Goal: Communication & Community: Share content

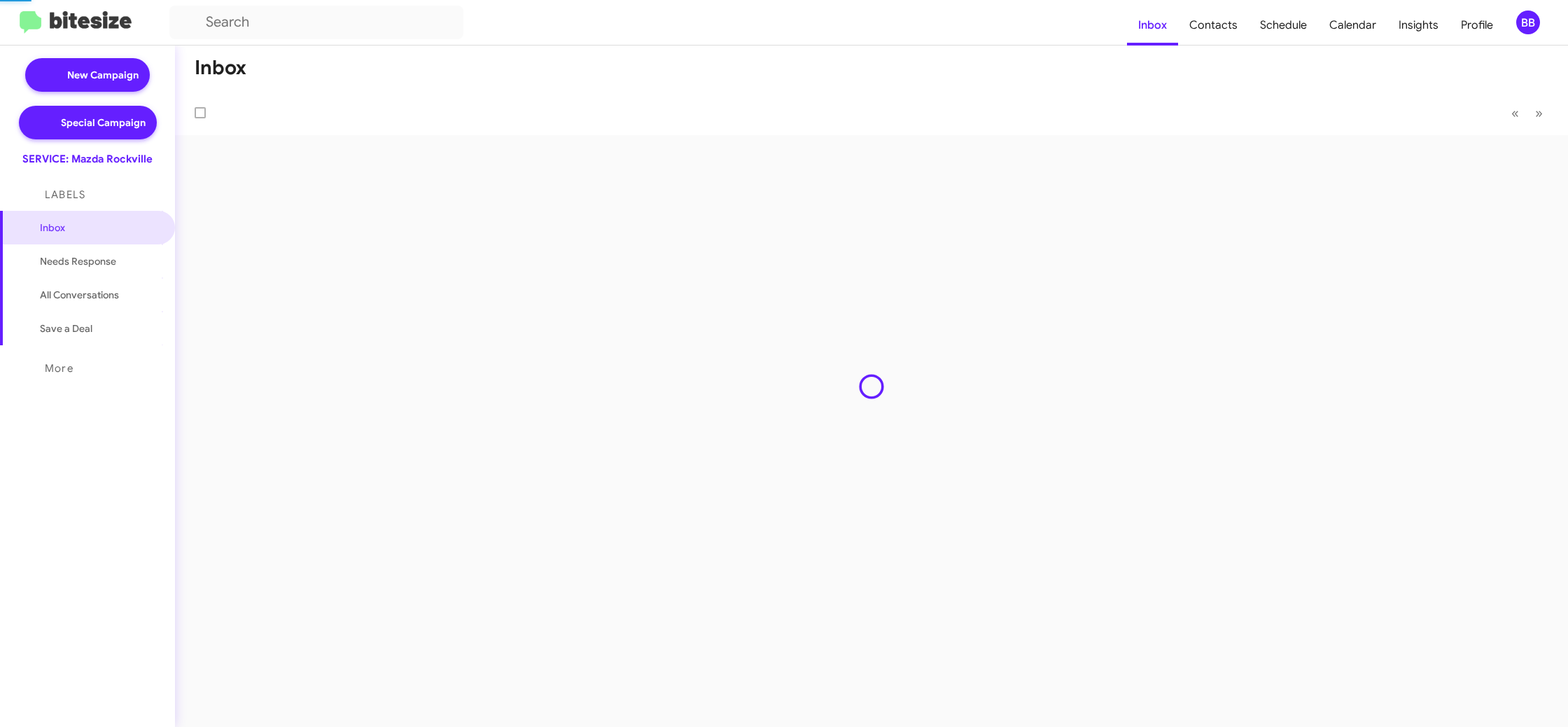
drag, startPoint x: 1542, startPoint y: 40, endPoint x: 1530, endPoint y: 24, distance: 20.0
click at [1531, 21] on div "BB" at bounding box center [1527, 22] width 24 height 24
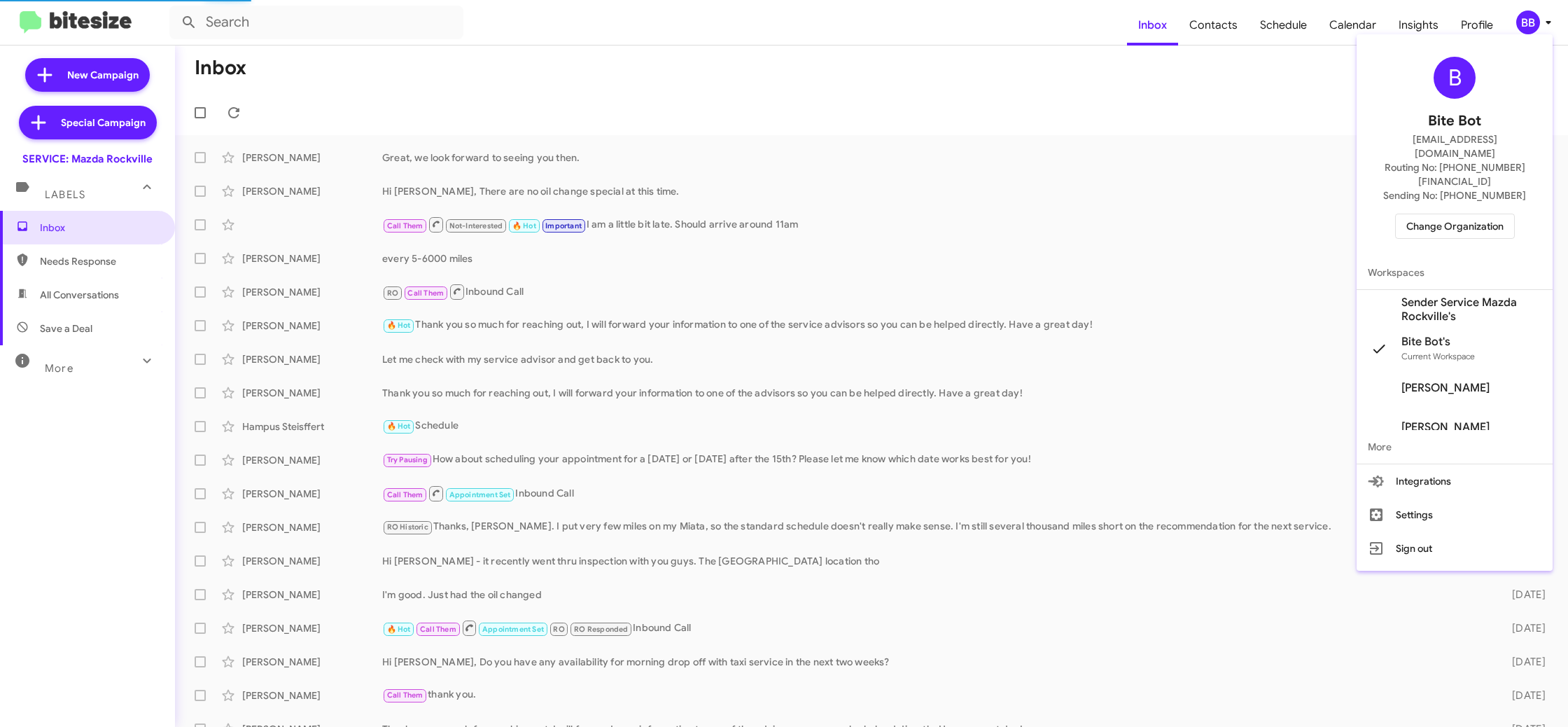
click at [1448, 215] on span "Change Organization" at bounding box center [1455, 226] width 98 height 24
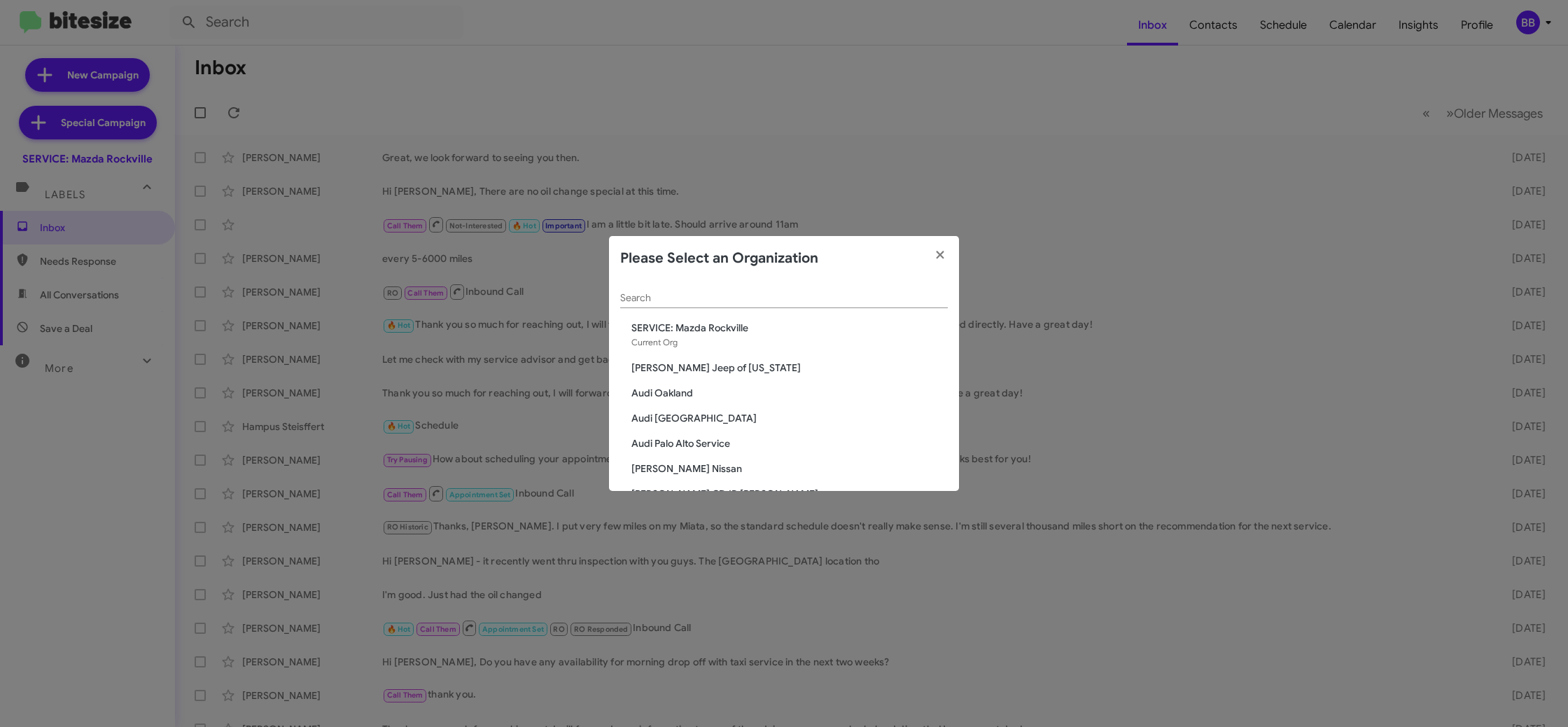
click at [660, 304] on div "Search" at bounding box center [784, 294] width 328 height 27
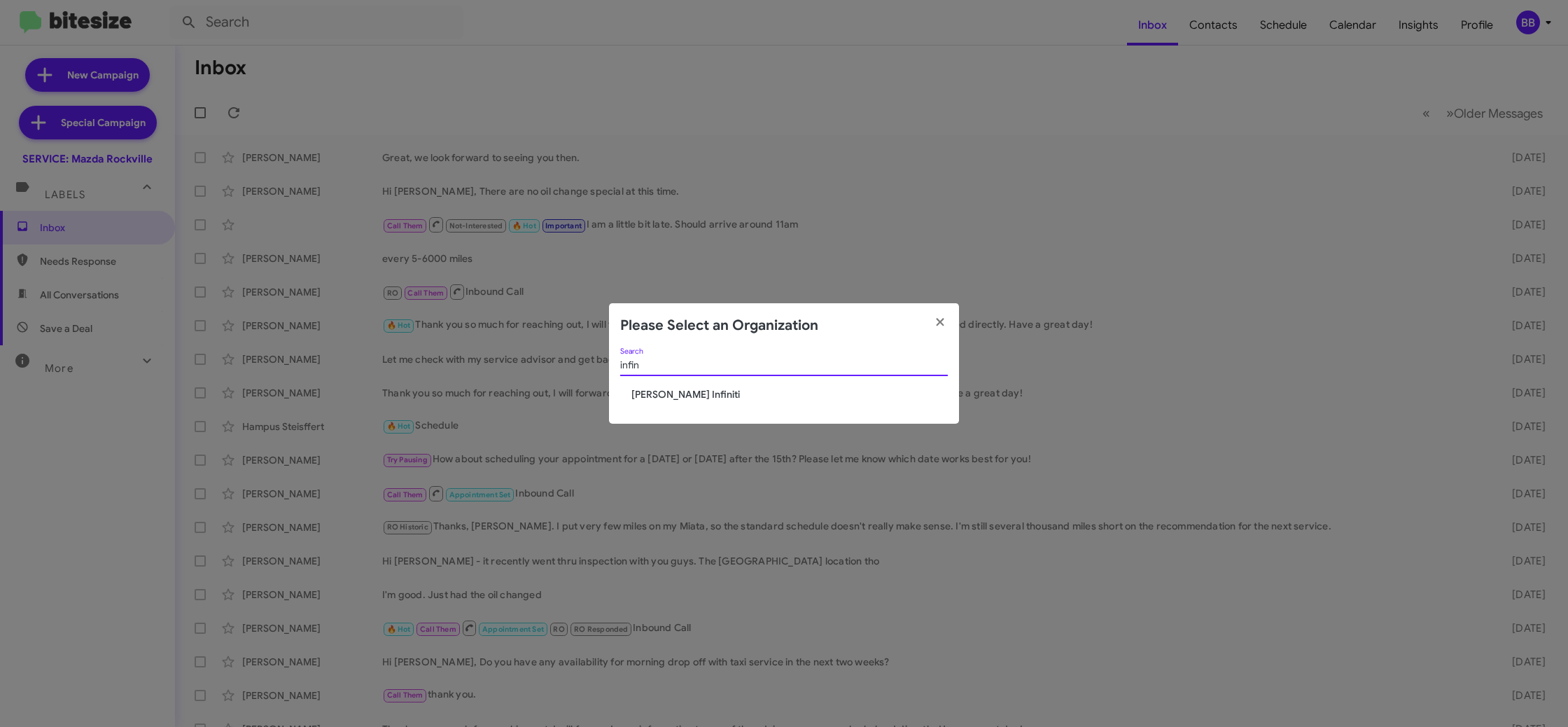
type input "infin"
click at [648, 391] on div "infin Search Ed Hicks Infiniti" at bounding box center [784, 386] width 350 height 76
click at [648, 391] on span "[PERSON_NAME] Infiniti" at bounding box center [789, 394] width 316 height 14
drag, startPoint x: 648, startPoint y: 391, endPoint x: 677, endPoint y: 380, distance: 31.0
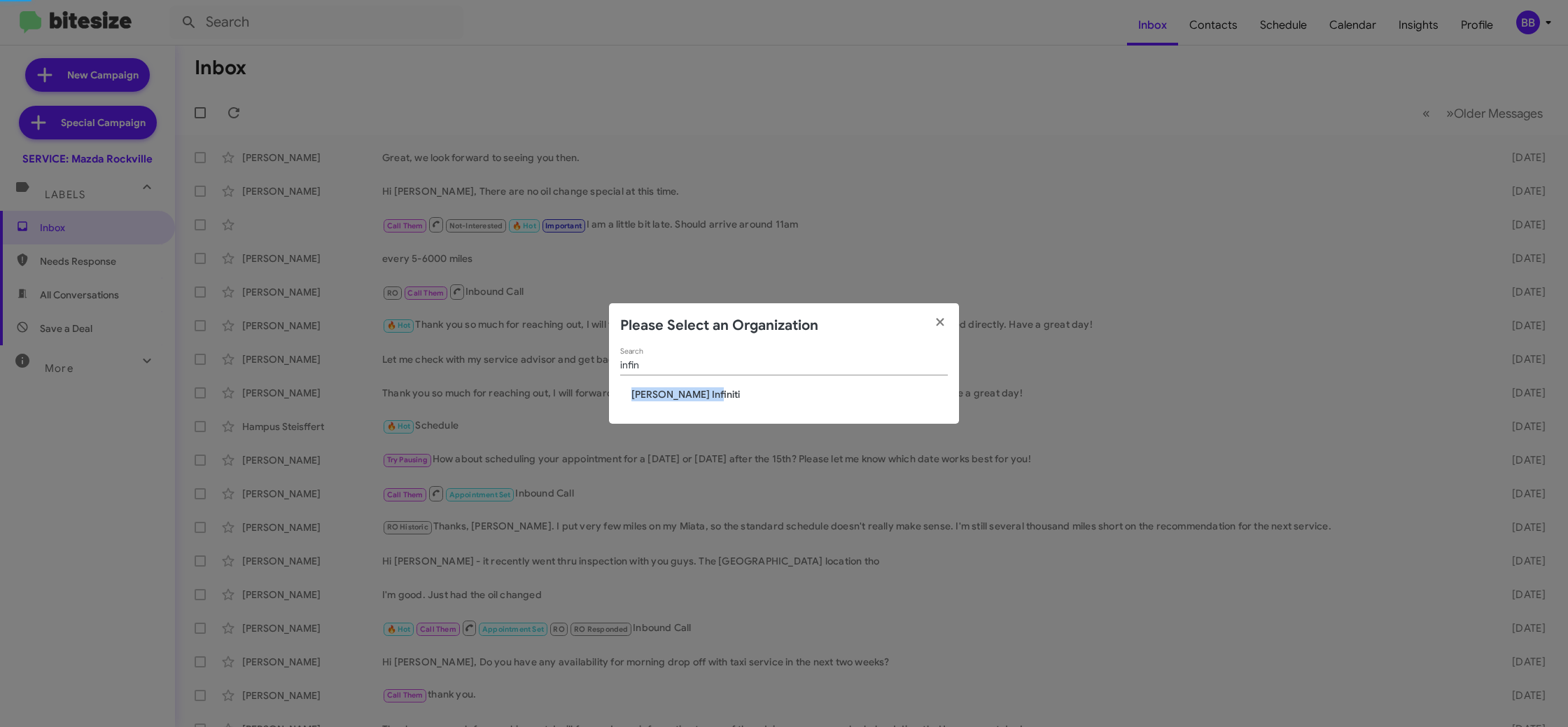
click at [649, 390] on span "[PERSON_NAME] Infiniti" at bounding box center [789, 394] width 316 height 14
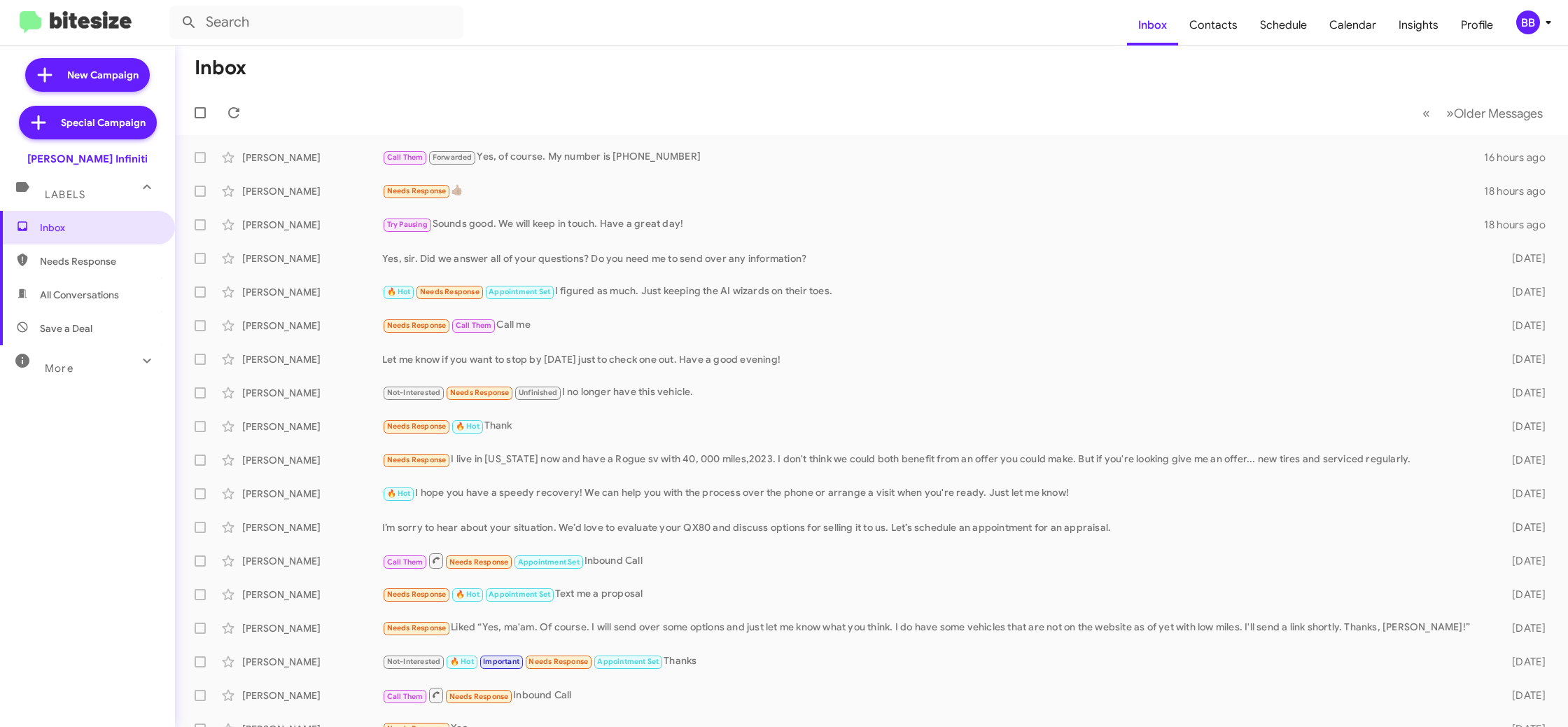
click at [1545, 16] on icon at bounding box center [1548, 23] width 17 height 17
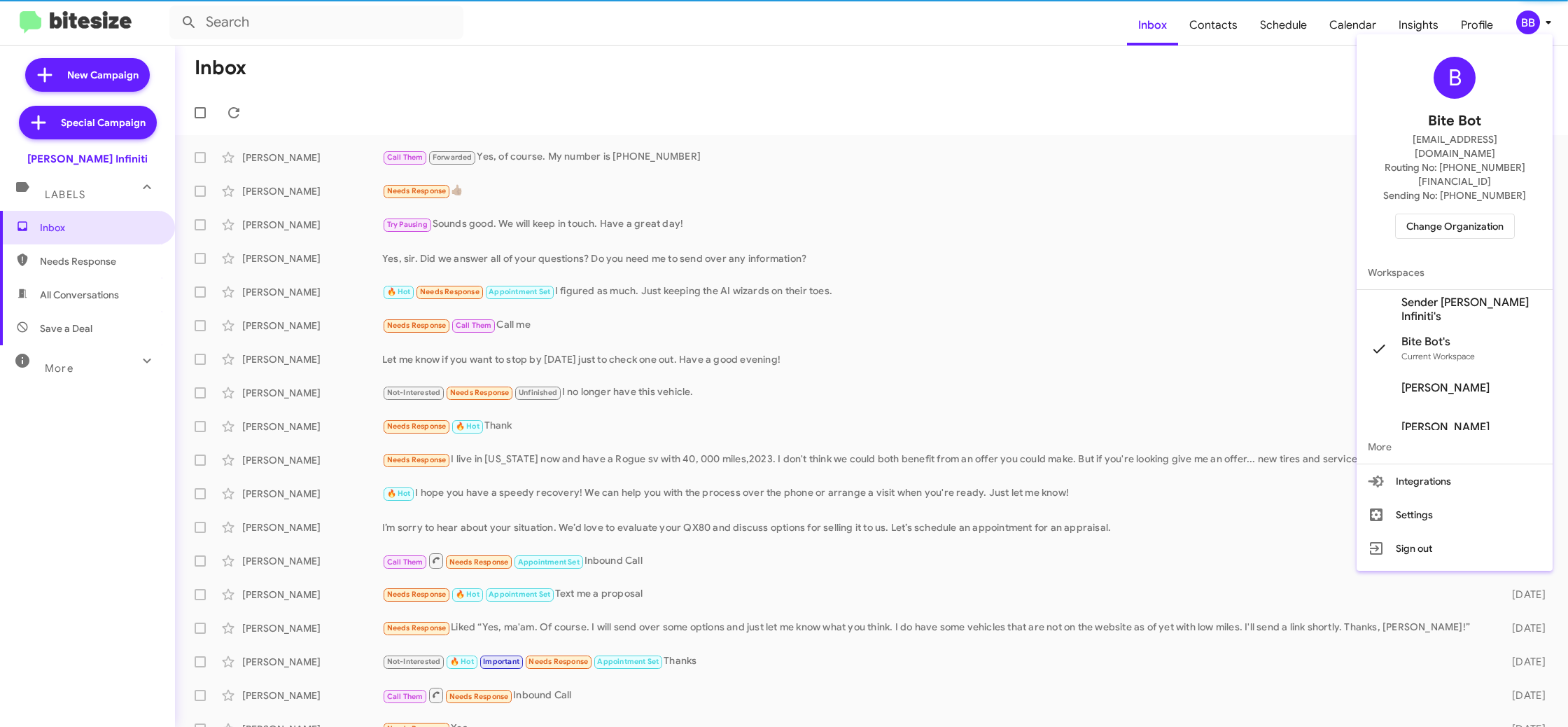
click at [1474, 292] on span "Sender [PERSON_NAME] Infiniti's" at bounding box center [1454, 309] width 196 height 39
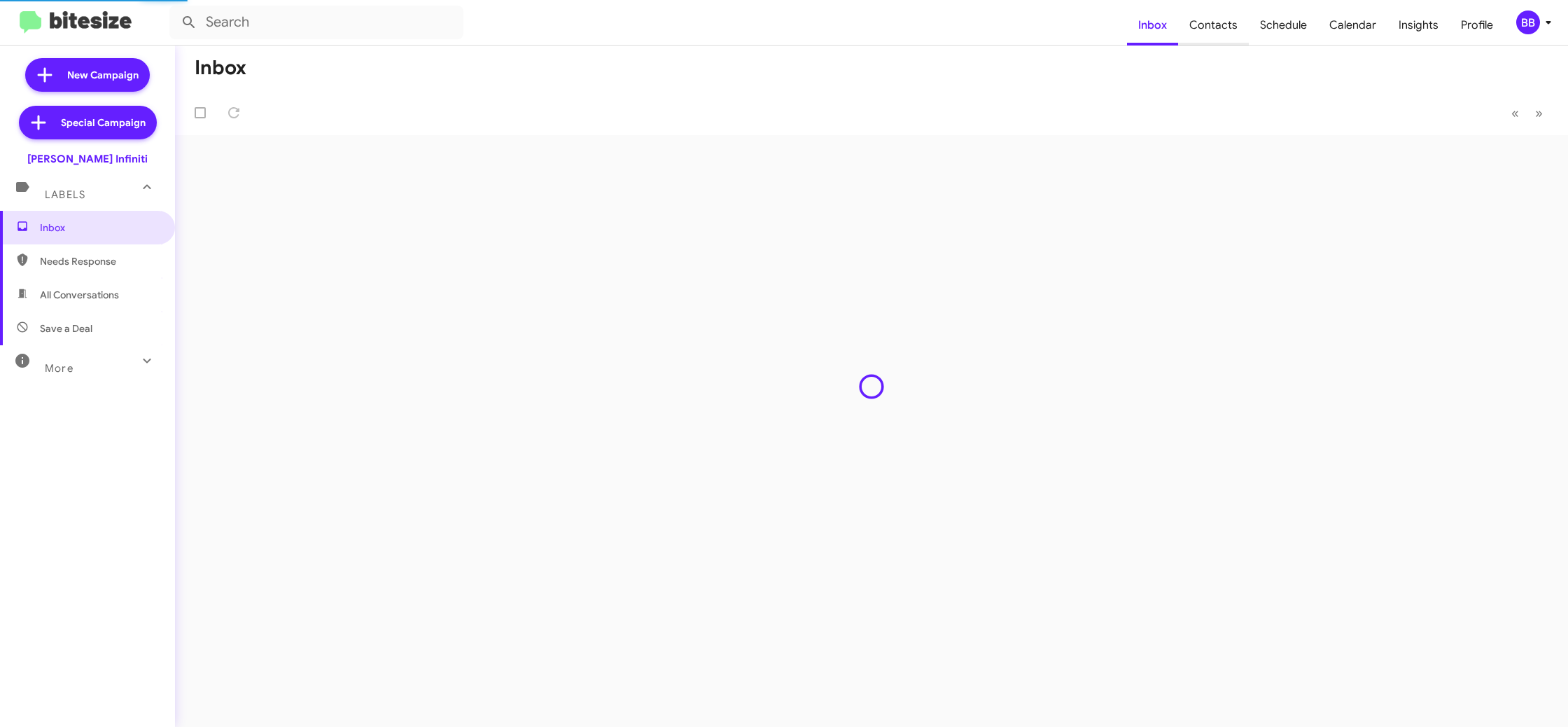
click at [1197, 35] on span "Contacts" at bounding box center [1213, 25] width 71 height 41
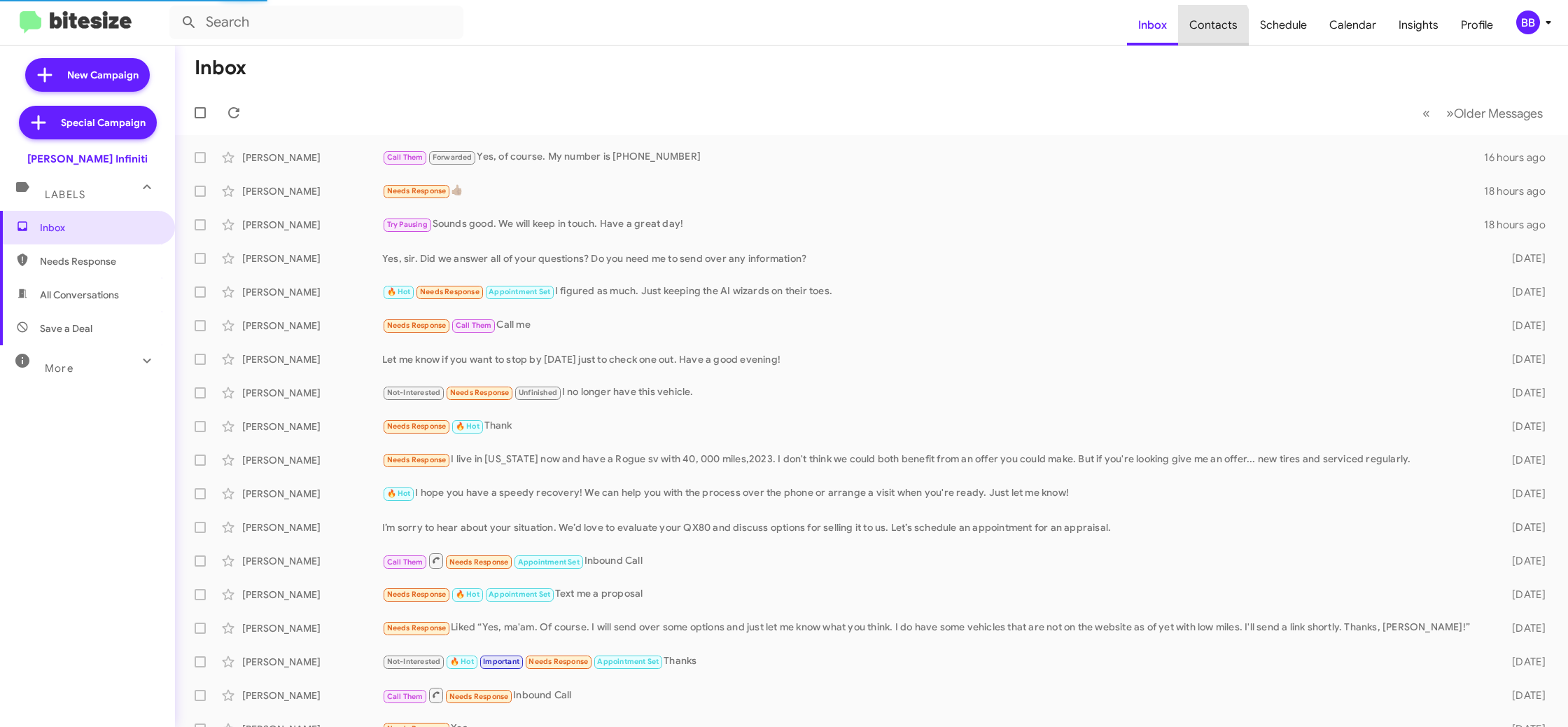
click at [1201, 33] on span "Contacts" at bounding box center [1213, 25] width 71 height 41
type input "in:groups"
click at [1201, 33] on span "Contacts" at bounding box center [1213, 25] width 71 height 41
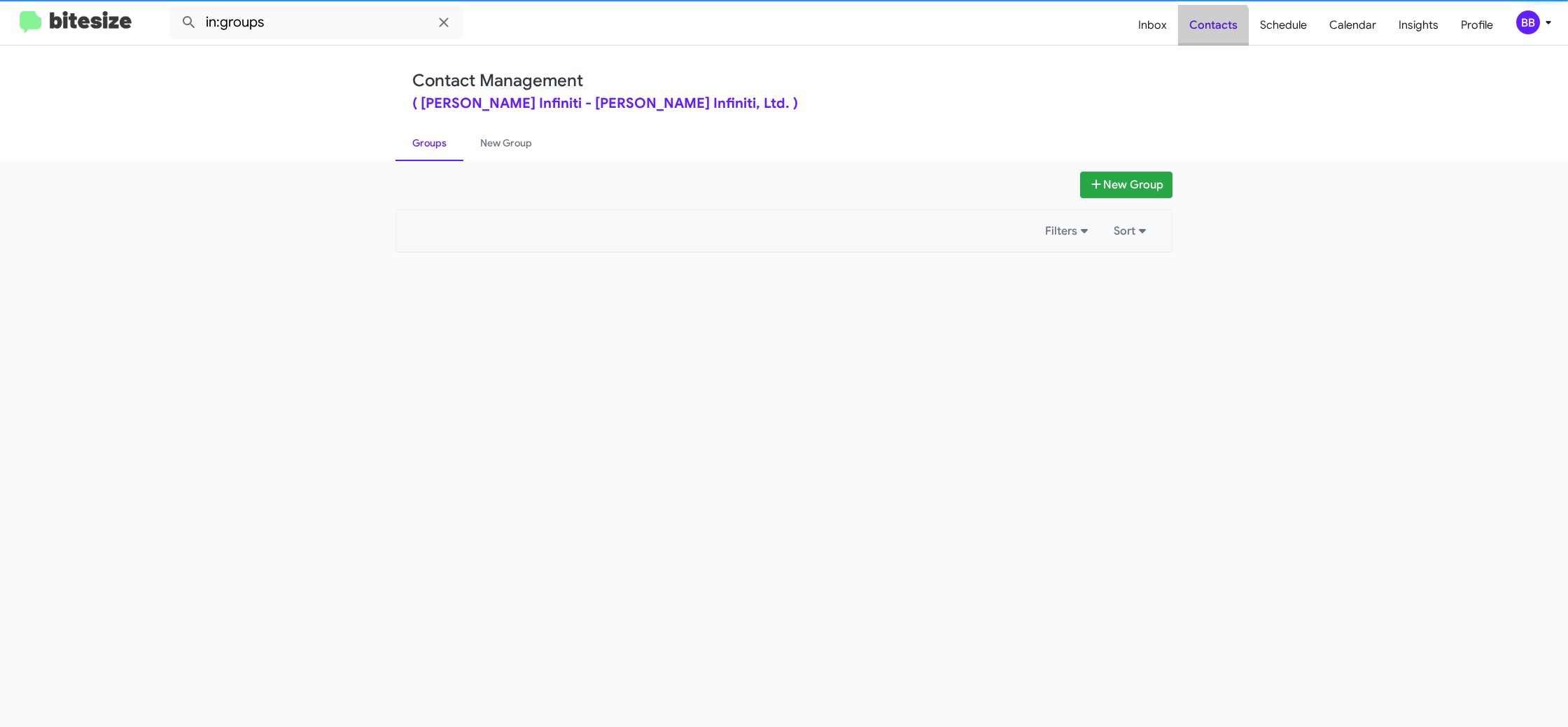
click at [1201, 33] on span "Contacts" at bounding box center [1213, 25] width 71 height 41
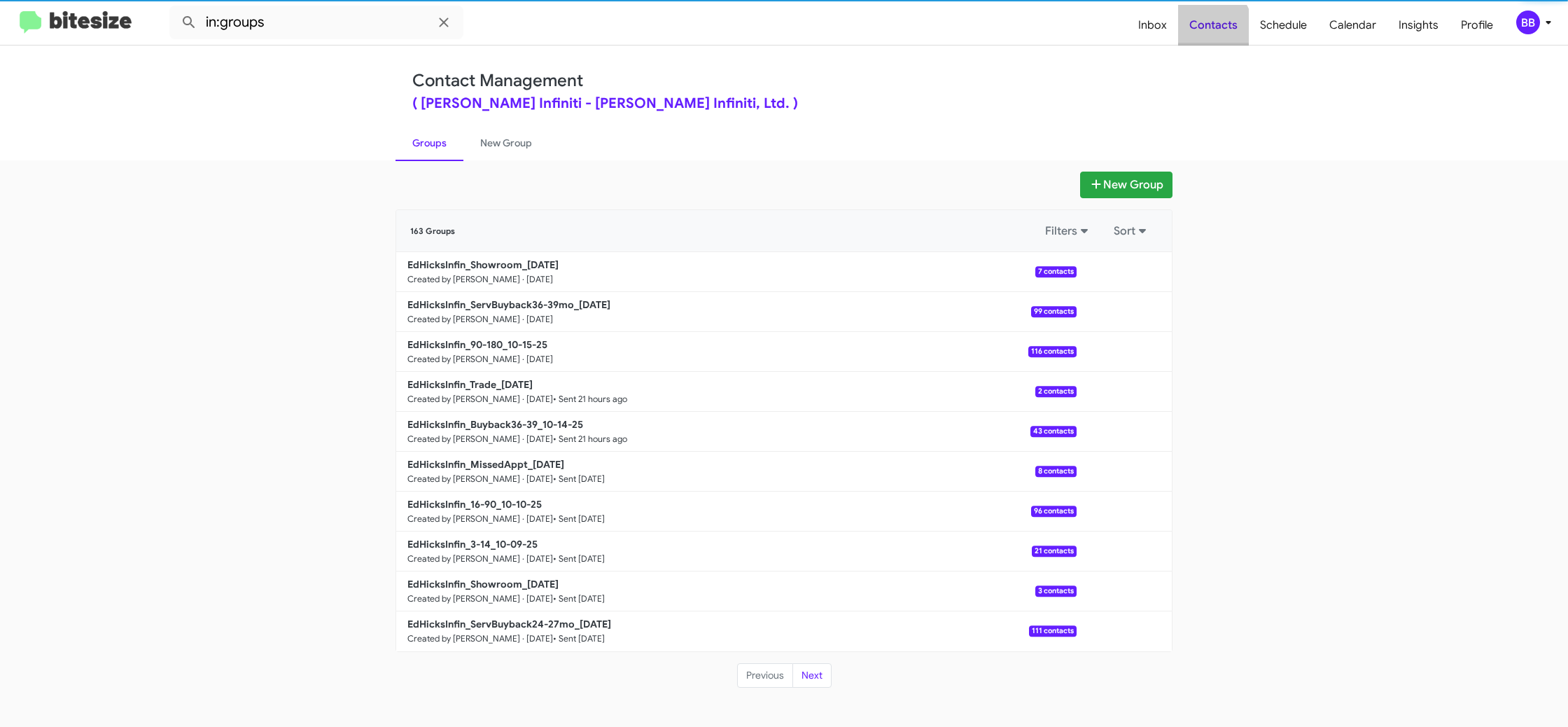
drag, startPoint x: 1201, startPoint y: 33, endPoint x: 1222, endPoint y: 13, distance: 29.0
click at [1200, 32] on span "Contacts" at bounding box center [1213, 25] width 71 height 41
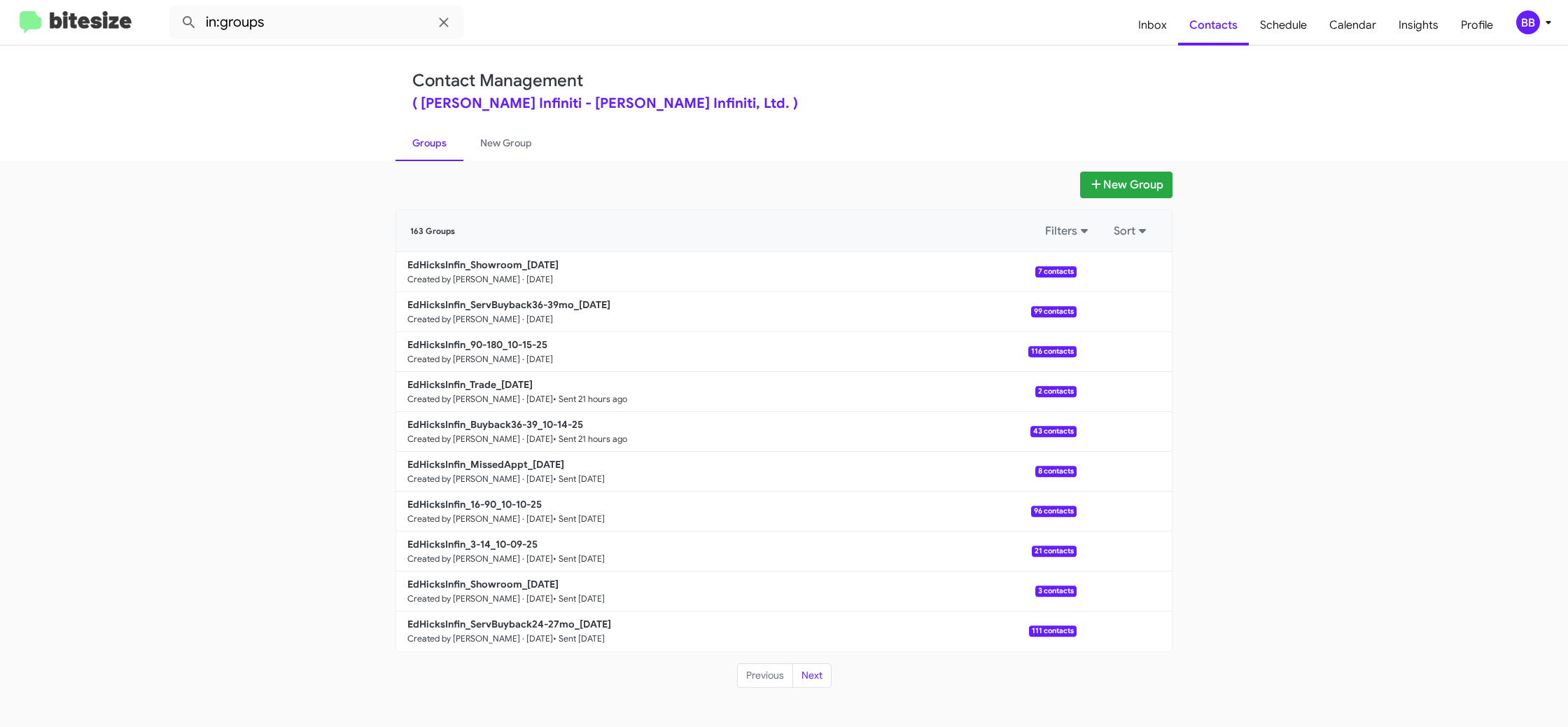
click at [1540, 29] on icon at bounding box center [1548, 23] width 17 height 17
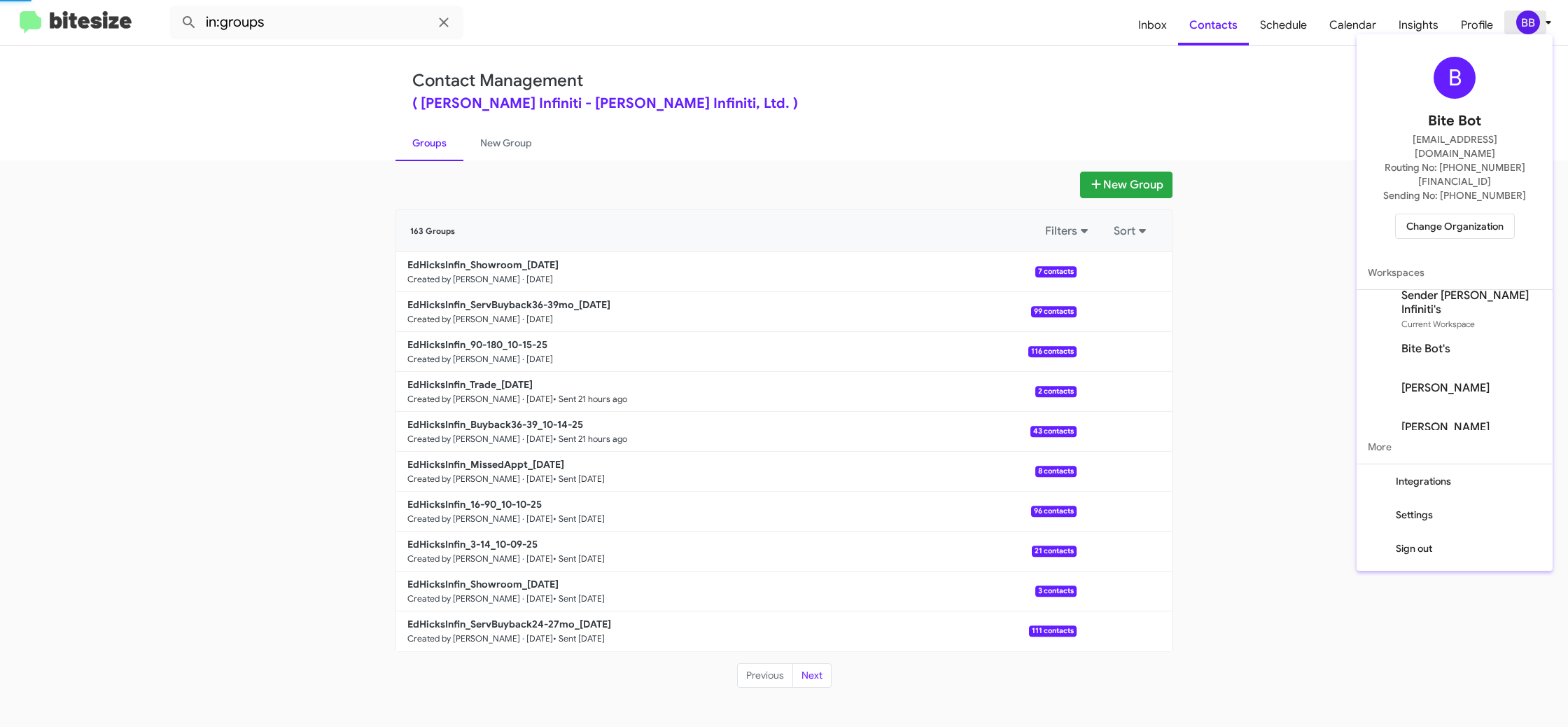
drag, startPoint x: 1540, startPoint y: 29, endPoint x: 1525, endPoint y: 21, distance: 17.0
click at [1540, 29] on div at bounding box center [784, 364] width 1568 height 727
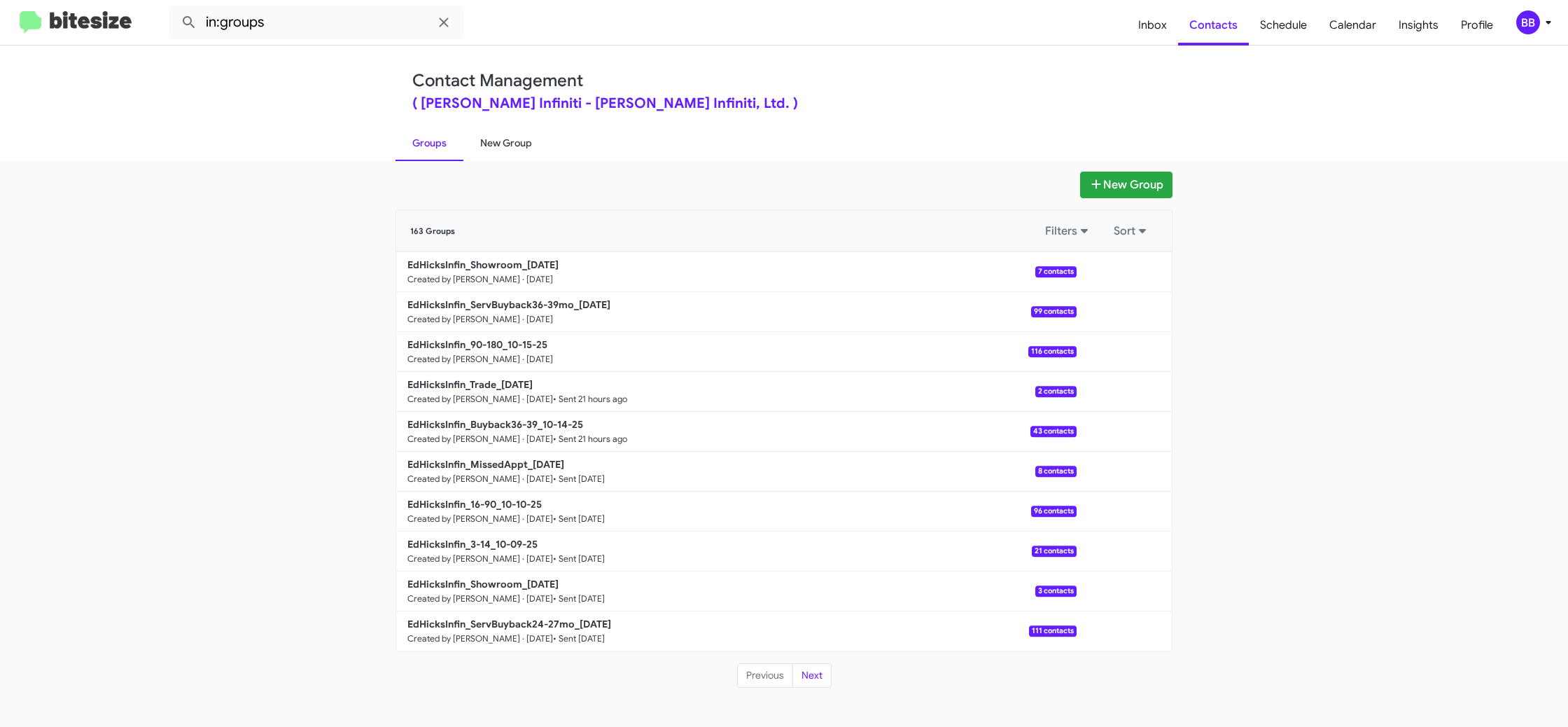
click at [525, 148] on link "New Group" at bounding box center [506, 143] width 85 height 36
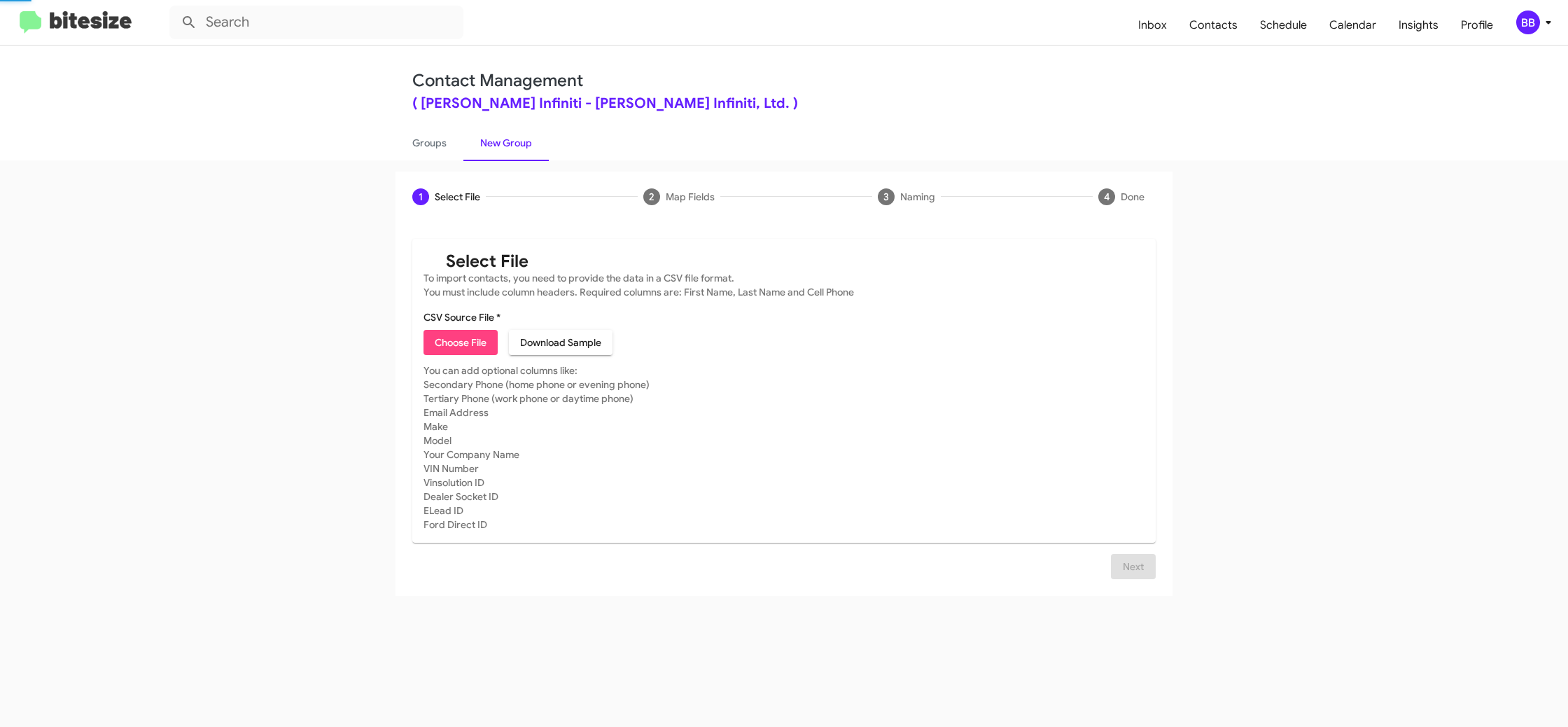
click at [525, 148] on link "New Group" at bounding box center [506, 143] width 85 height 36
click at [469, 342] on span "Choose File" at bounding box center [460, 342] width 52 height 25
type input "EdHicksInfin_Deals__ALL_[DATE]"
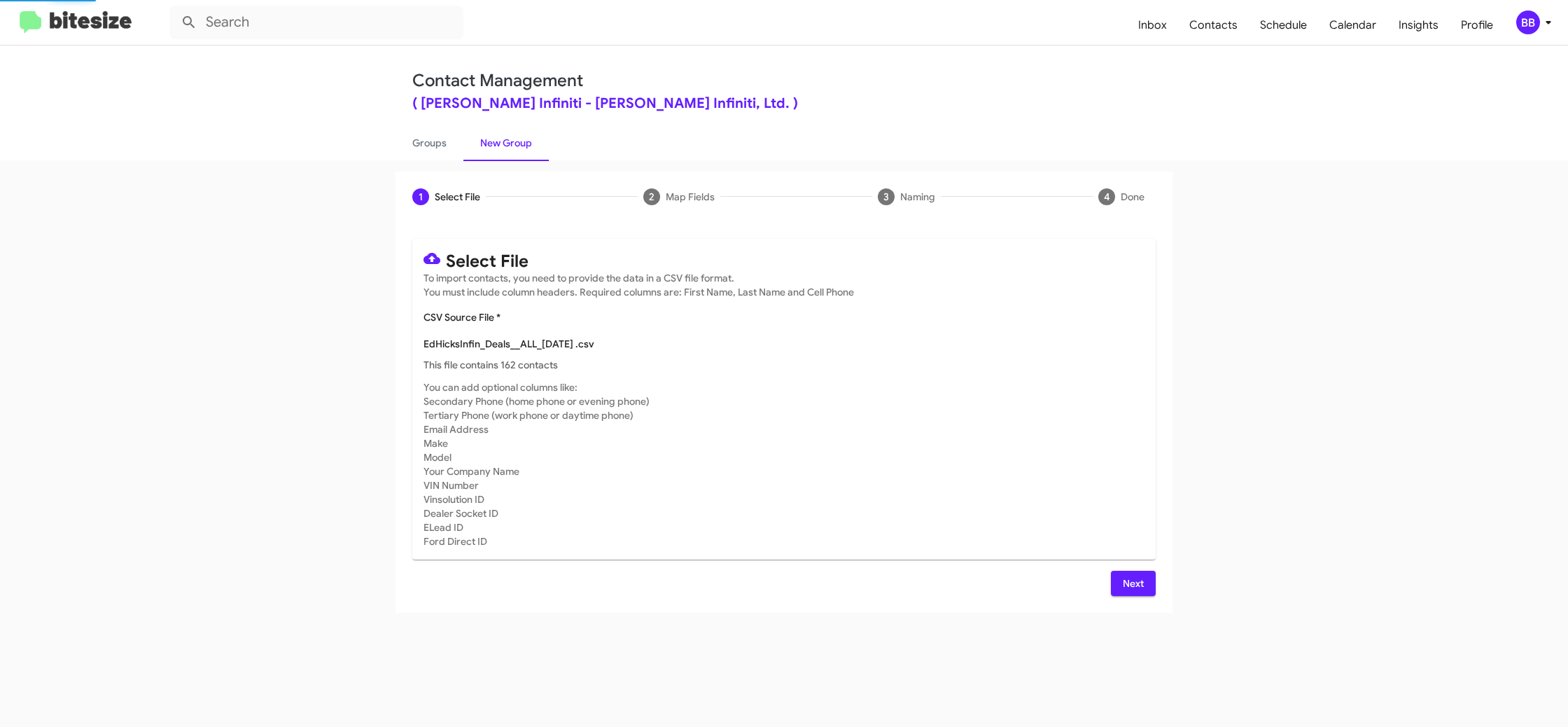
click at [851, 426] on mat-card-subtitle "You can add optional columns like: Secondary Phone (home phone or evening phone…" at bounding box center [784, 464] width 721 height 168
click at [1123, 573] on span "Next" at bounding box center [1133, 583] width 22 height 25
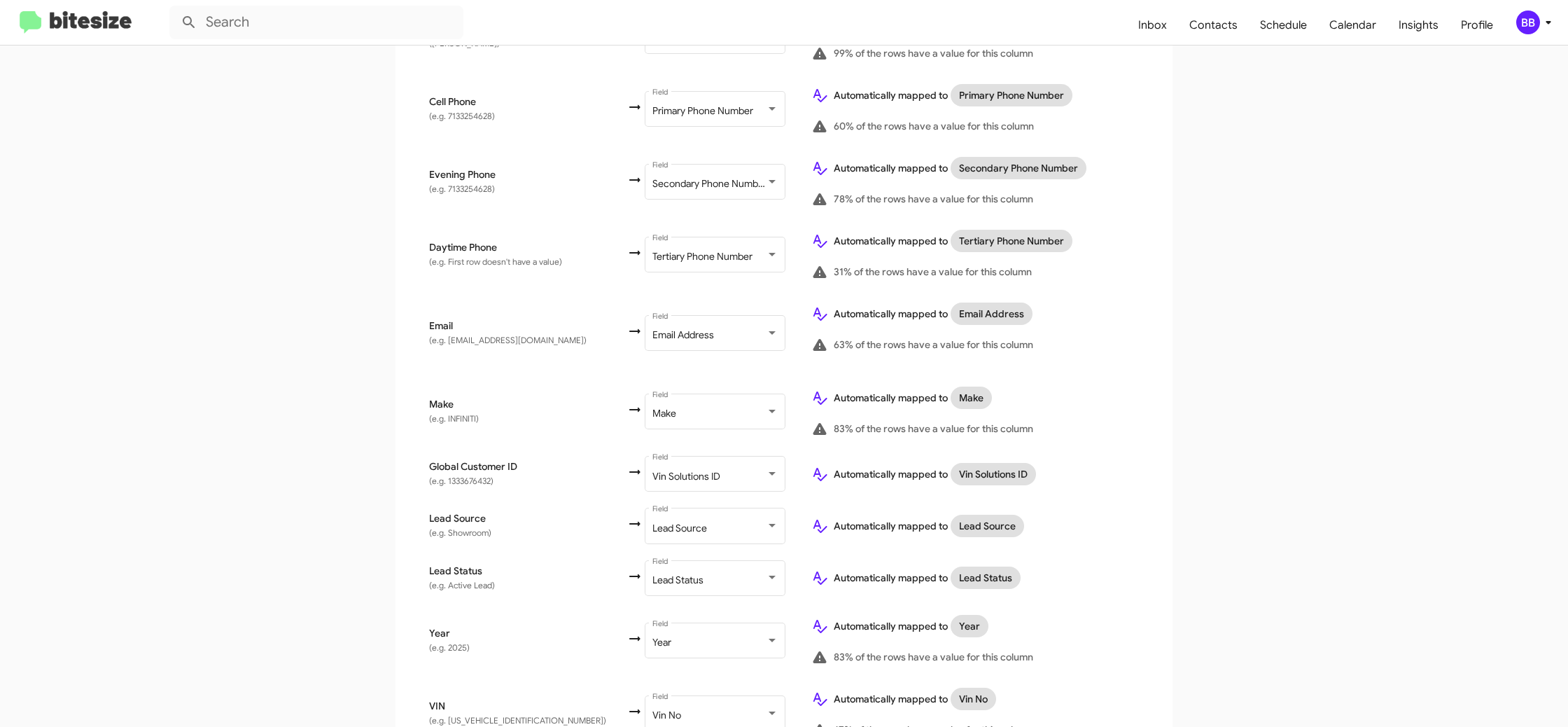
scroll to position [694, 0]
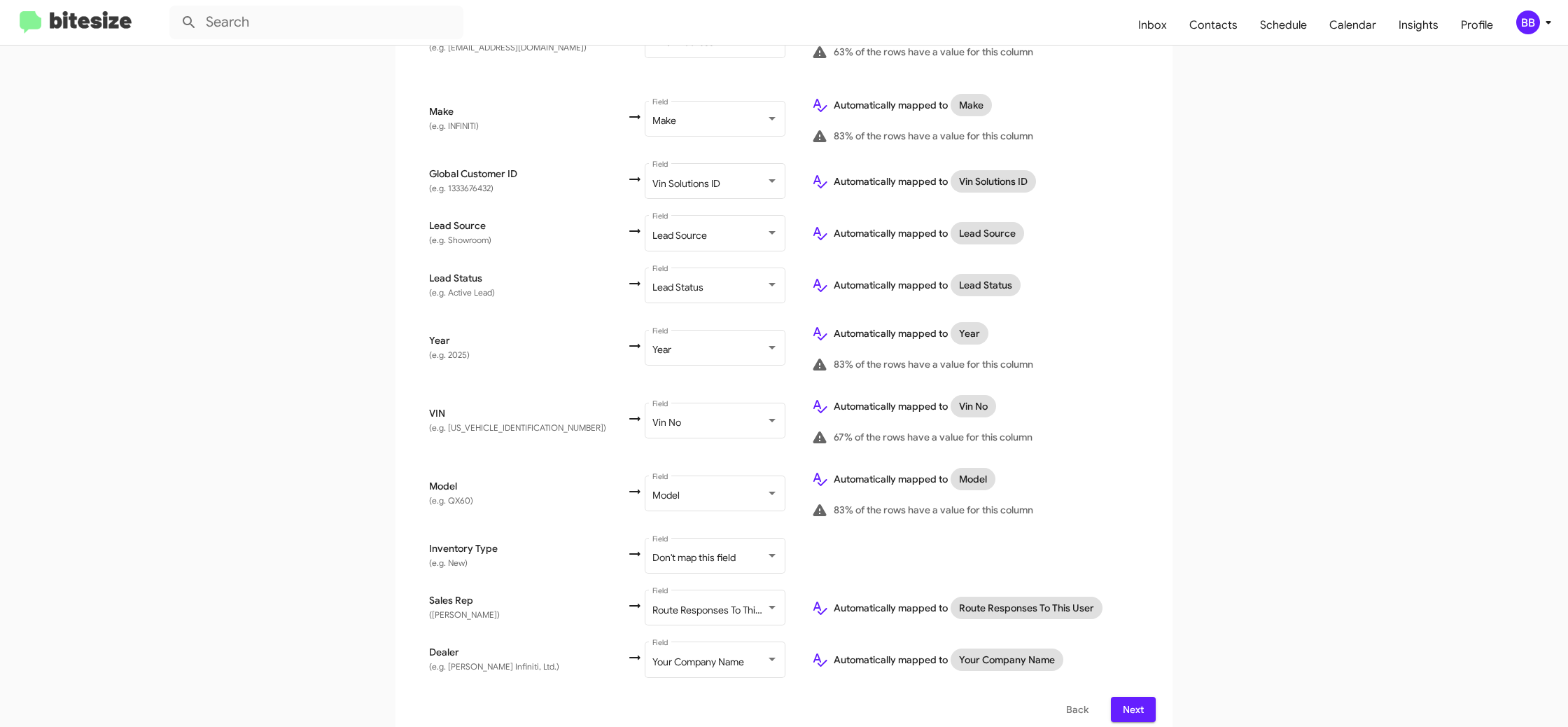
click at [1542, 24] on icon at bounding box center [1548, 23] width 17 height 17
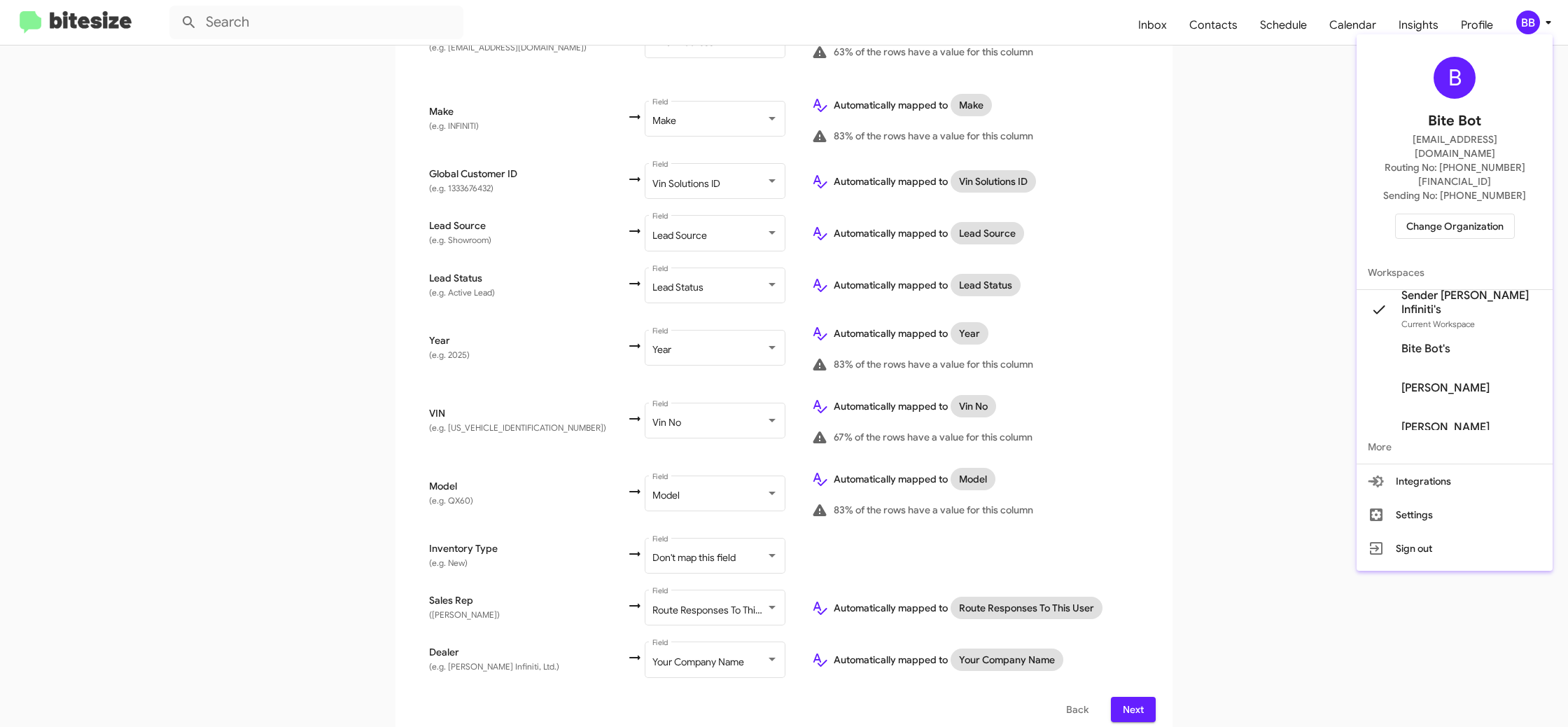
click at [1542, 22] on div at bounding box center [784, 364] width 1568 height 727
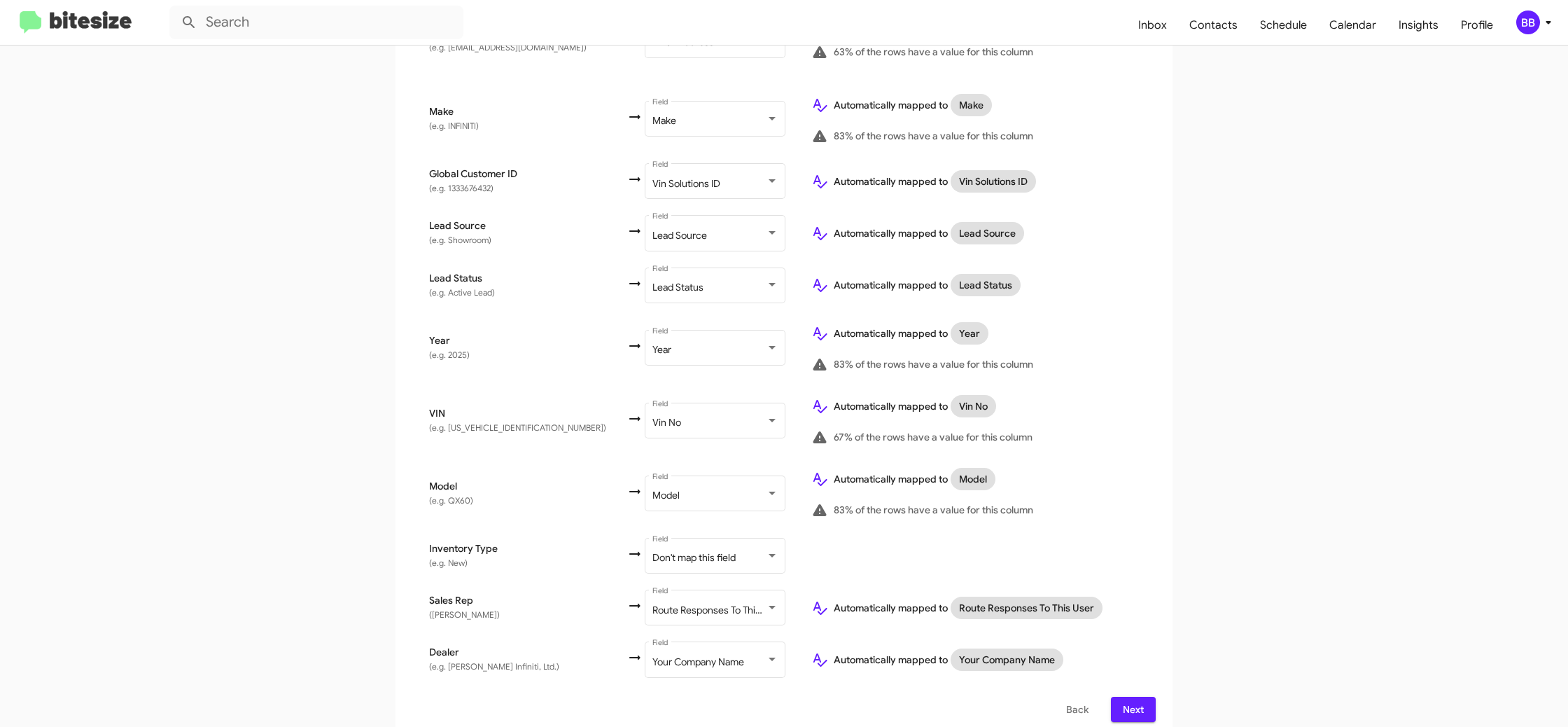
click at [1128, 697] on span "Next" at bounding box center [1133, 709] width 22 height 25
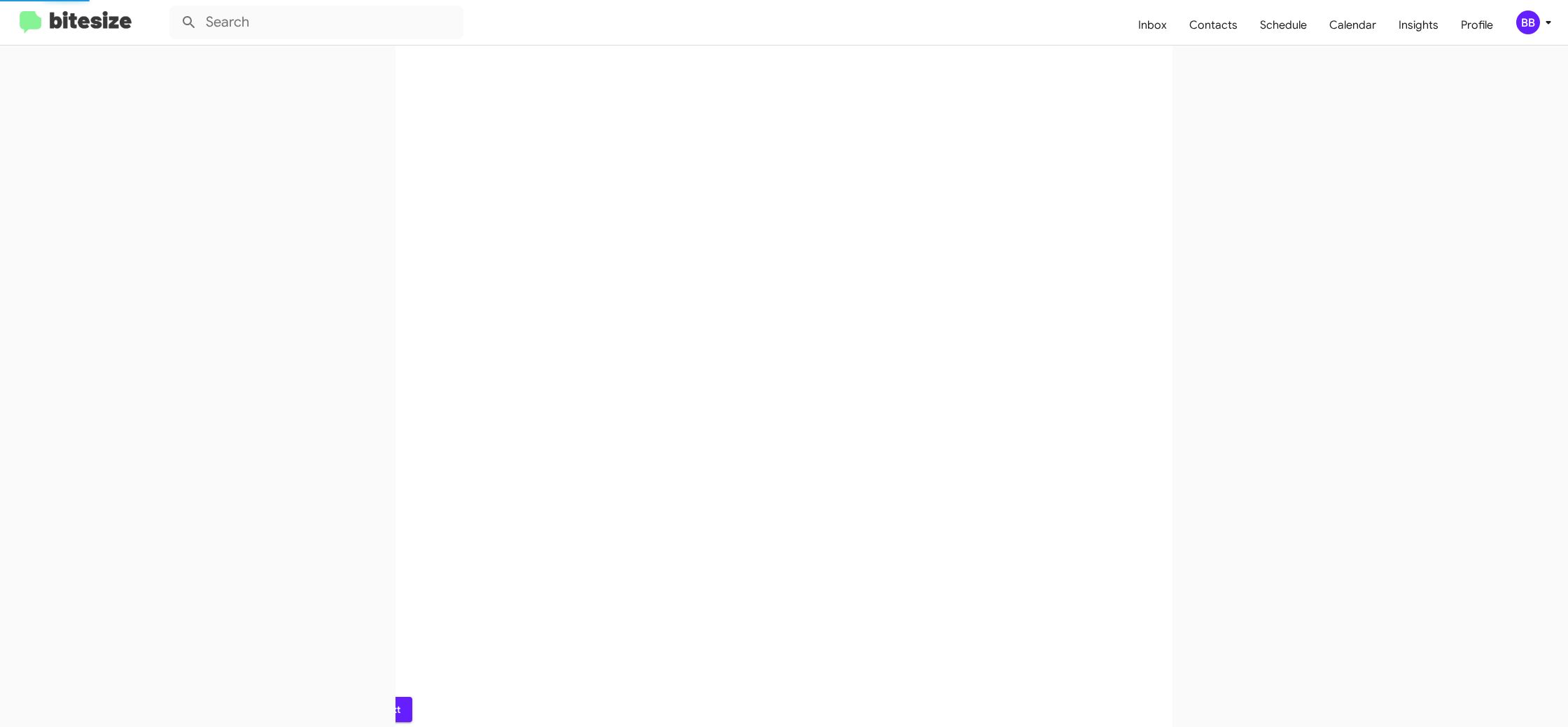
scroll to position [0, 0]
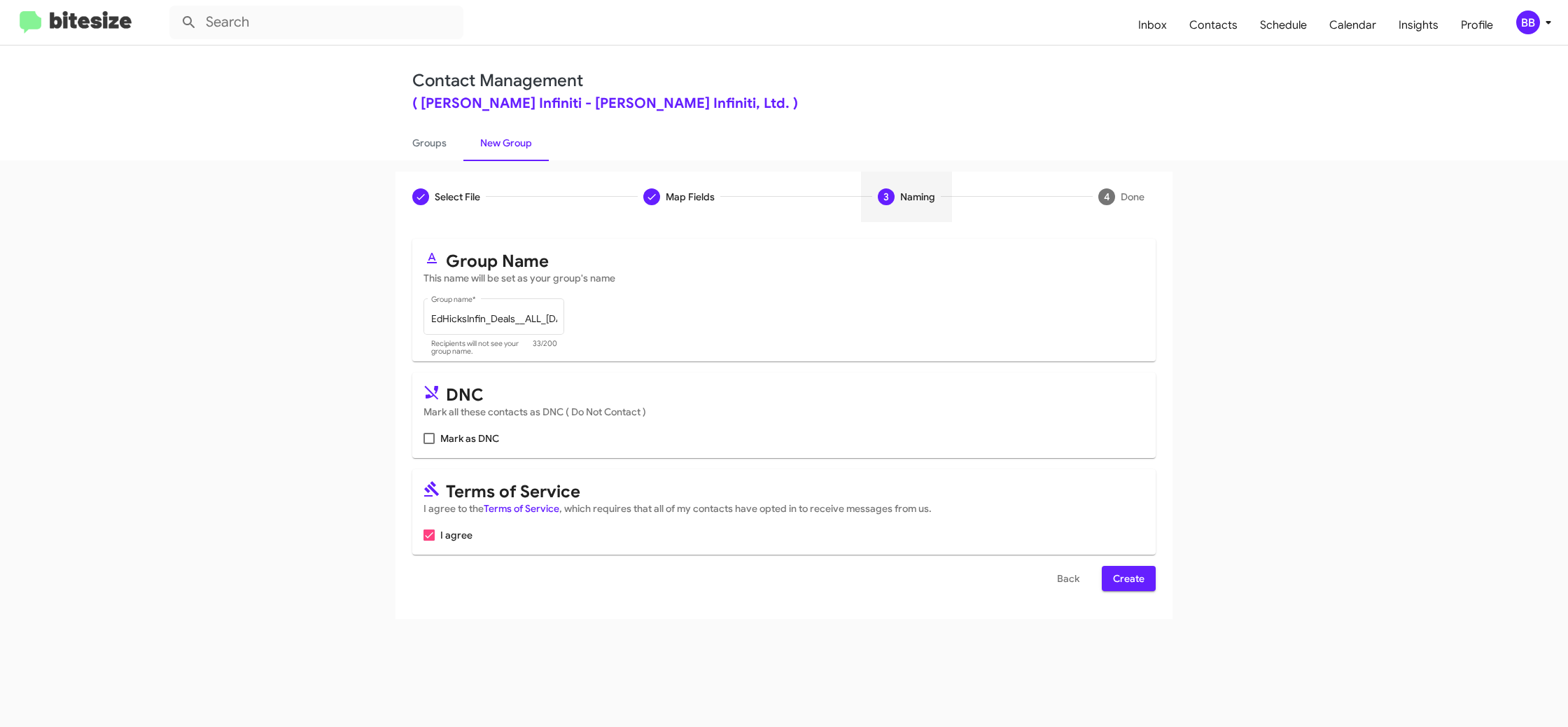
drag, startPoint x: 1125, startPoint y: 583, endPoint x: 1116, endPoint y: 573, distance: 13.5
click at [1124, 583] on span "Create" at bounding box center [1128, 578] width 31 height 25
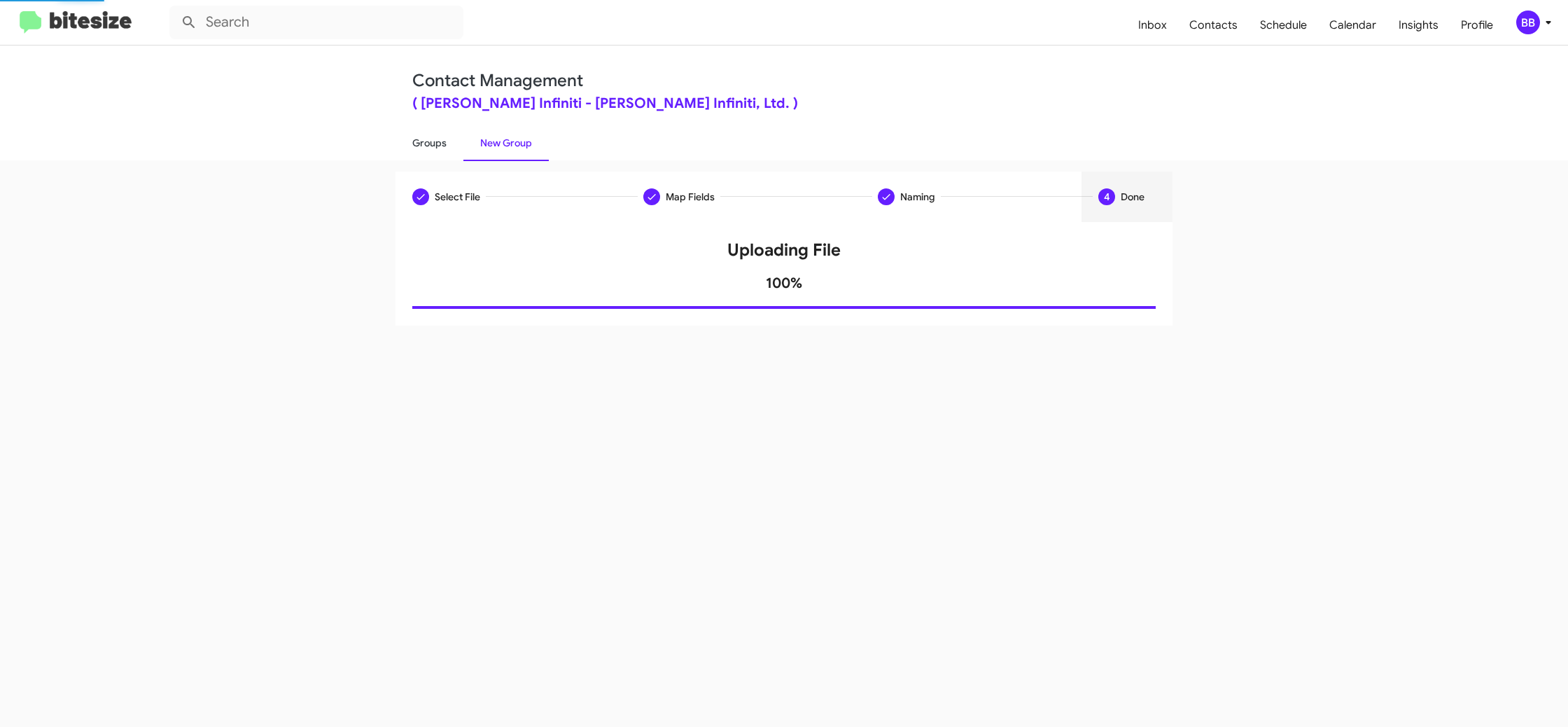
click at [422, 143] on link "Groups" at bounding box center [429, 143] width 68 height 36
type input "in:groups"
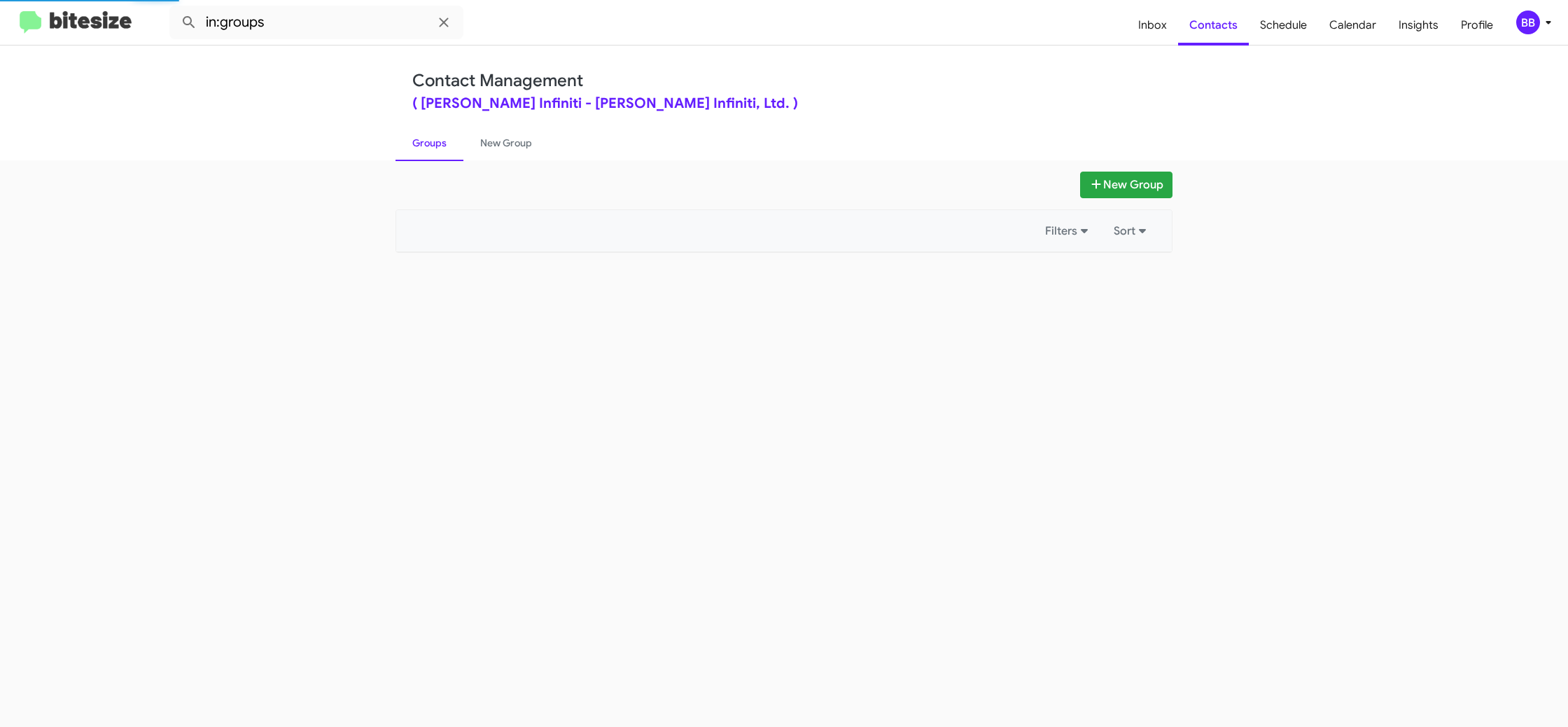
click at [422, 143] on link "Groups" at bounding box center [429, 143] width 68 height 36
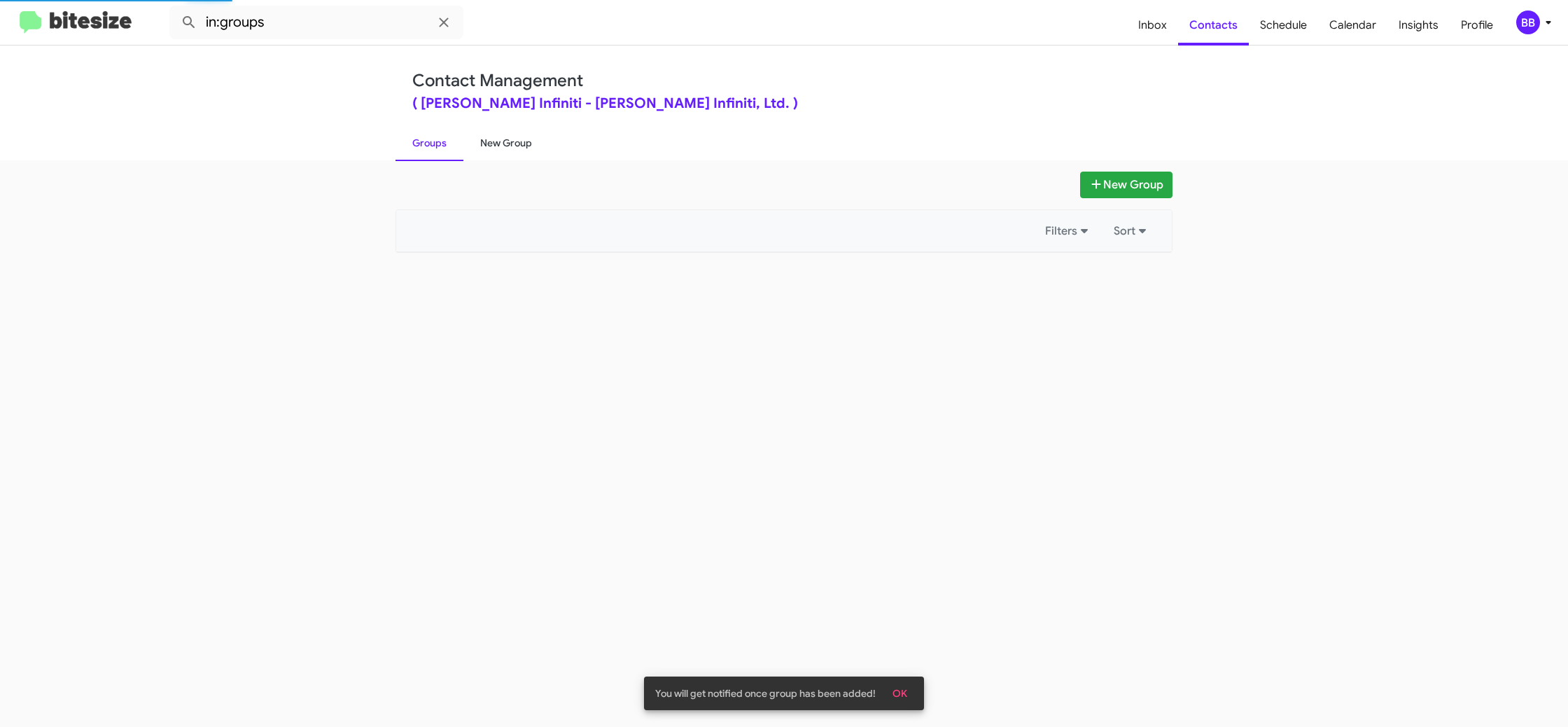
click at [512, 145] on link "New Group" at bounding box center [506, 143] width 85 height 36
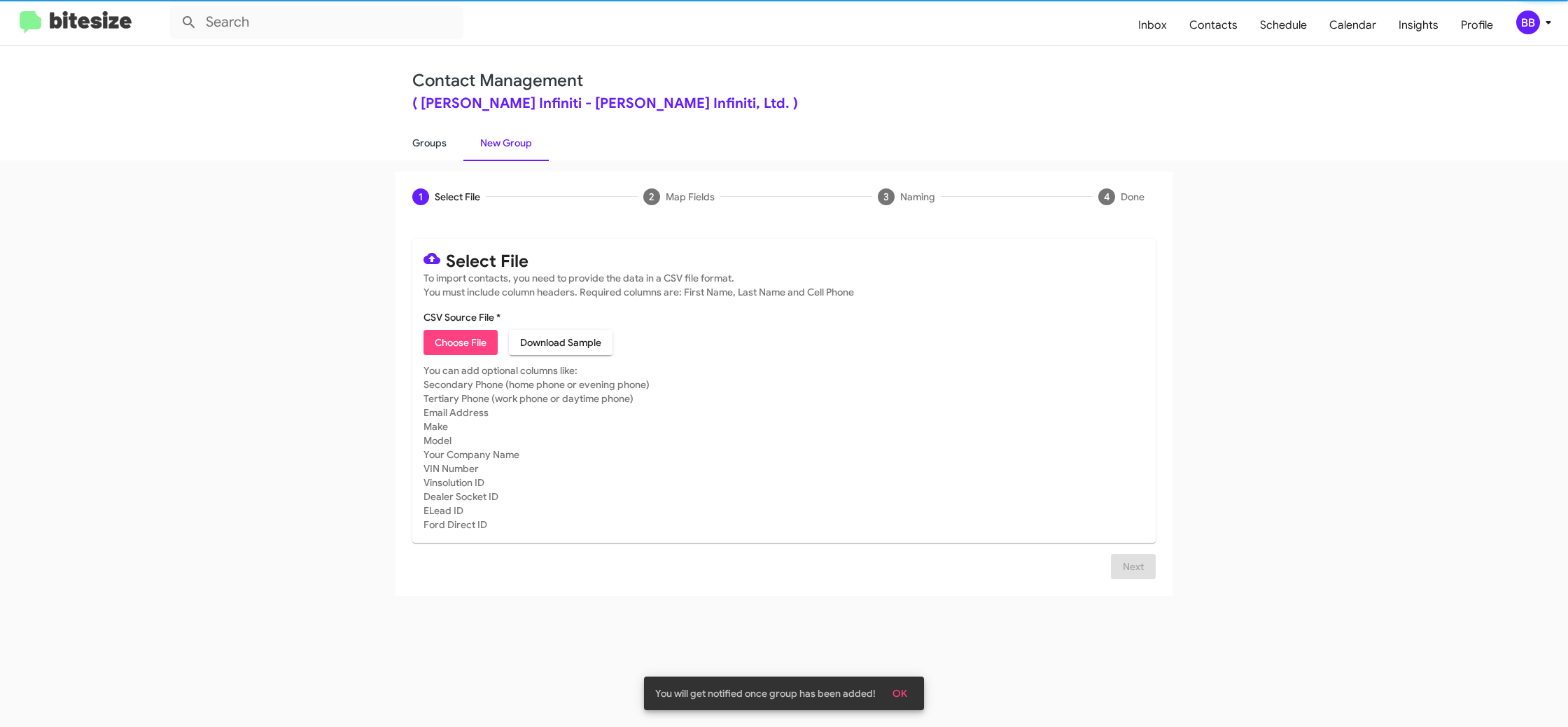
click at [444, 147] on link "Groups" at bounding box center [429, 143] width 68 height 36
type input "in:groups"
click at [444, 147] on link "Groups" at bounding box center [429, 143] width 68 height 36
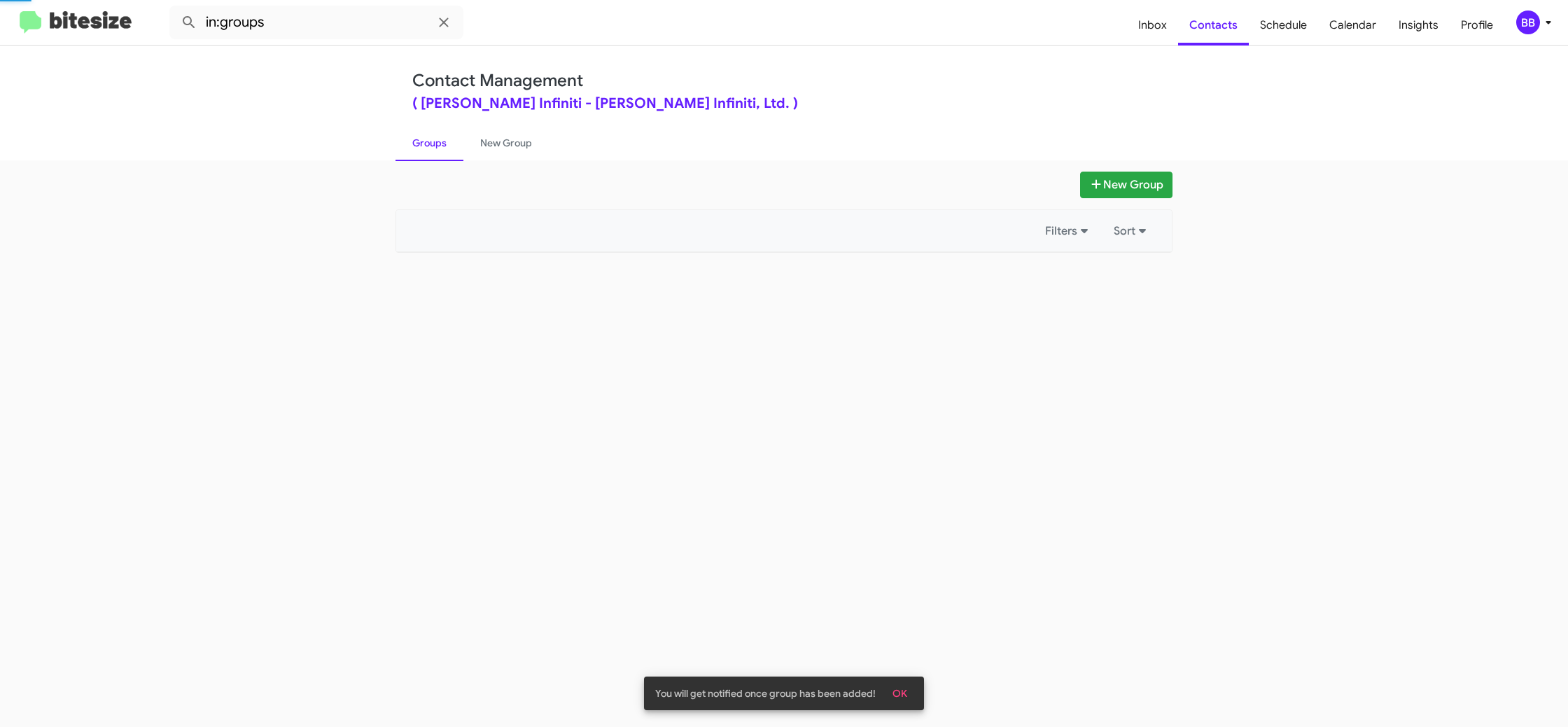
drag, startPoint x: 444, startPoint y: 147, endPoint x: 455, endPoint y: 142, distance: 12.1
click at [445, 145] on link "Groups" at bounding box center [429, 143] width 68 height 36
click at [485, 141] on link "New Group" at bounding box center [506, 143] width 85 height 36
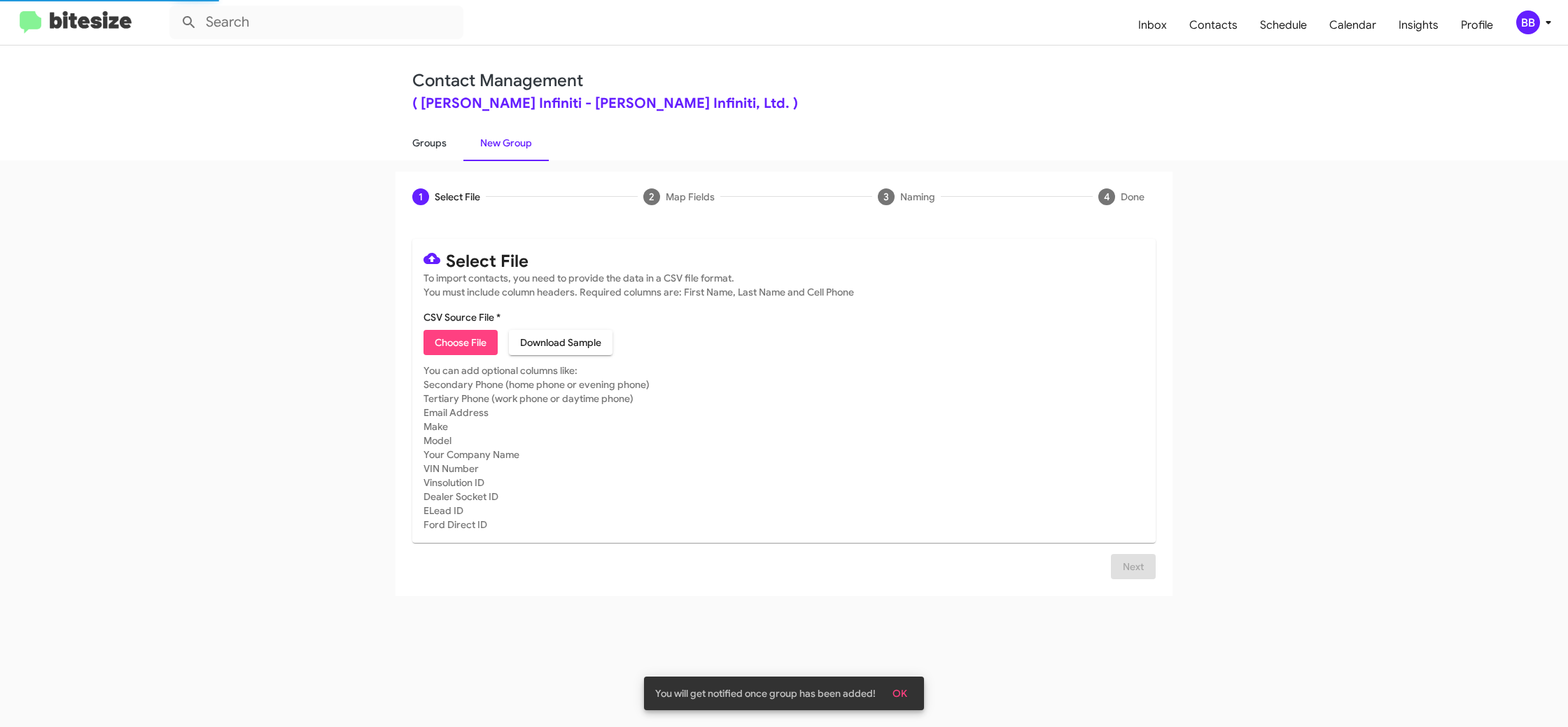
click at [448, 142] on link "Groups" at bounding box center [429, 143] width 68 height 36
type input "in:groups"
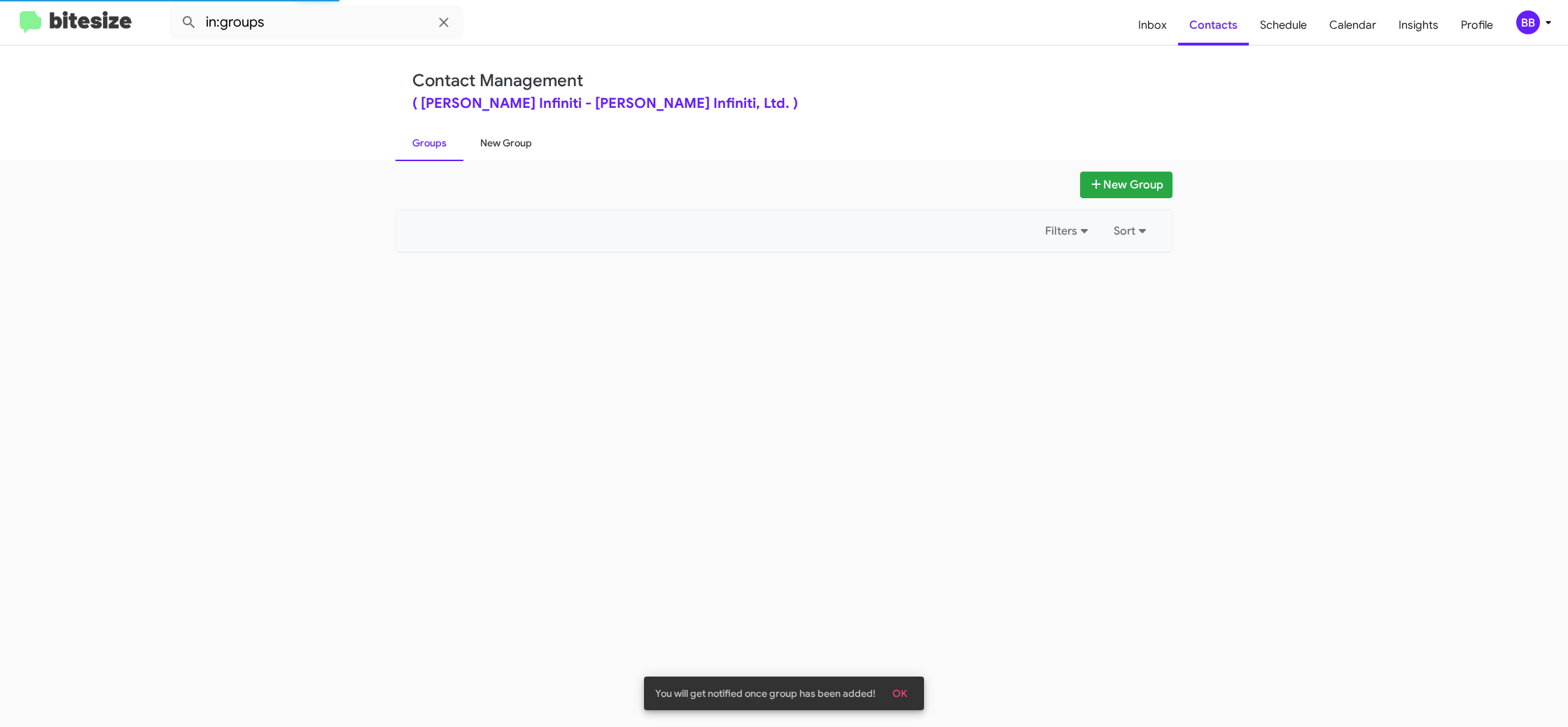
click at [494, 142] on link "New Group" at bounding box center [506, 143] width 85 height 36
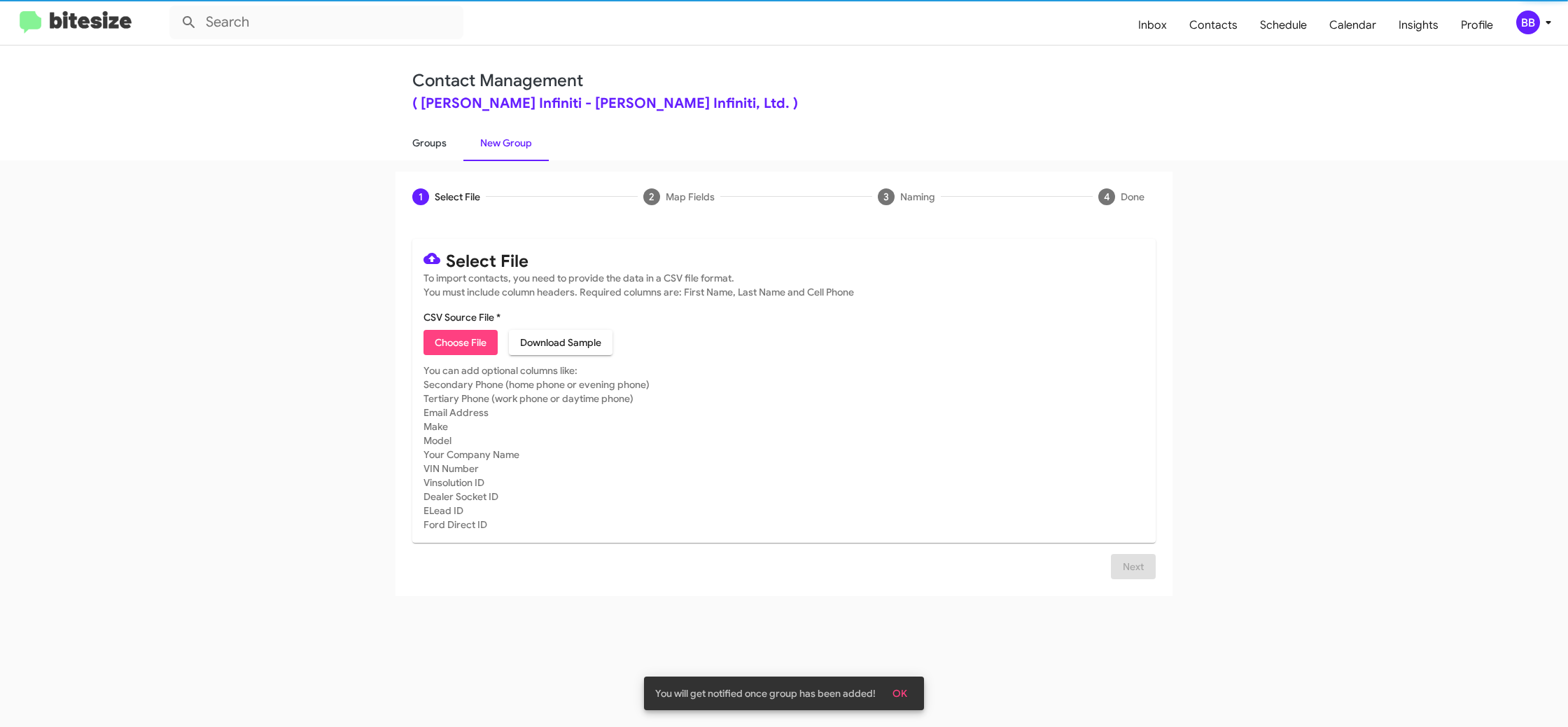
click at [457, 142] on link "Groups" at bounding box center [429, 143] width 68 height 36
type input "in:groups"
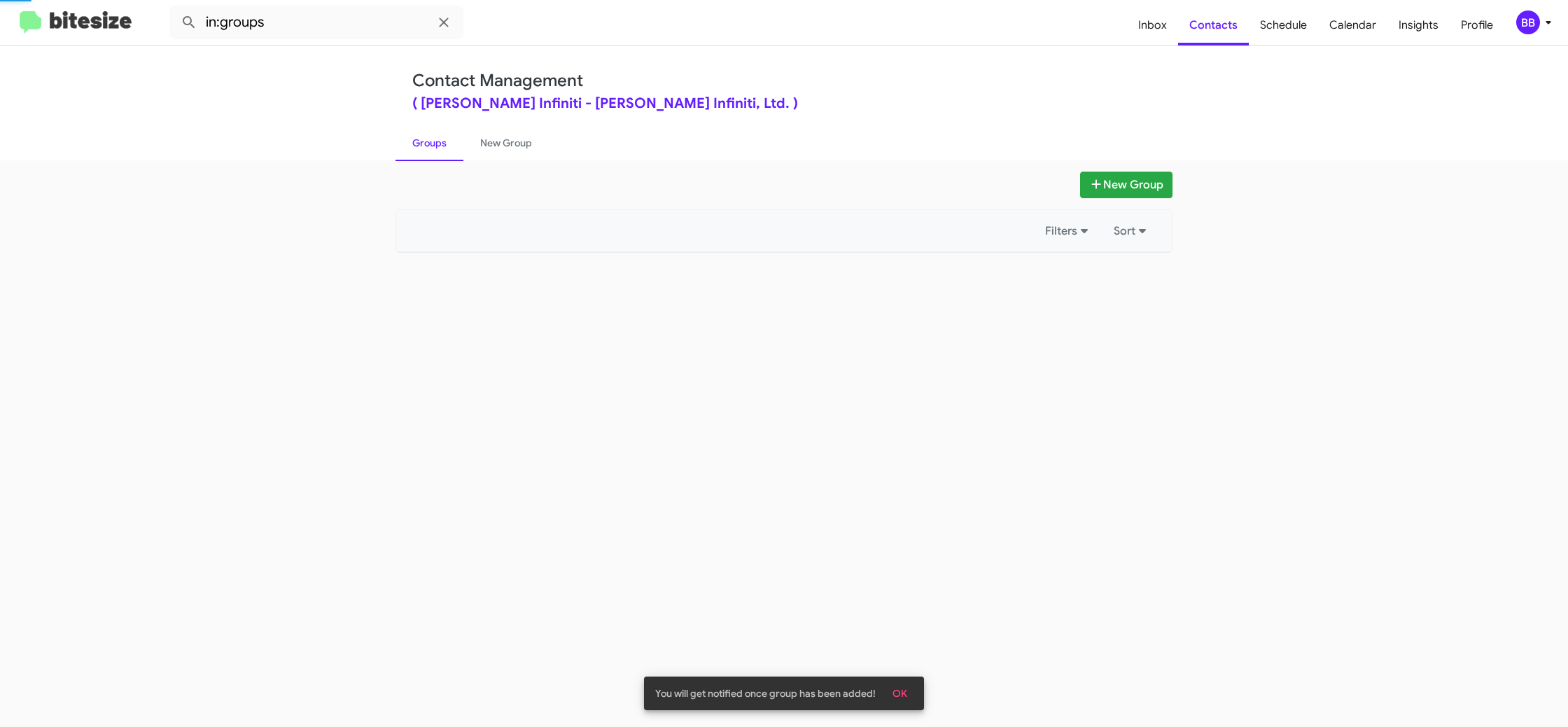
click at [457, 142] on link "Groups" at bounding box center [429, 143] width 68 height 36
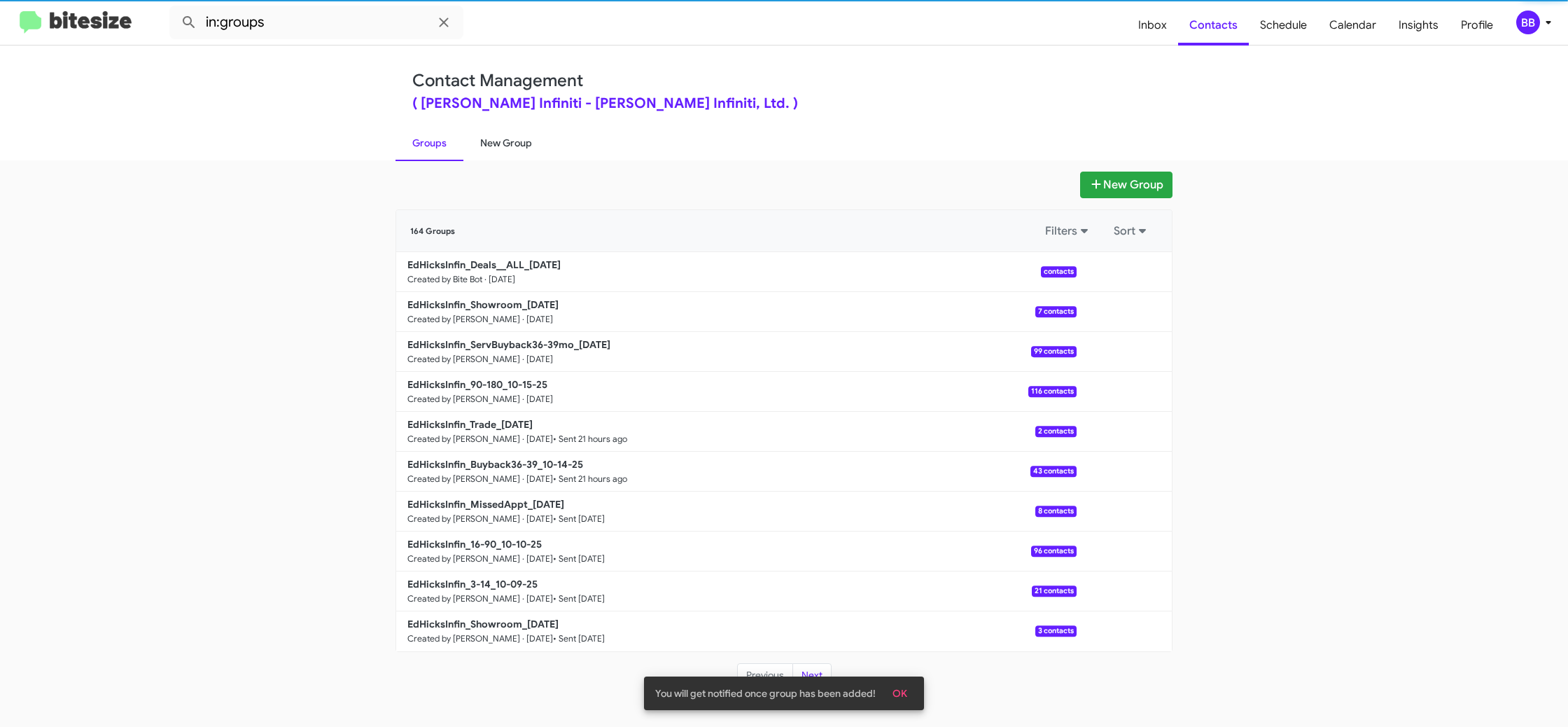
drag, startPoint x: 457, startPoint y: 142, endPoint x: 498, endPoint y: 140, distance: 41.0
click at [458, 140] on link "Groups" at bounding box center [429, 143] width 68 height 36
click at [497, 140] on link "New Group" at bounding box center [506, 143] width 85 height 36
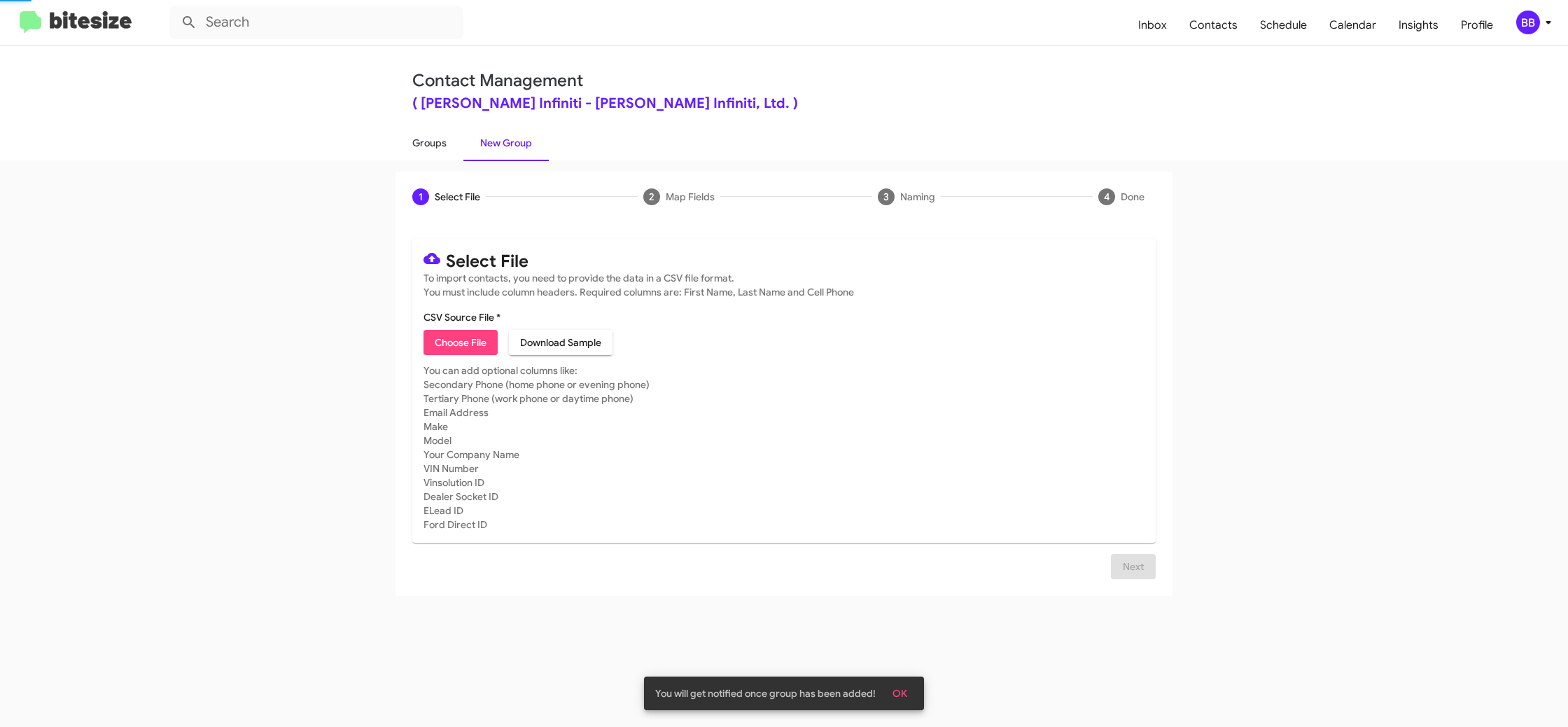
click at [439, 142] on link "Groups" at bounding box center [429, 143] width 68 height 36
type input "in:groups"
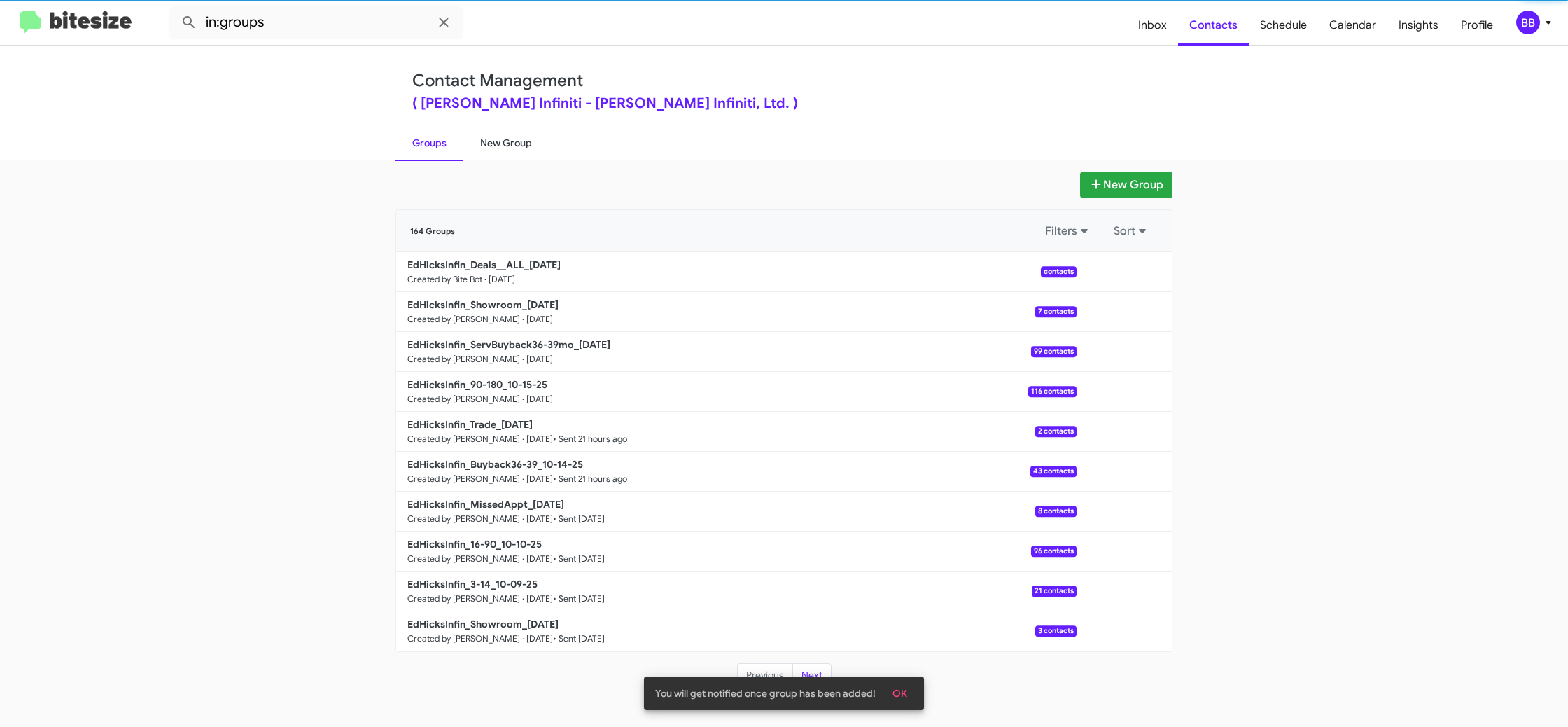
click at [513, 136] on link "New Group" at bounding box center [506, 143] width 85 height 36
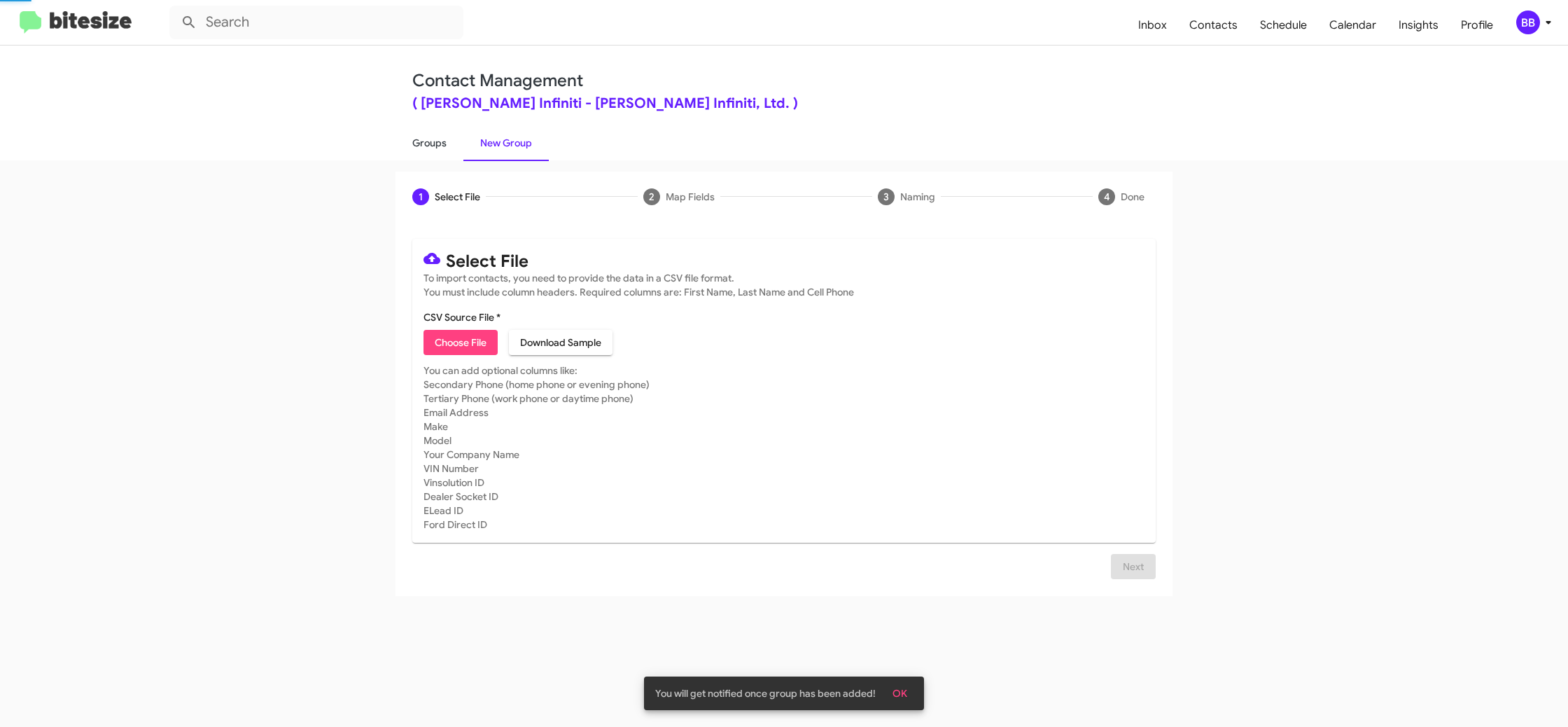
click at [430, 140] on link "Groups" at bounding box center [429, 143] width 68 height 36
type input "in:groups"
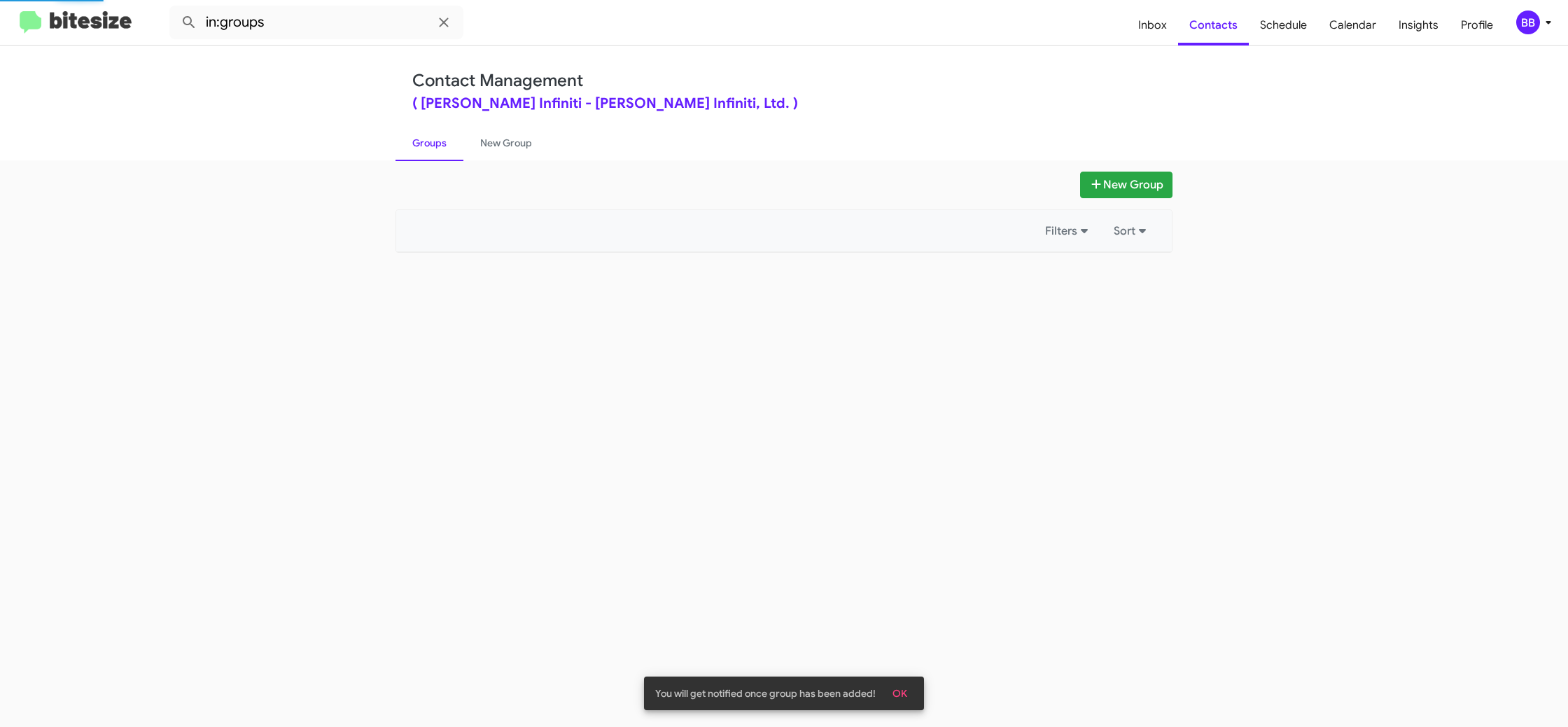
click at [430, 140] on link "Groups" at bounding box center [429, 143] width 68 height 36
drag, startPoint x: 430, startPoint y: 140, endPoint x: 500, endPoint y: 135, distance: 70.2
click at [434, 138] on link "Groups" at bounding box center [429, 143] width 68 height 36
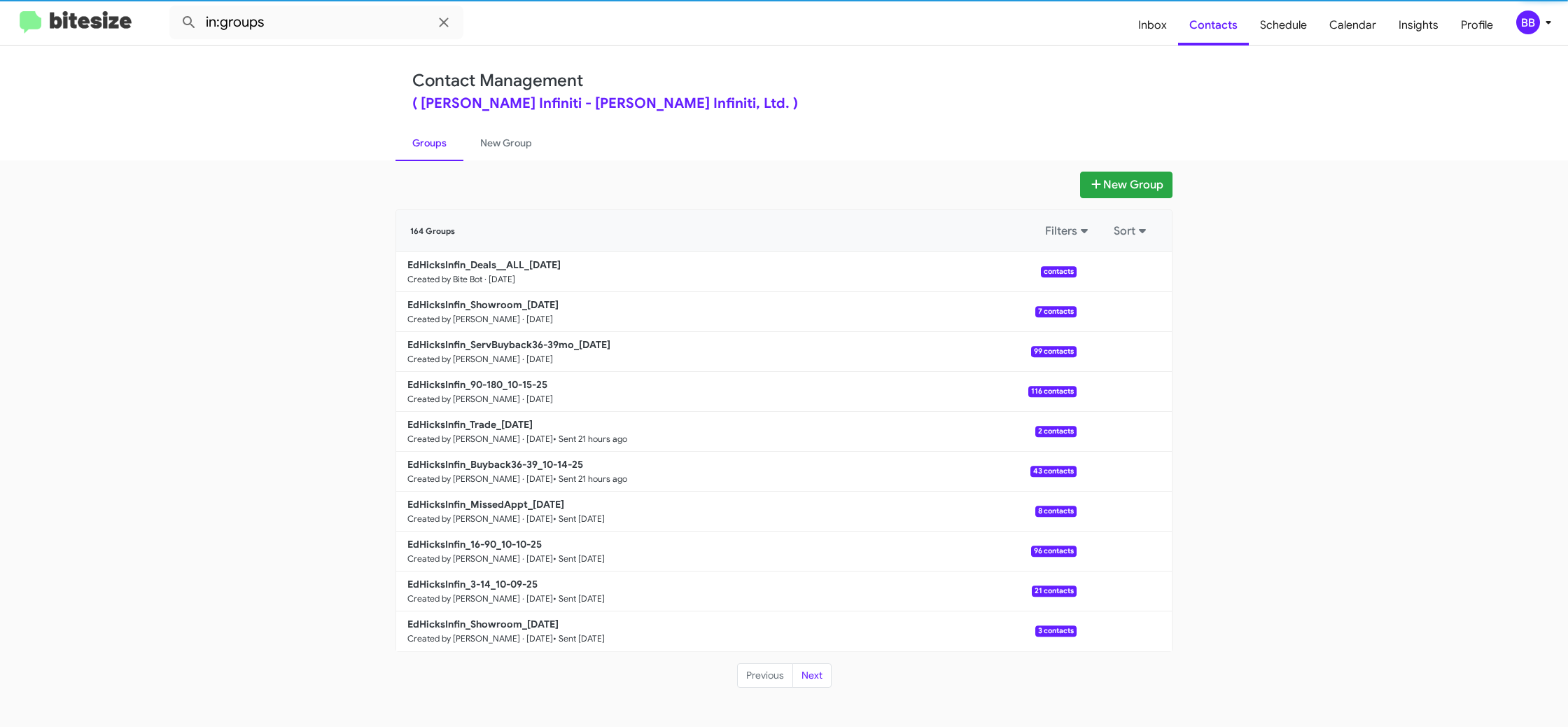
drag, startPoint x: 500, startPoint y: 135, endPoint x: 437, endPoint y: 141, distance: 63.3
click at [500, 135] on link "New Group" at bounding box center [506, 143] width 85 height 36
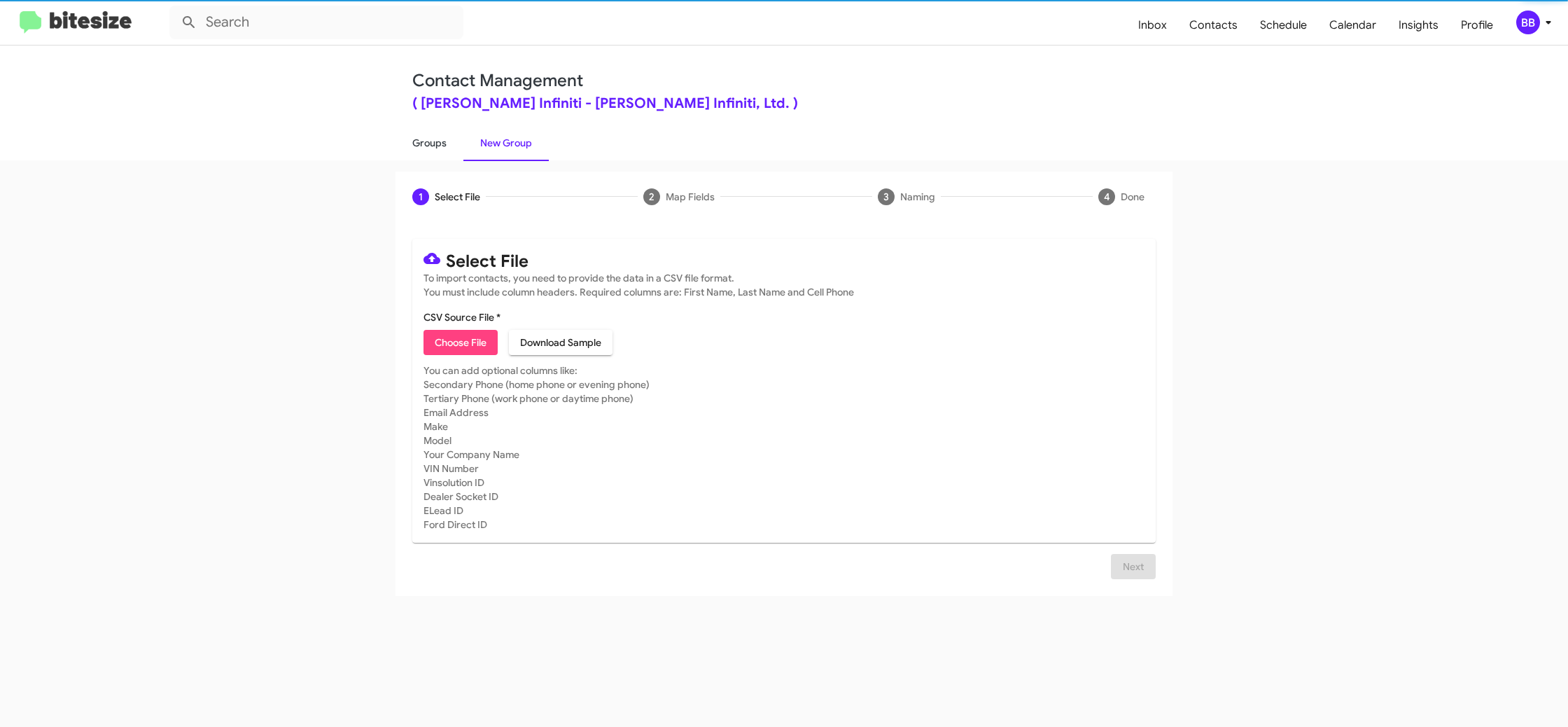
click at [437, 141] on link "Groups" at bounding box center [429, 143] width 68 height 36
type input "in:groups"
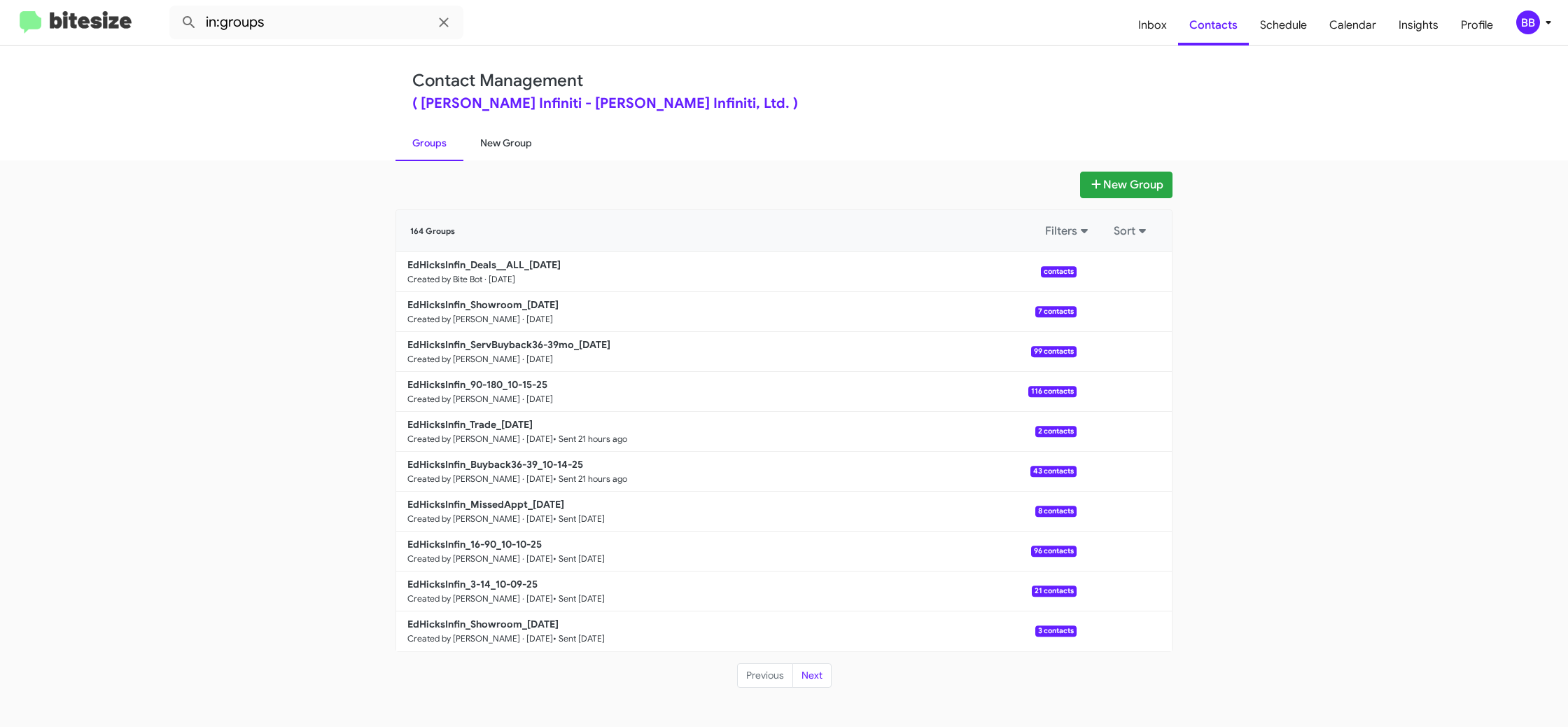
click at [512, 148] on link "New Group" at bounding box center [506, 143] width 85 height 36
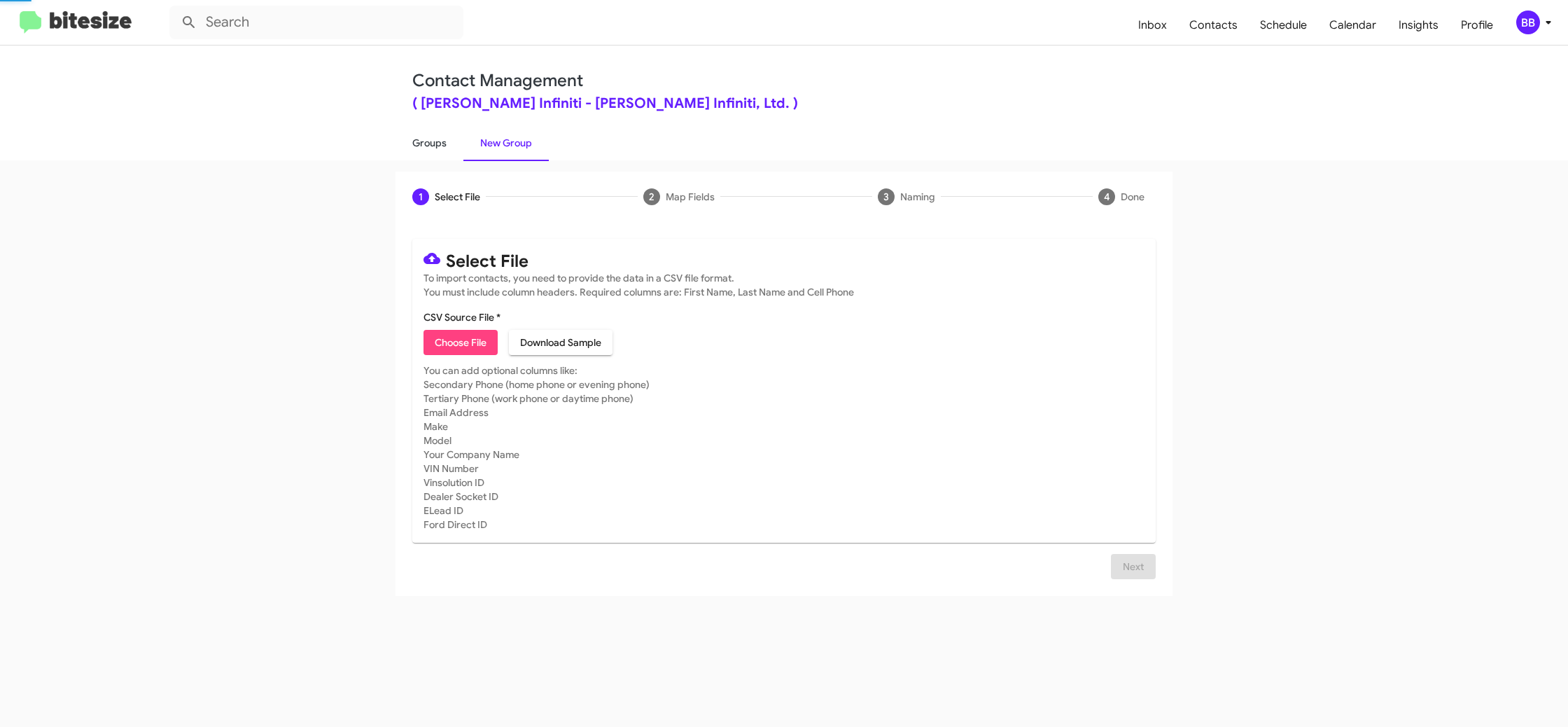
click at [417, 145] on link "Groups" at bounding box center [429, 143] width 68 height 36
type input "in:groups"
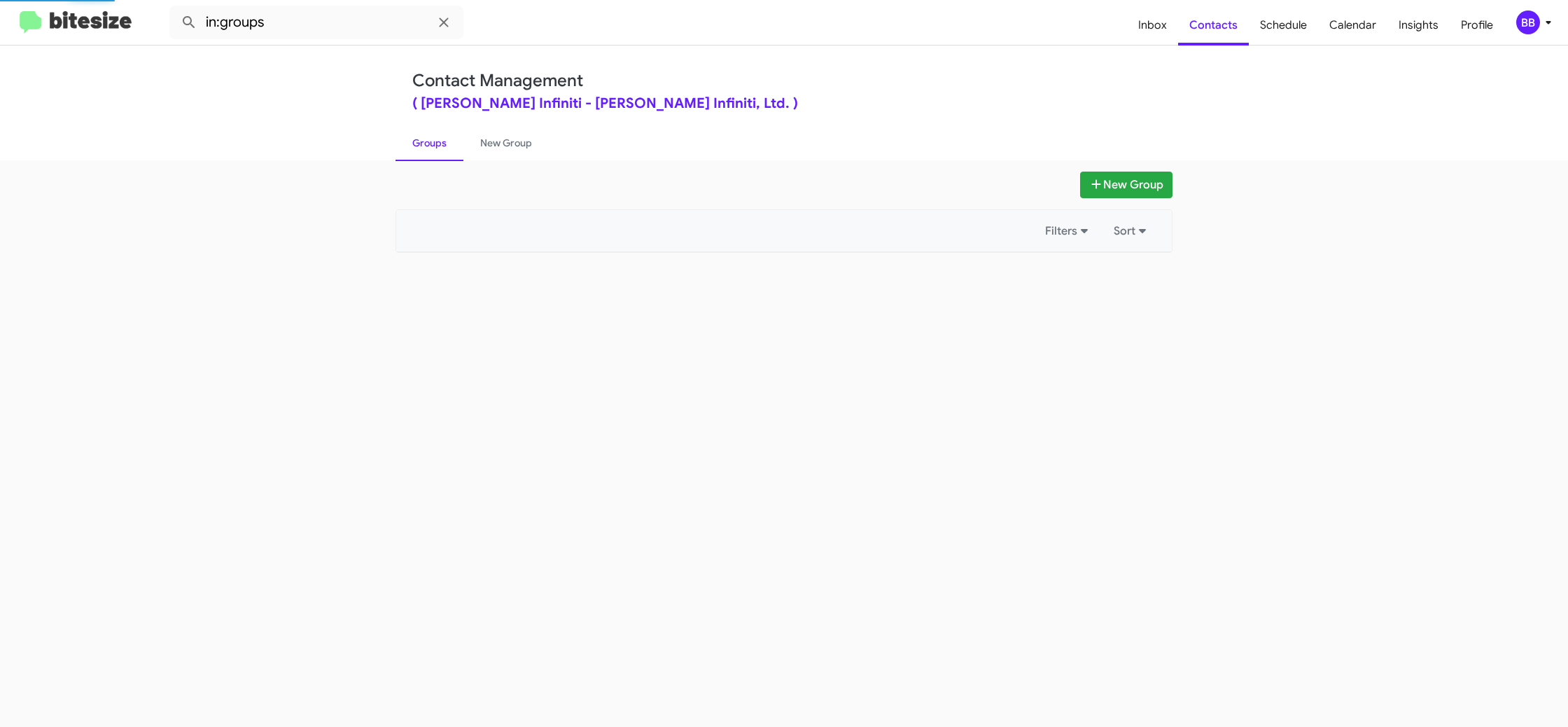
click at [417, 145] on link "Groups" at bounding box center [429, 143] width 68 height 36
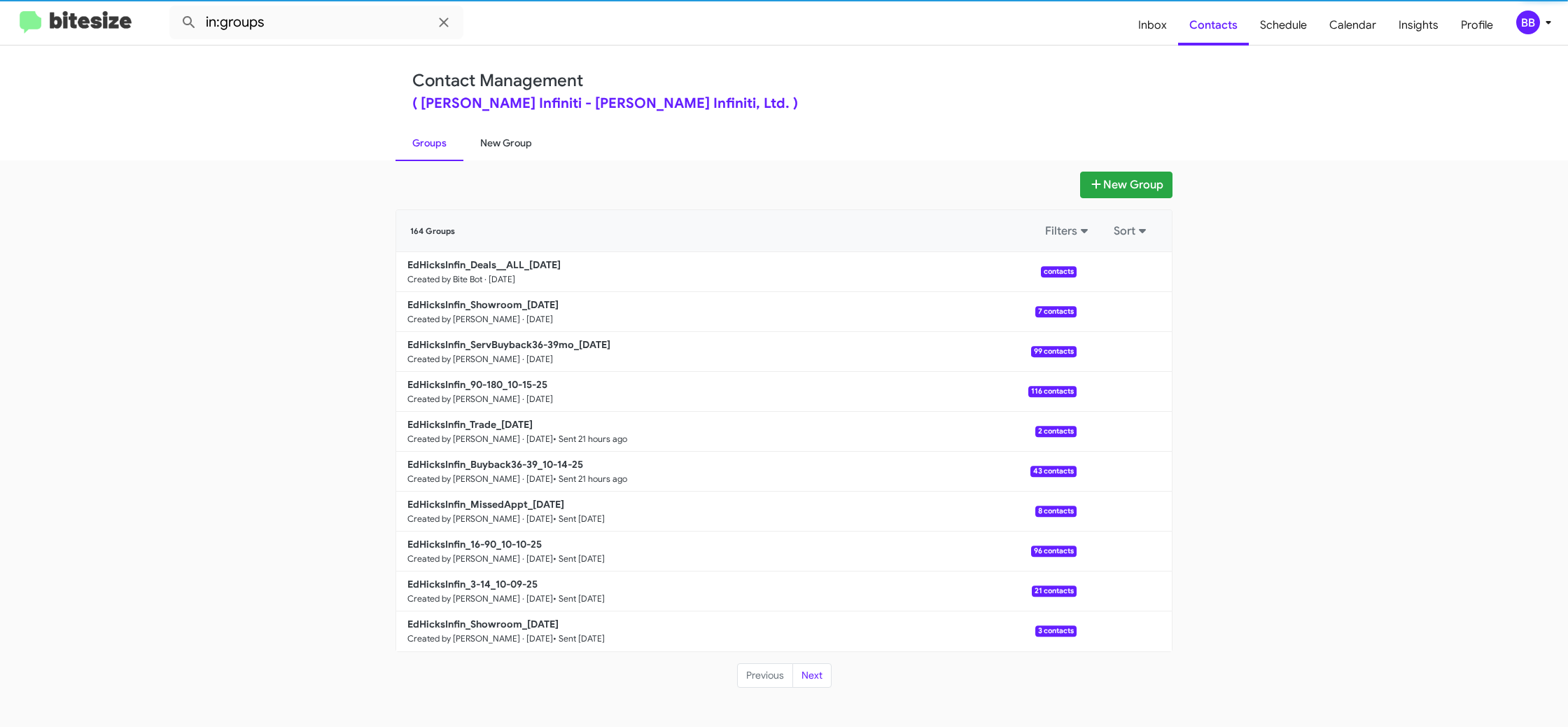
click at [486, 141] on link "New Group" at bounding box center [506, 143] width 85 height 36
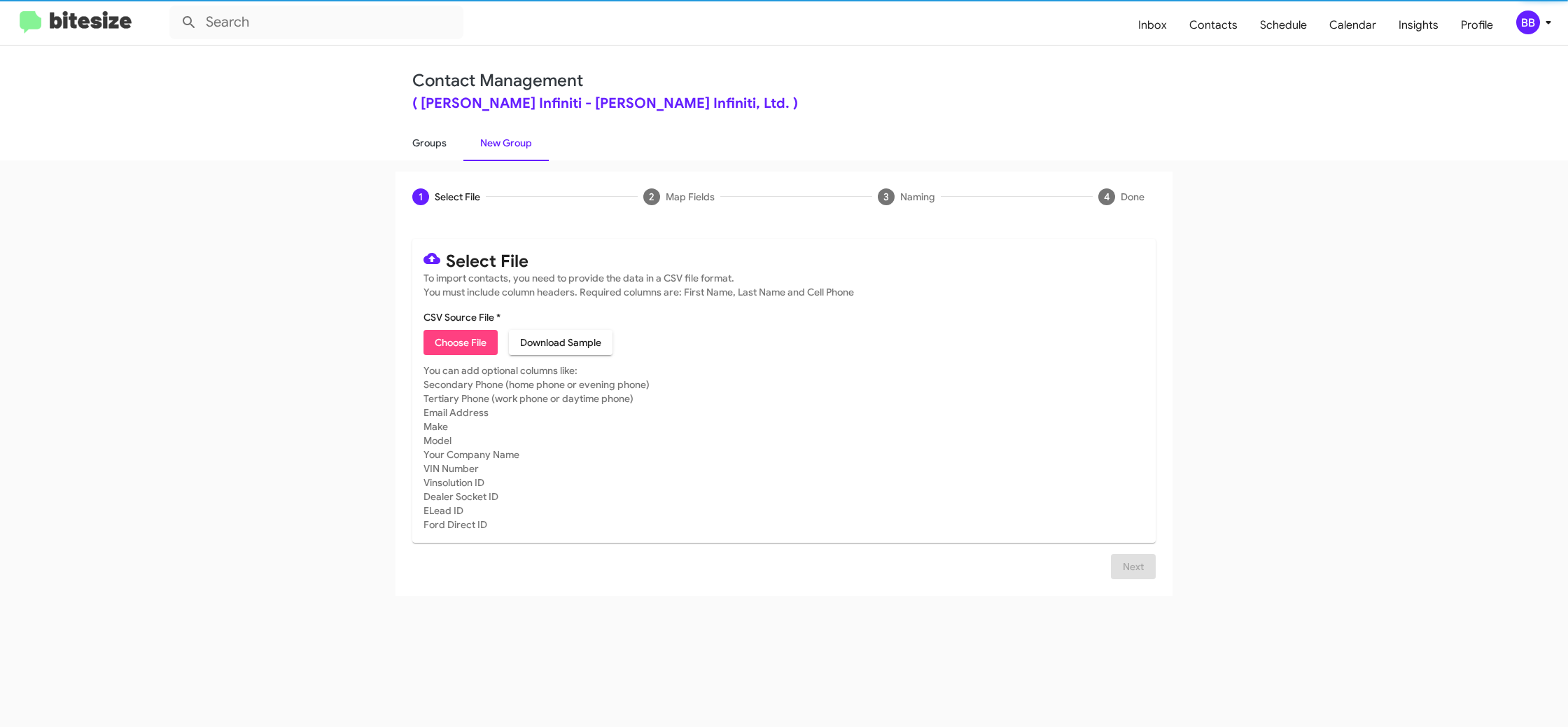
click at [425, 140] on link "Groups" at bounding box center [429, 143] width 68 height 36
type input "in:groups"
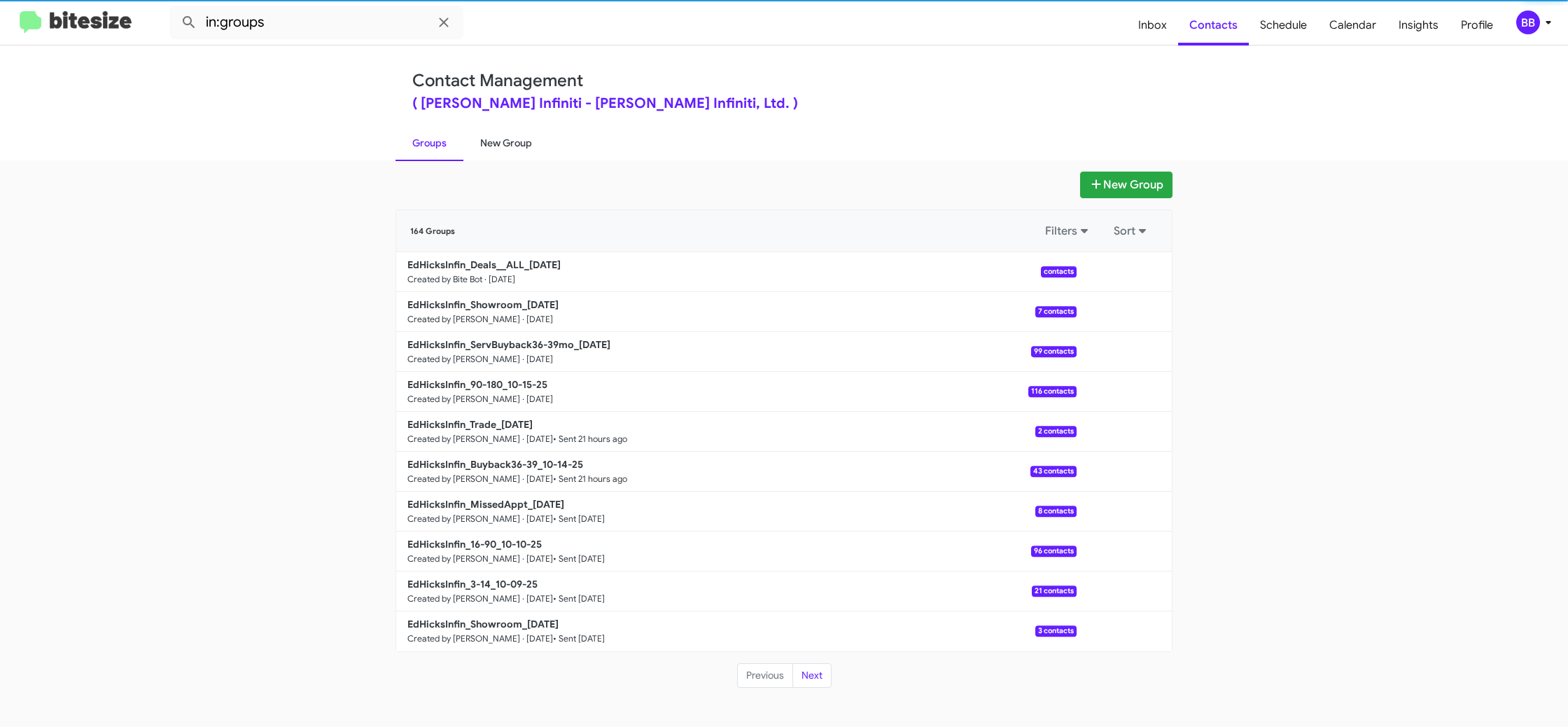
click at [487, 137] on link "New Group" at bounding box center [506, 143] width 85 height 36
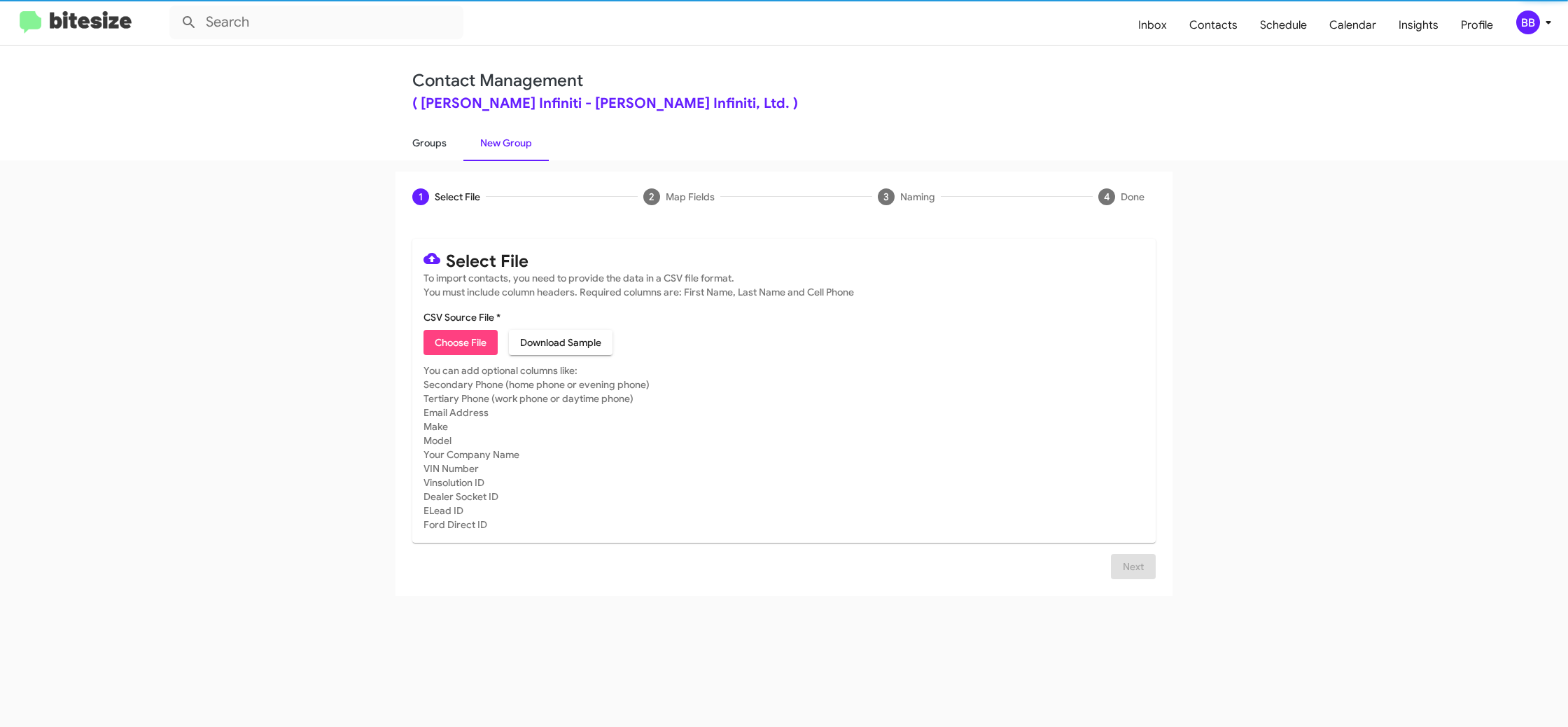
click at [411, 140] on link "Groups" at bounding box center [429, 143] width 68 height 36
type input "in:groups"
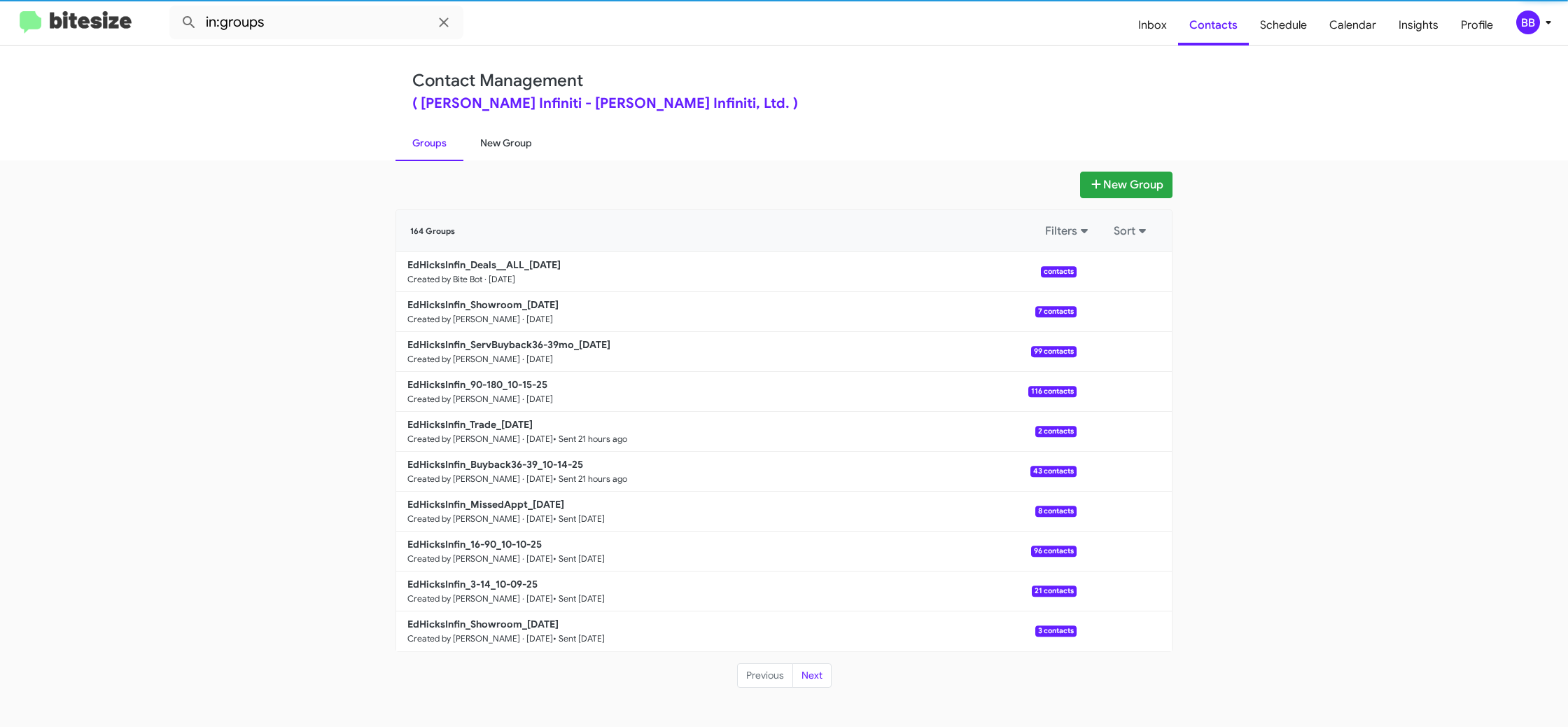
click at [478, 140] on link "New Group" at bounding box center [506, 143] width 85 height 36
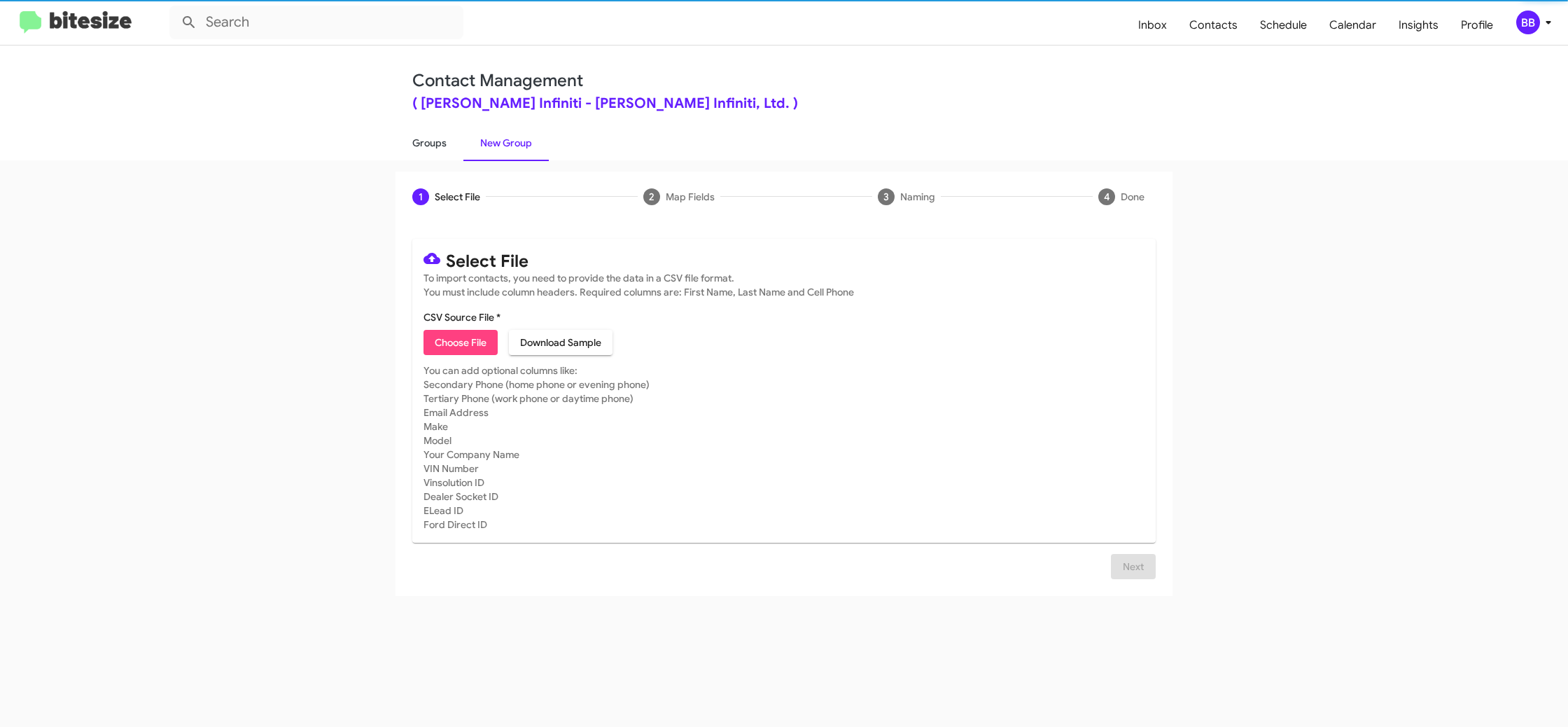
click at [405, 145] on link "Groups" at bounding box center [429, 143] width 68 height 36
type input "in:groups"
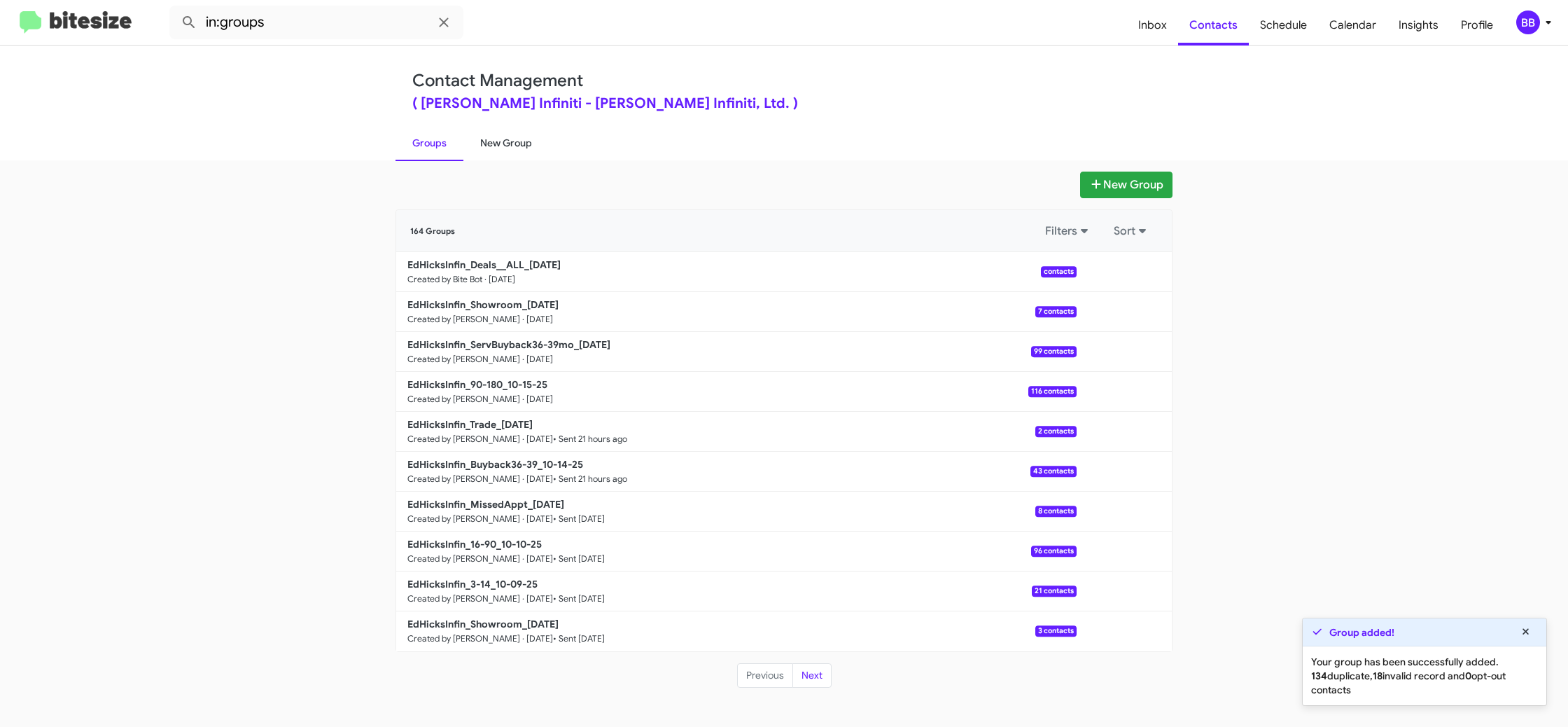
click at [489, 145] on link "New Group" at bounding box center [506, 143] width 85 height 36
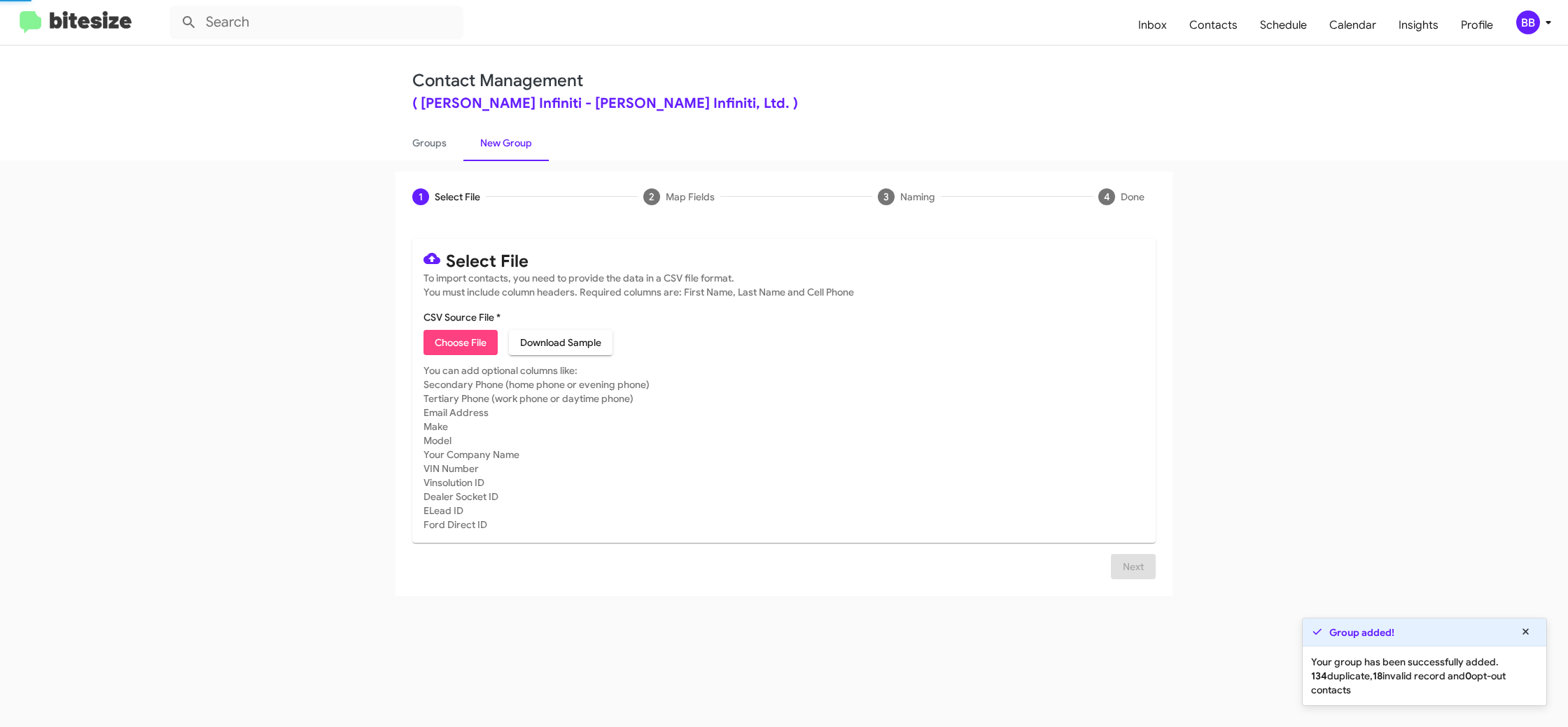
click at [488, 145] on link "New Group" at bounding box center [506, 143] width 85 height 36
click at [414, 146] on link "Groups" at bounding box center [429, 143] width 68 height 36
type input "in:groups"
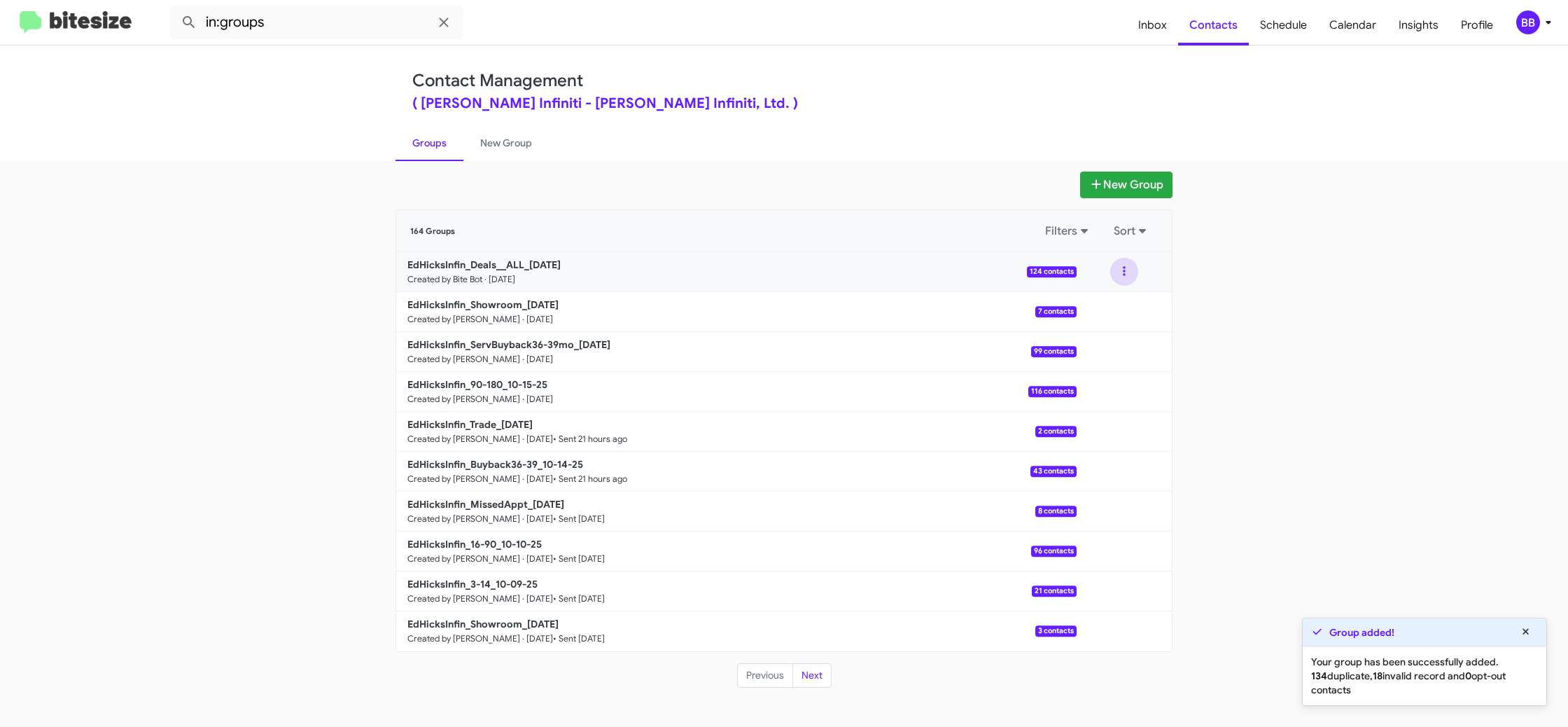
click at [1123, 278] on button at bounding box center [1123, 272] width 28 height 28
click at [1098, 309] on button "View contacts" at bounding box center [1081, 309] width 112 height 33
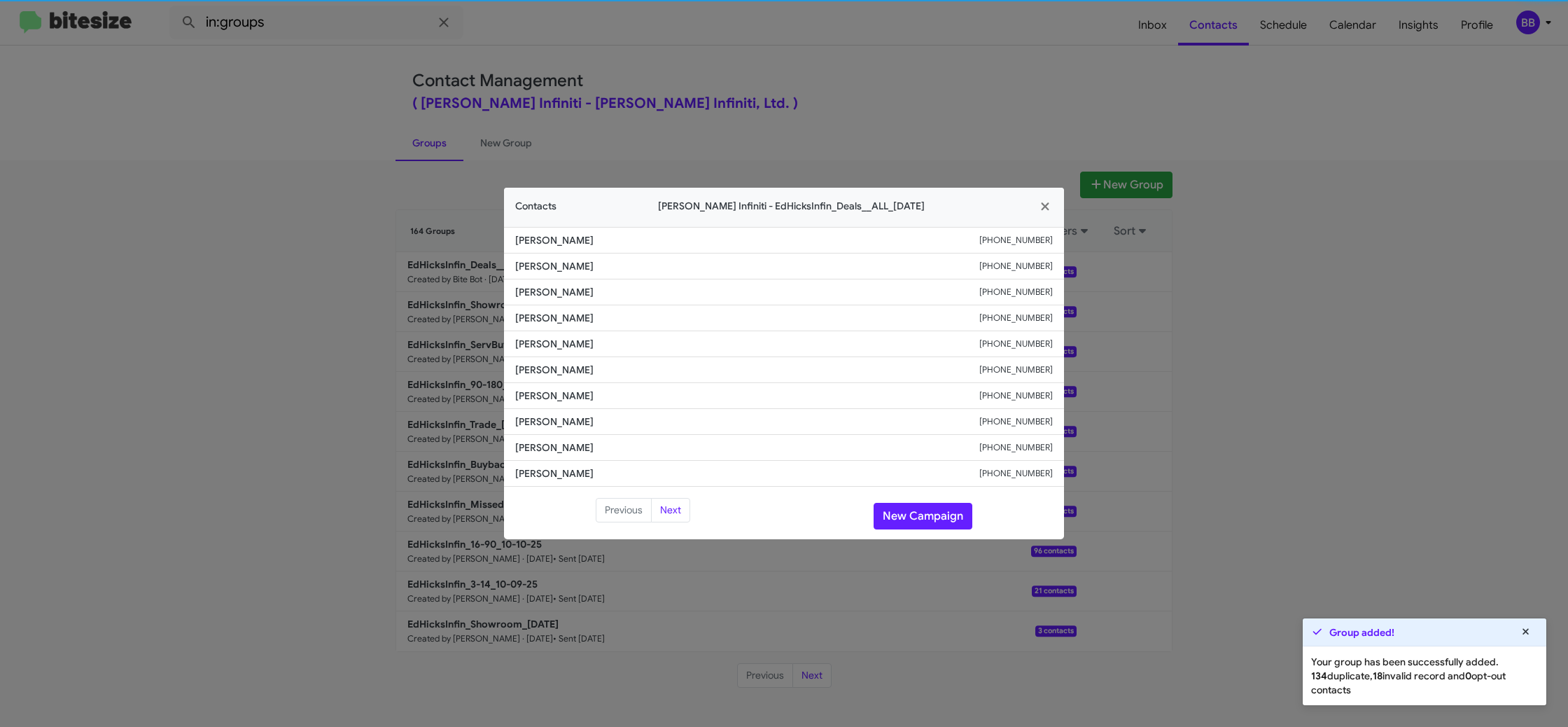
click at [548, 356] on li "[PERSON_NAME] [PHONE_NUMBER]" at bounding box center [784, 344] width 560 height 26
copy span "[PERSON_NAME]"
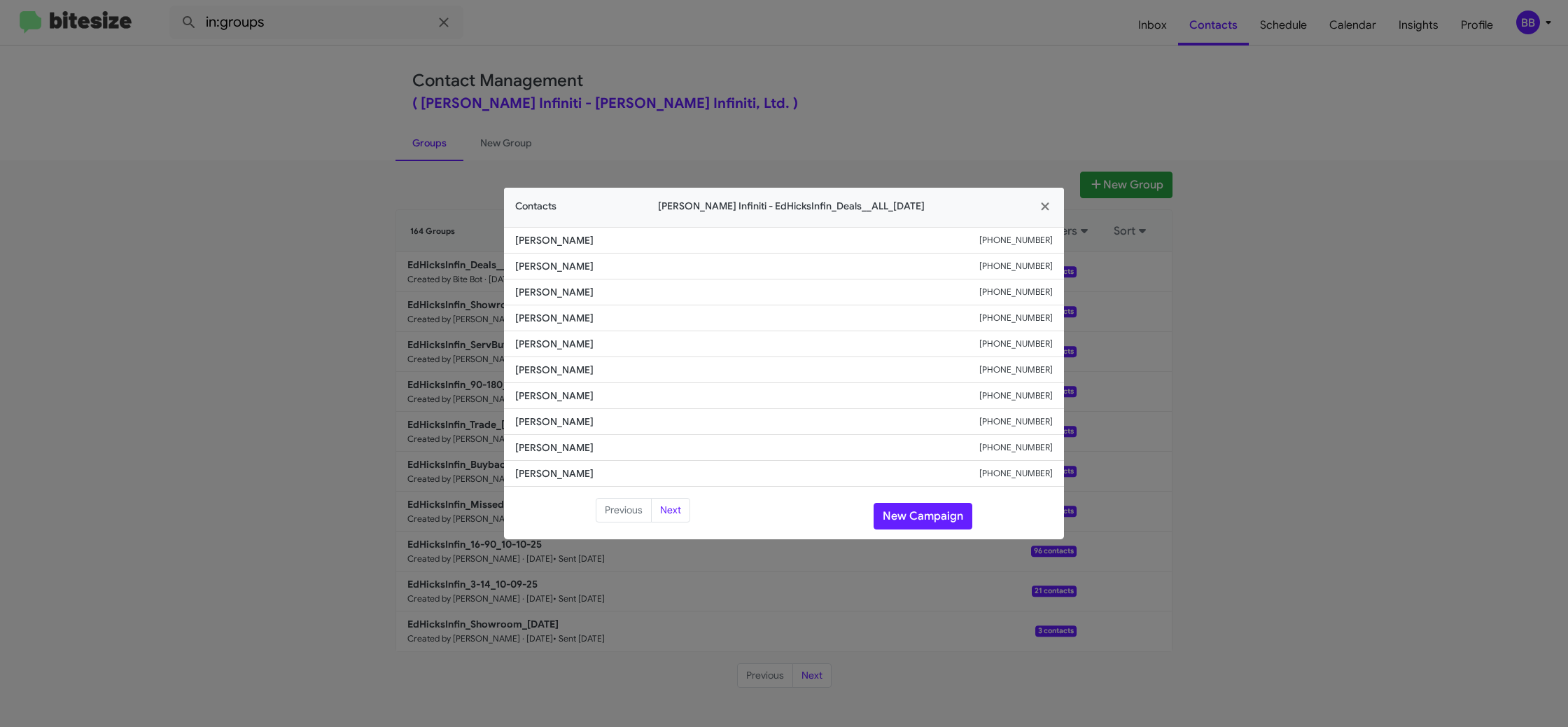
drag, startPoint x: 319, startPoint y: 184, endPoint x: 339, endPoint y: 191, distance: 21.2
click at [319, 184] on modal-container "Contacts [PERSON_NAME] Infiniti - EdHicksInfin_Deals__ALL_[DATE] [PERSON_NAME] …" at bounding box center [784, 364] width 1568 height 727
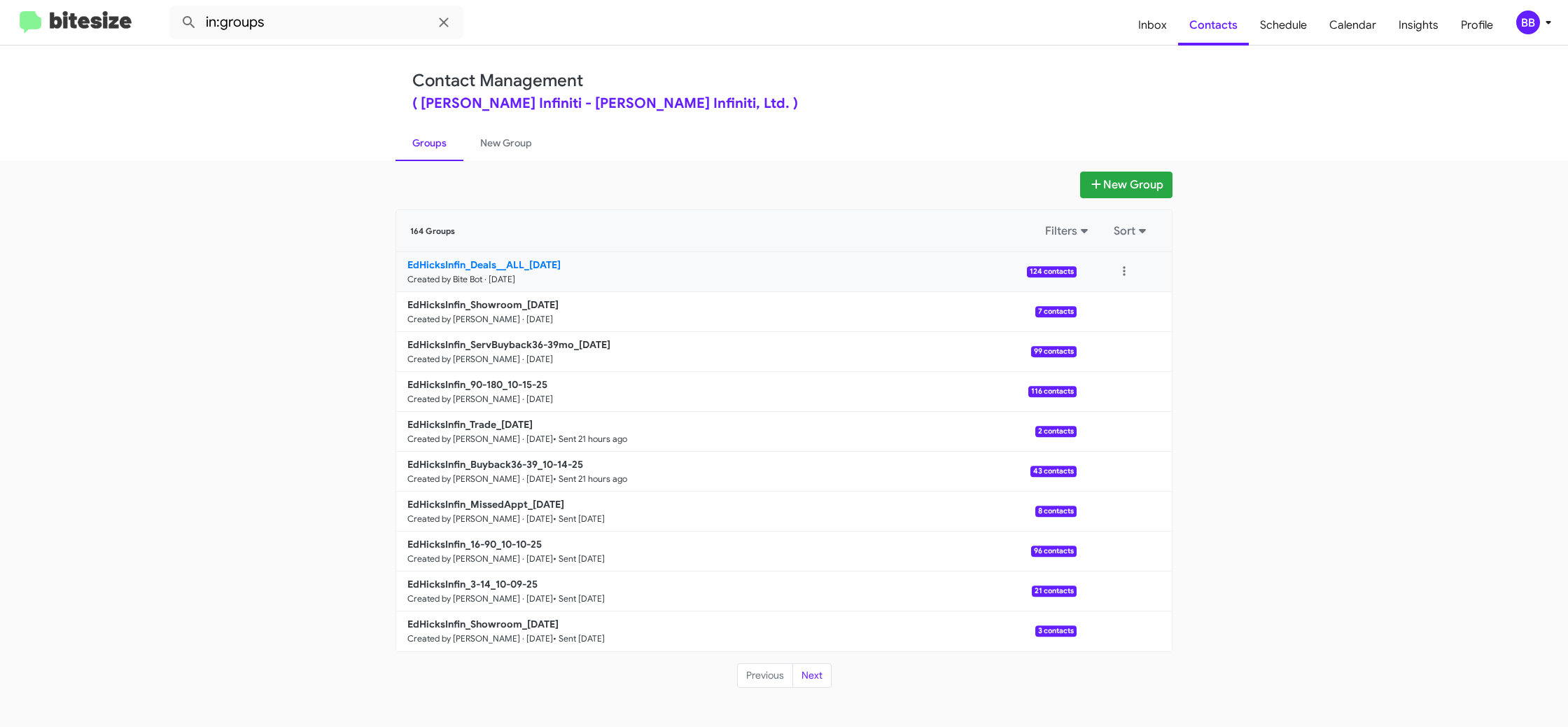
click at [524, 269] on b "EdHicksInfin_Deals__ALL_[DATE]" at bounding box center [484, 265] width 153 height 13
click at [524, 269] on b "EdHicksInfin_Deals__ALL_[DATE]" at bounding box center [484, 265] width 153 height 13
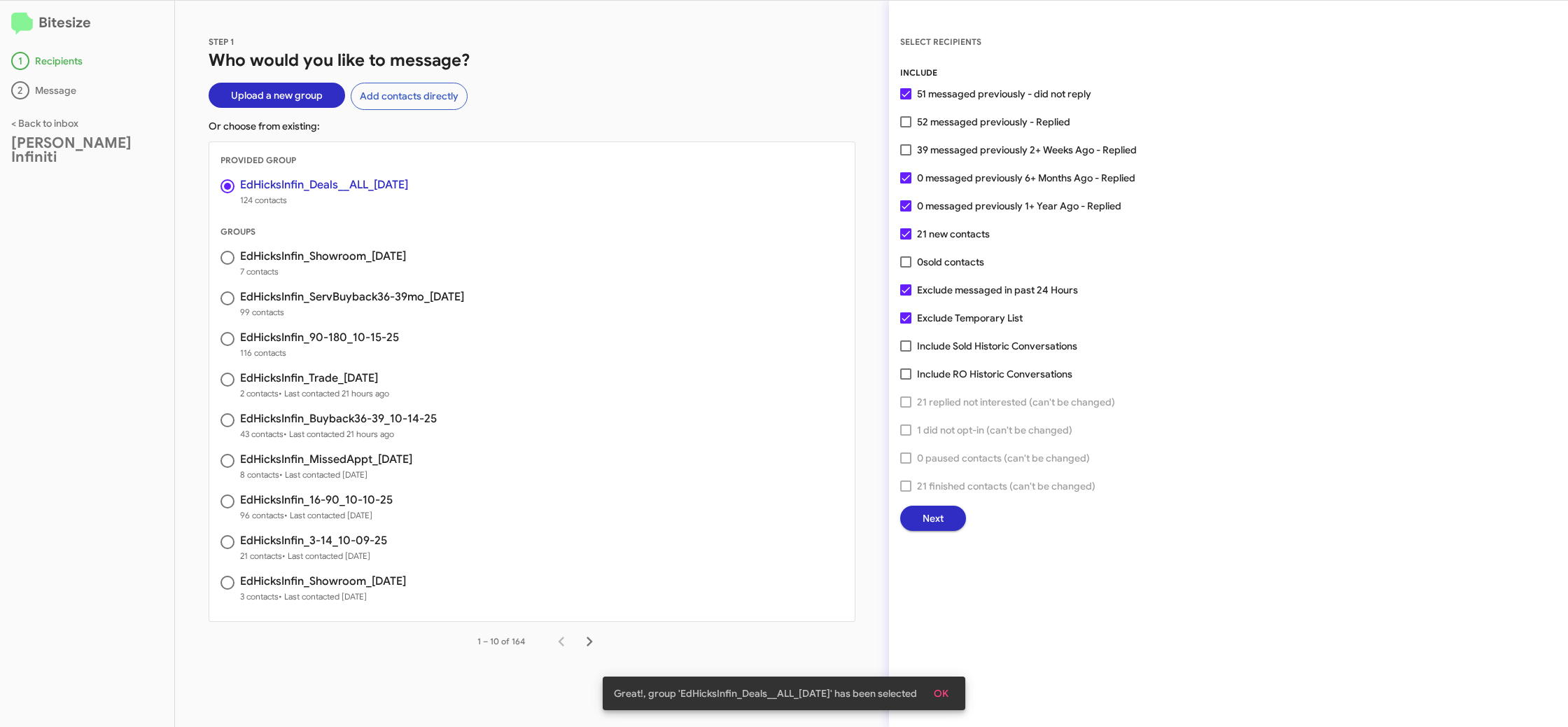
click at [945, 116] on span "52 messaged previously - Replied" at bounding box center [993, 122] width 153 height 17
click at [905, 128] on input "52 messaged previously - Replied" at bounding box center [905, 128] width 1 height 1
checkbox input "true"
click at [939, 527] on span "Next" at bounding box center [933, 517] width 21 height 25
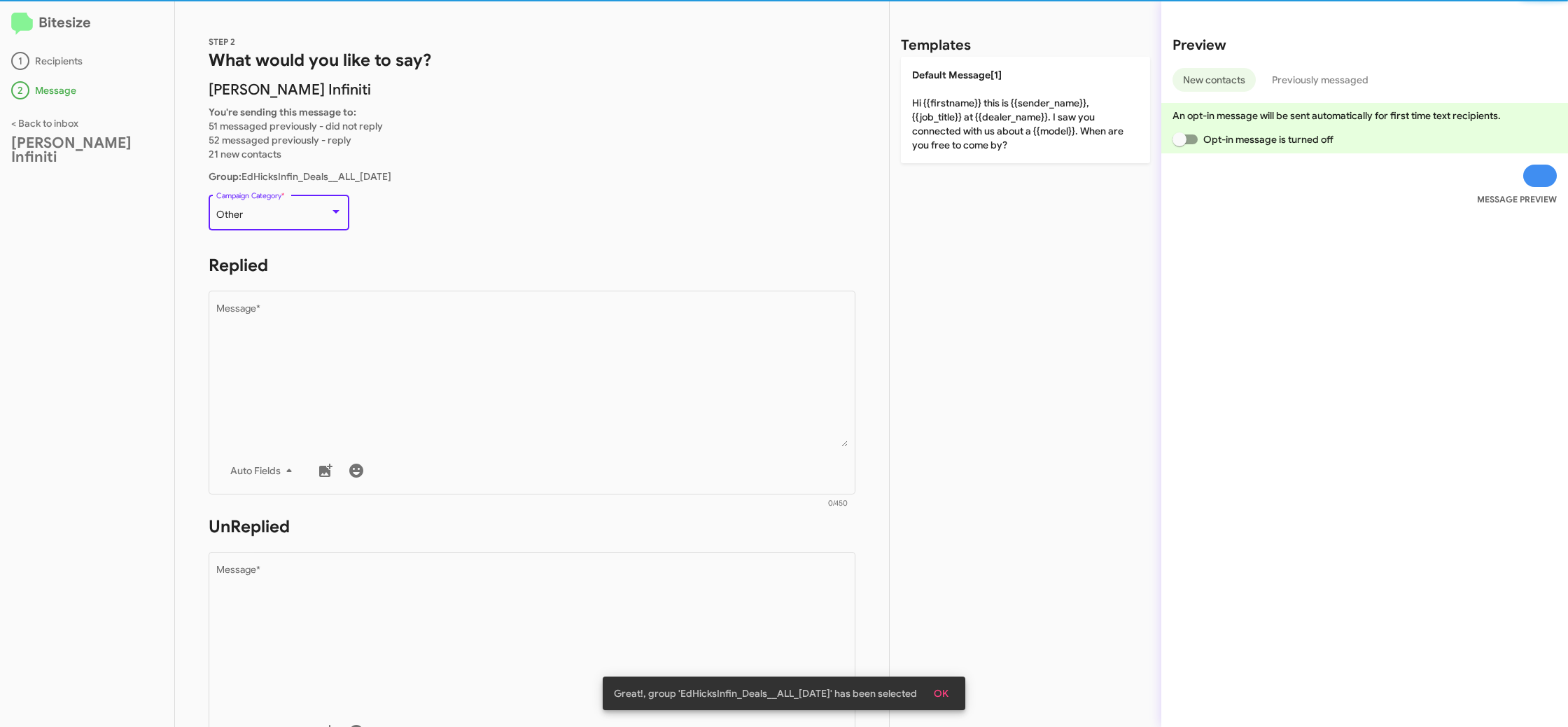
click at [285, 220] on div "Other" at bounding box center [273, 215] width 113 height 11
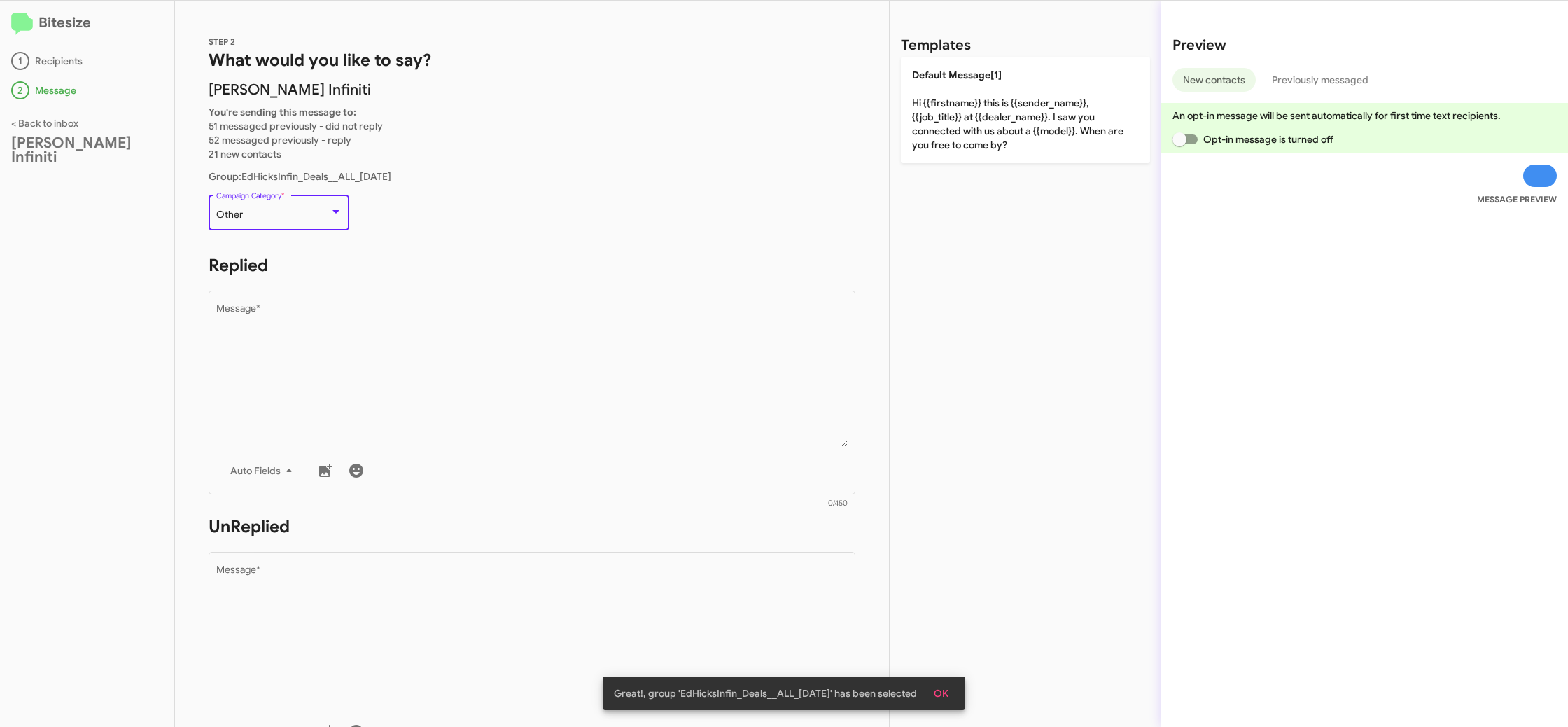
scroll to position [438, 0]
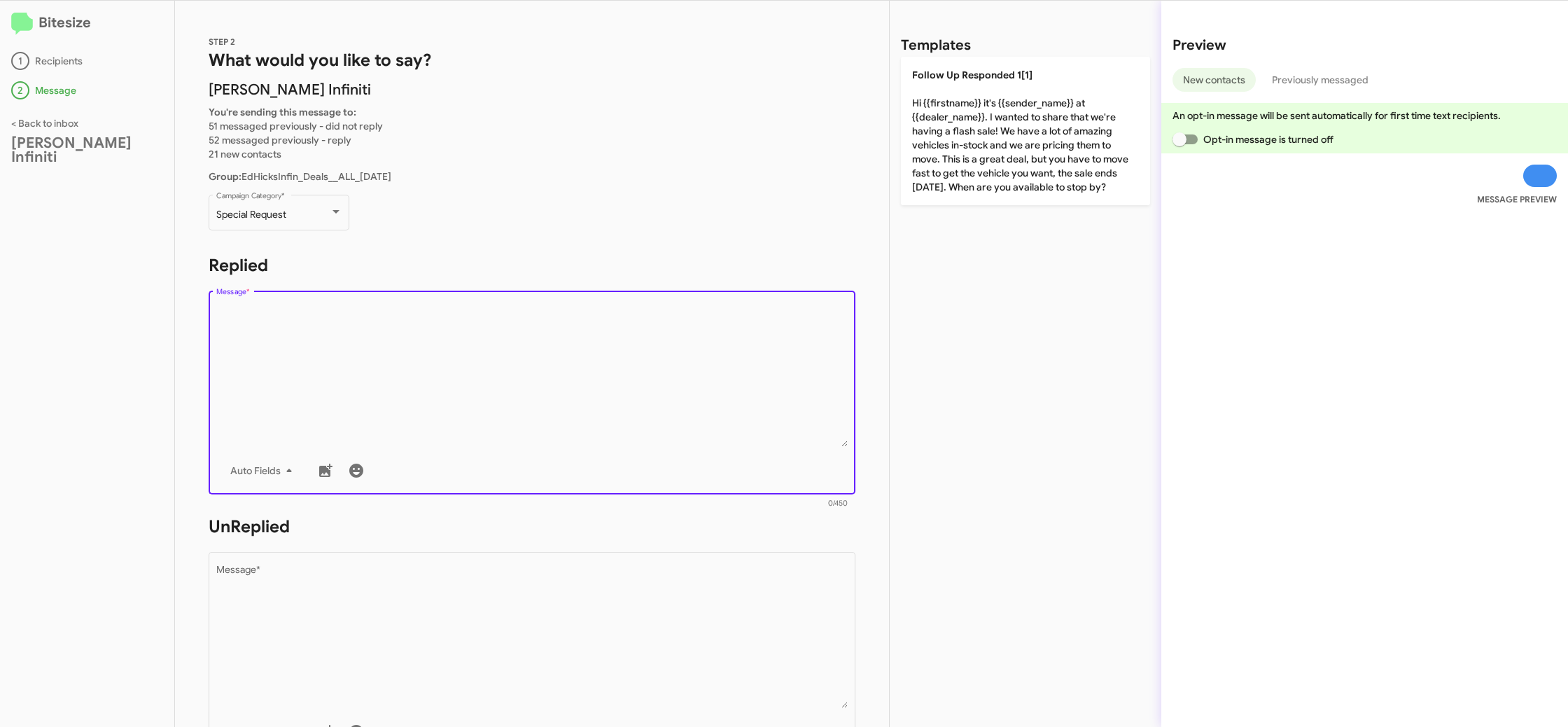
click at [366, 426] on textarea "Message *" at bounding box center [532, 375] width 632 height 143
paste textarea ""Hi {{firstname}} it's {{sender_name}} at {{dealer_name}}. As 2026 models start…"
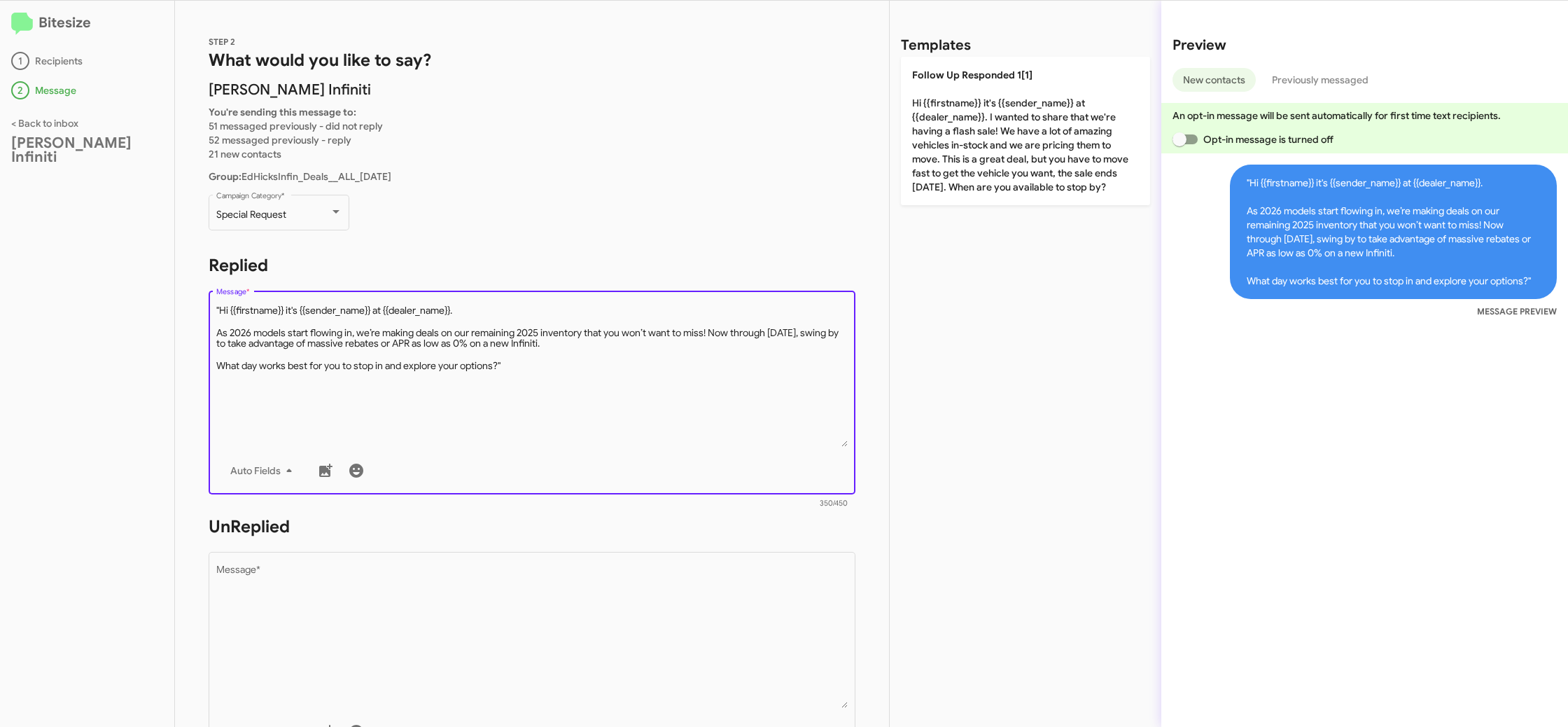
type textarea ""Hi {{firstname}} it's {{sender_name}} at {{dealer_name}}. As 2026 models start…"
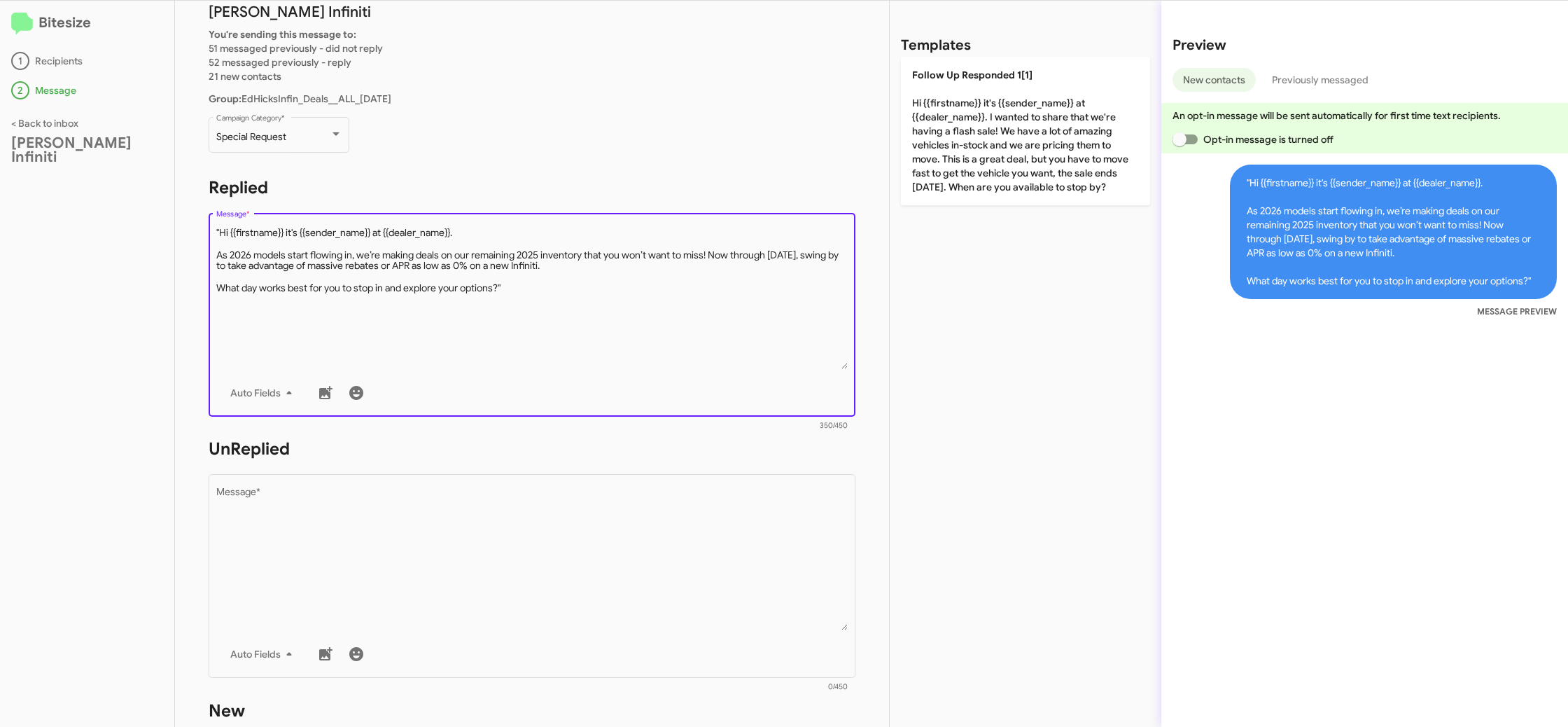
scroll to position [84, 0]
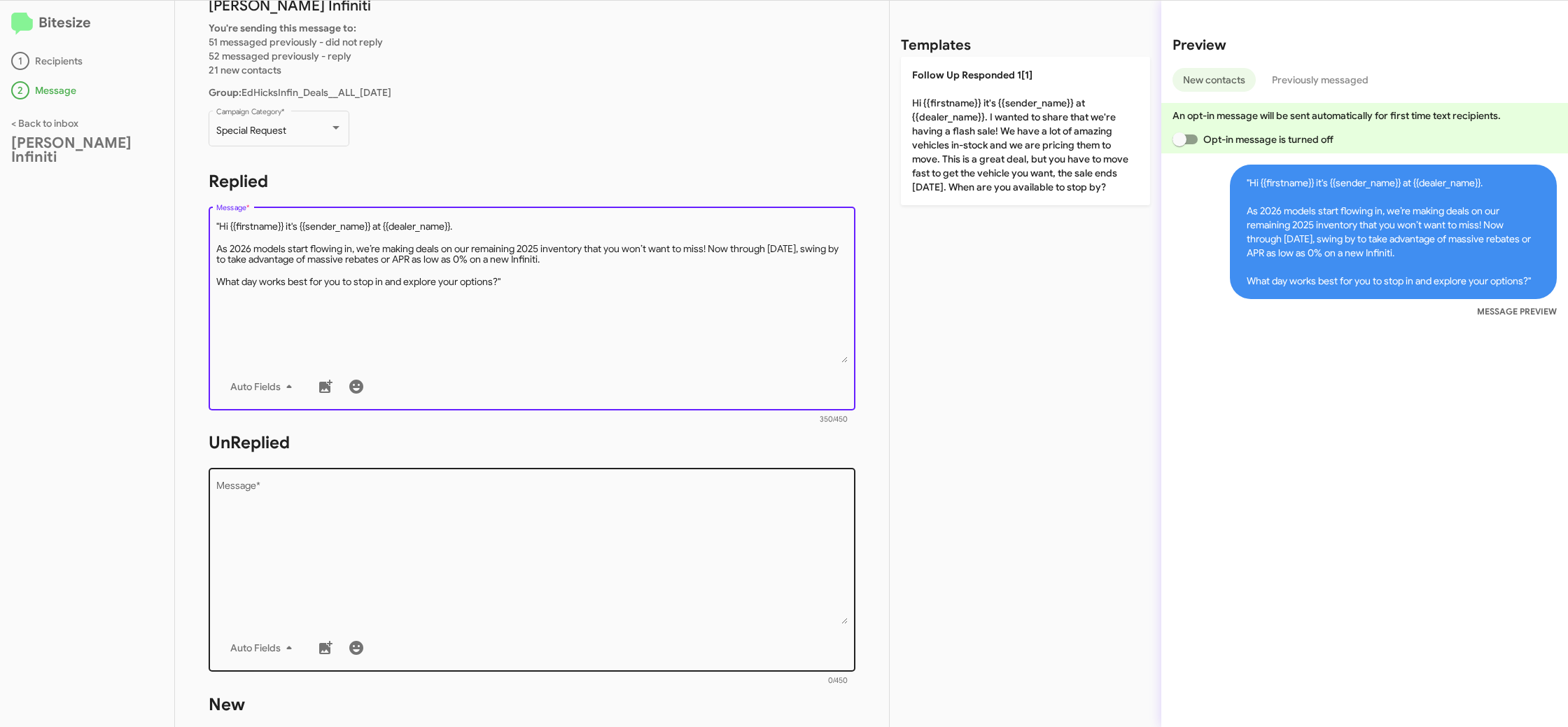
drag, startPoint x: 410, startPoint y: 494, endPoint x: 407, endPoint y: 473, distance: 21.2
click at [410, 494] on textarea "Message *" at bounding box center [532, 552] width 632 height 143
paste textarea ""Hi {{firstname}} it's {{sender_name}}, {{job_title}} at {{dealer_name}}. Thank…"
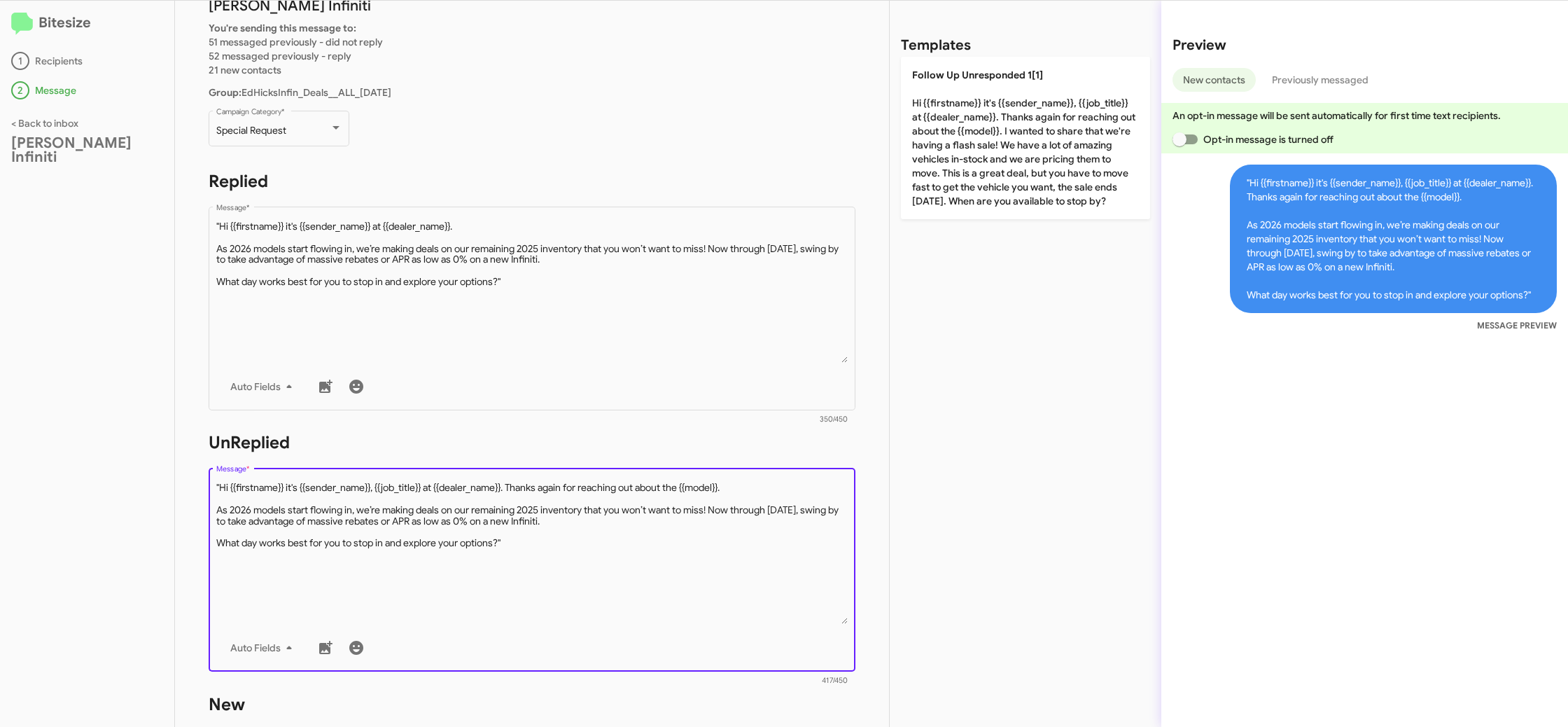
type textarea ""Hi {{firstname}} it's {{sender_name}}, {{job_title}} at {{dealer_name}}. Thank…"
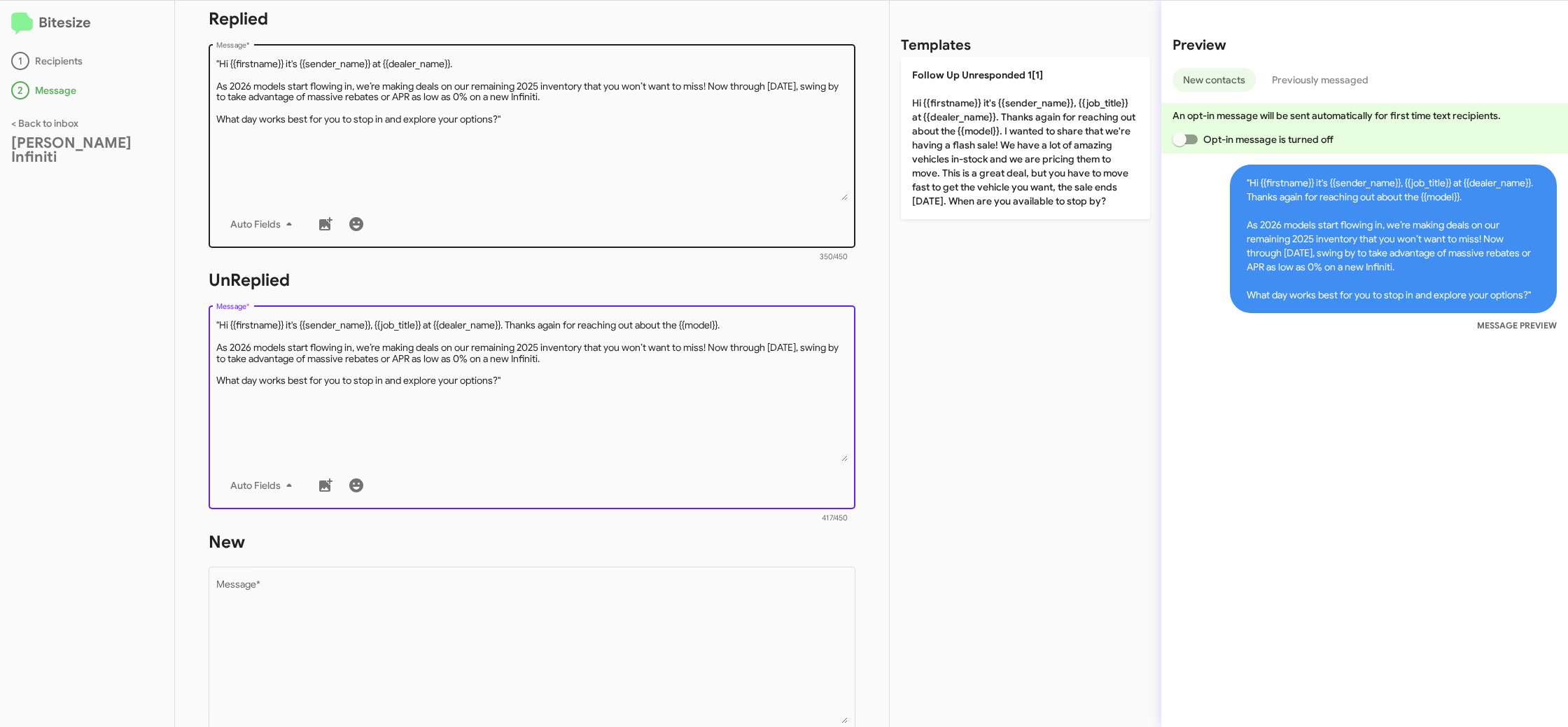
scroll to position [487, 0]
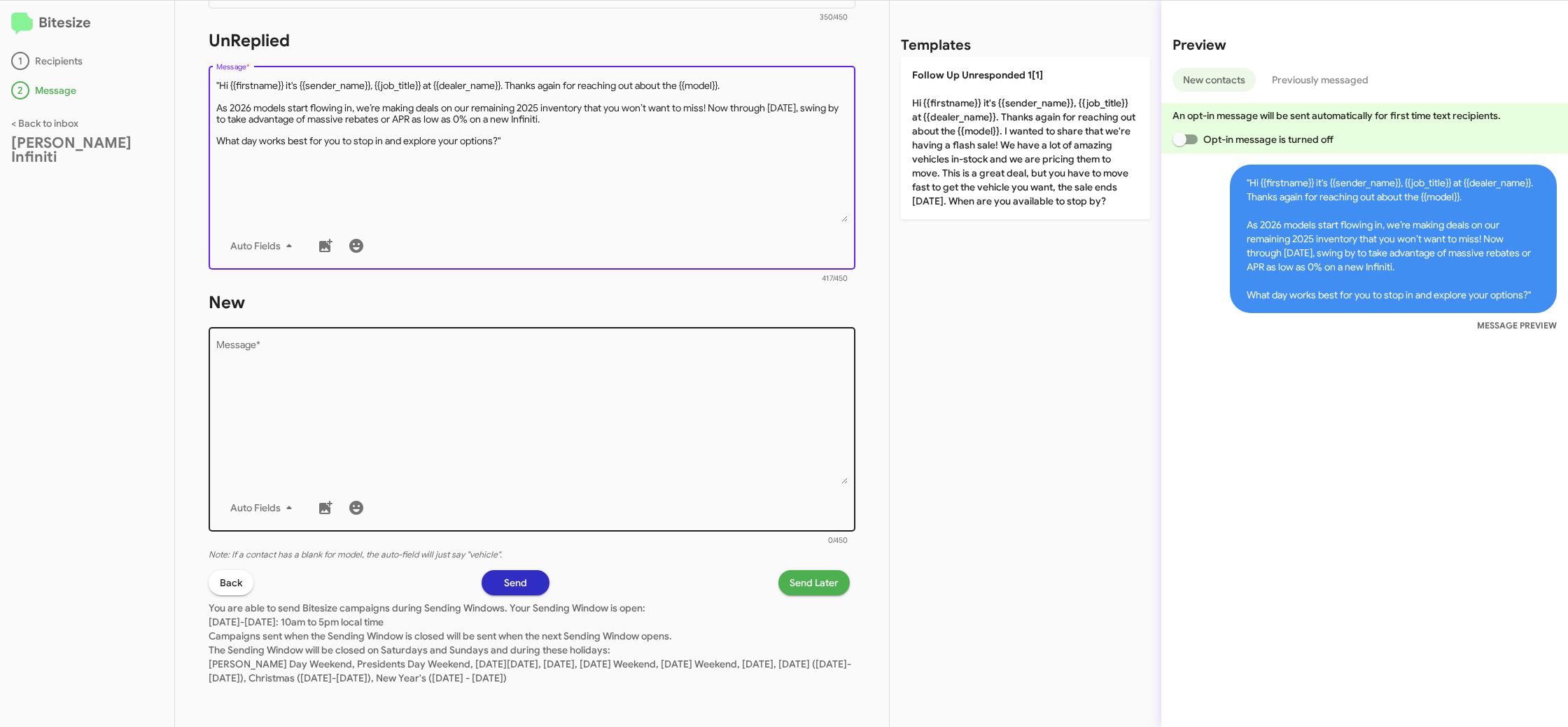
click at [434, 381] on textarea "Message *" at bounding box center [532, 412] width 632 height 143
paste textarea ""Hi {{firstname}} it's {{sender_name}}, {{job_title}} at {{dealer_name}}. Thank…"
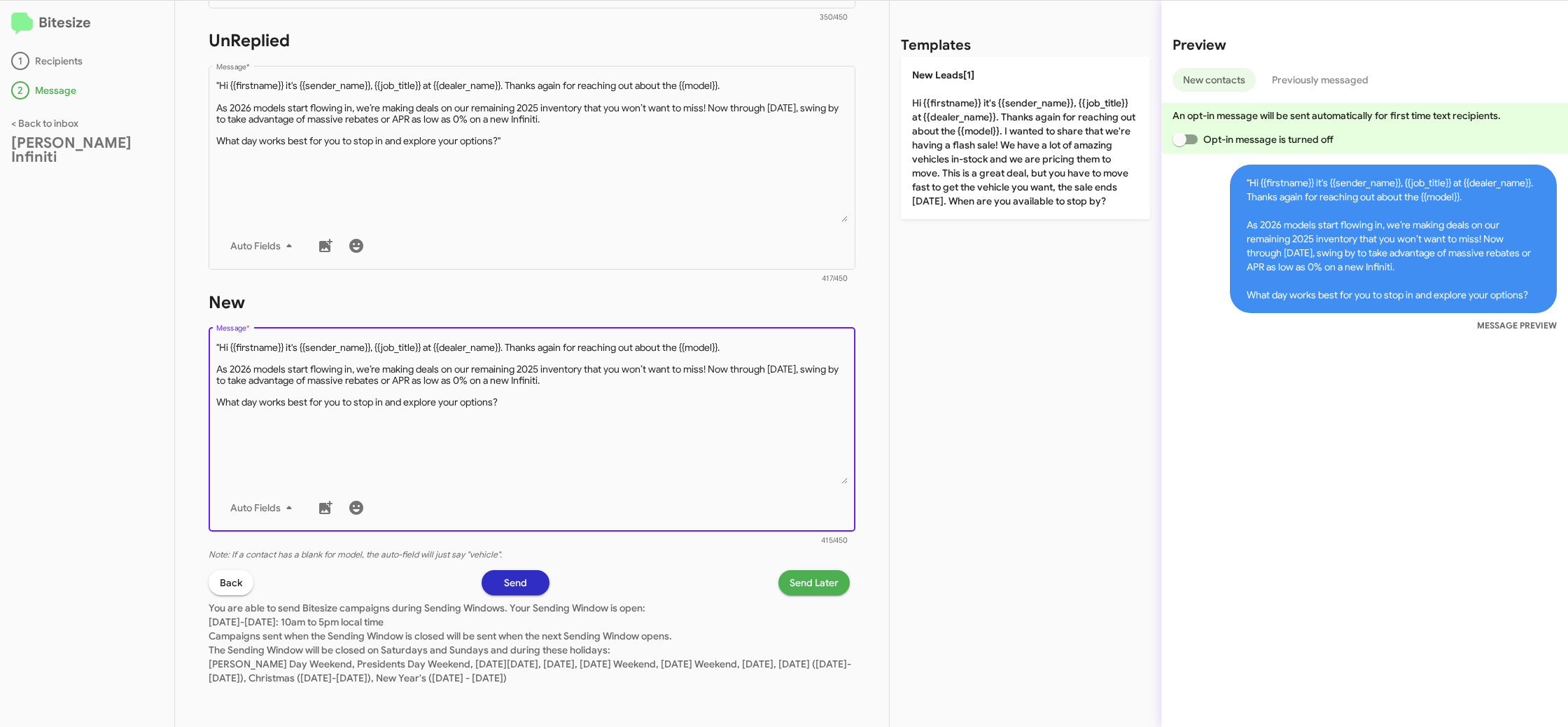
drag, startPoint x: 219, startPoint y: 348, endPoint x: 245, endPoint y: 364, distance: 30.5
click at [219, 348] on textarea "Message *" at bounding box center [532, 412] width 632 height 143
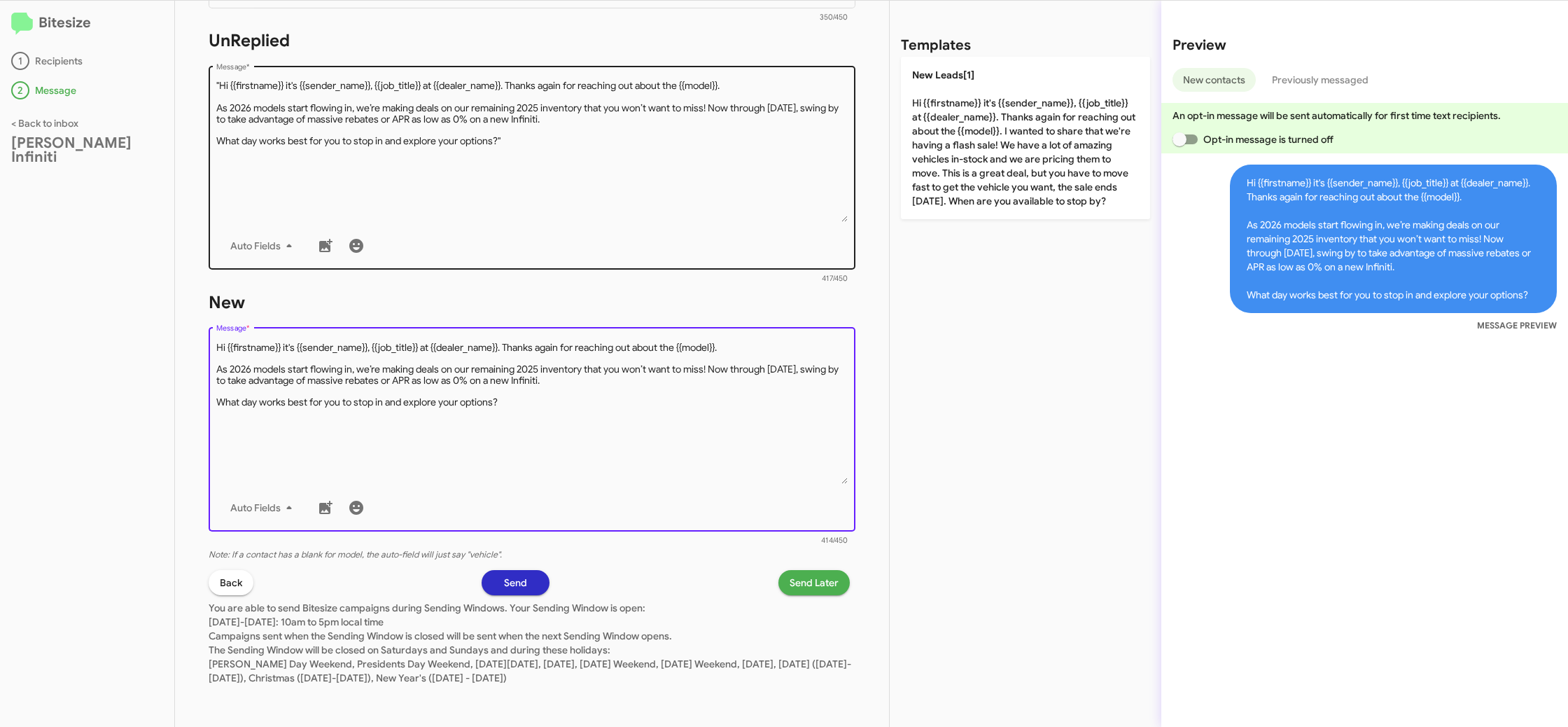
type textarea "Hi {{firstname}} it's {{sender_name}}, {{job_title}} at {{dealer_name}}. Thanks…"
click at [351, 205] on textarea "Message *" at bounding box center [532, 150] width 632 height 143
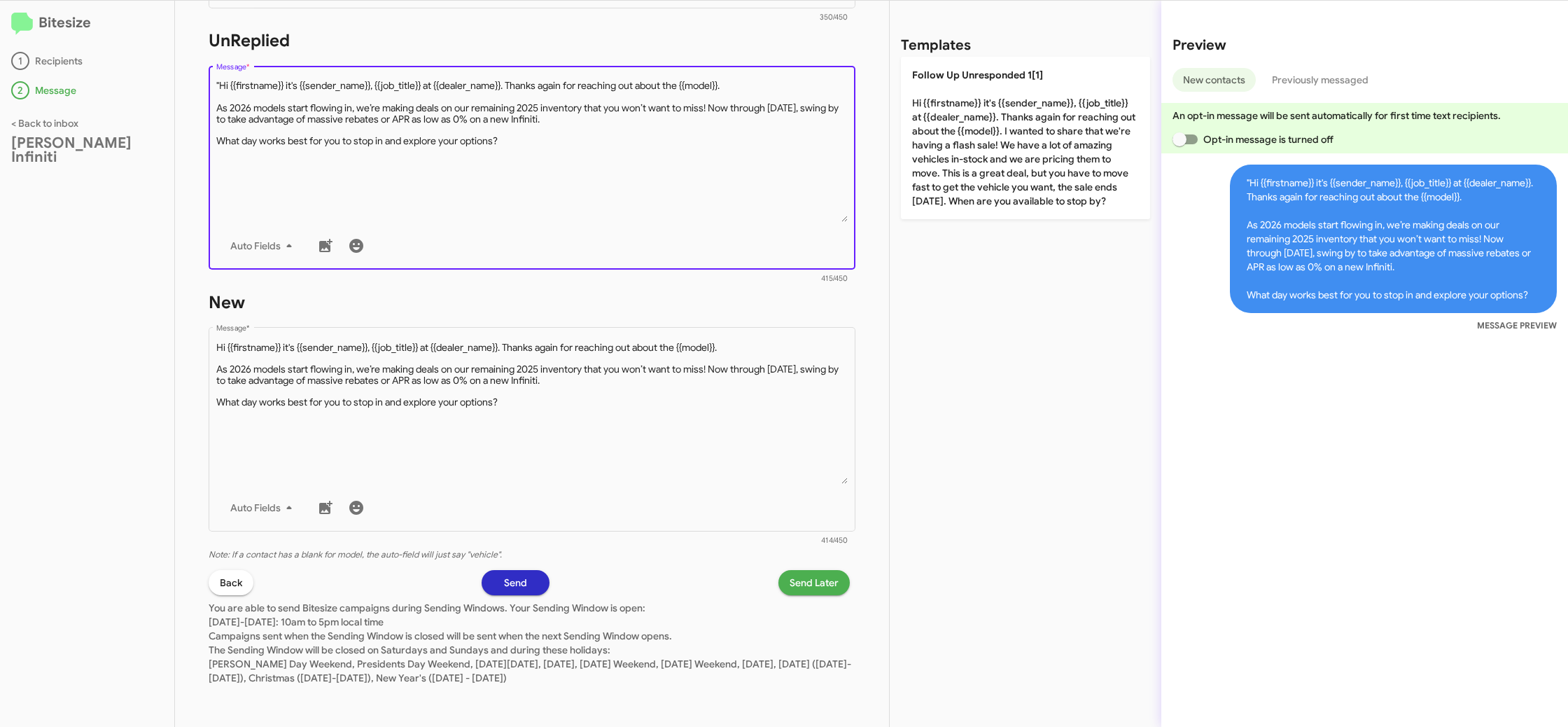
click at [220, 86] on textarea "Message *" at bounding box center [532, 150] width 632 height 143
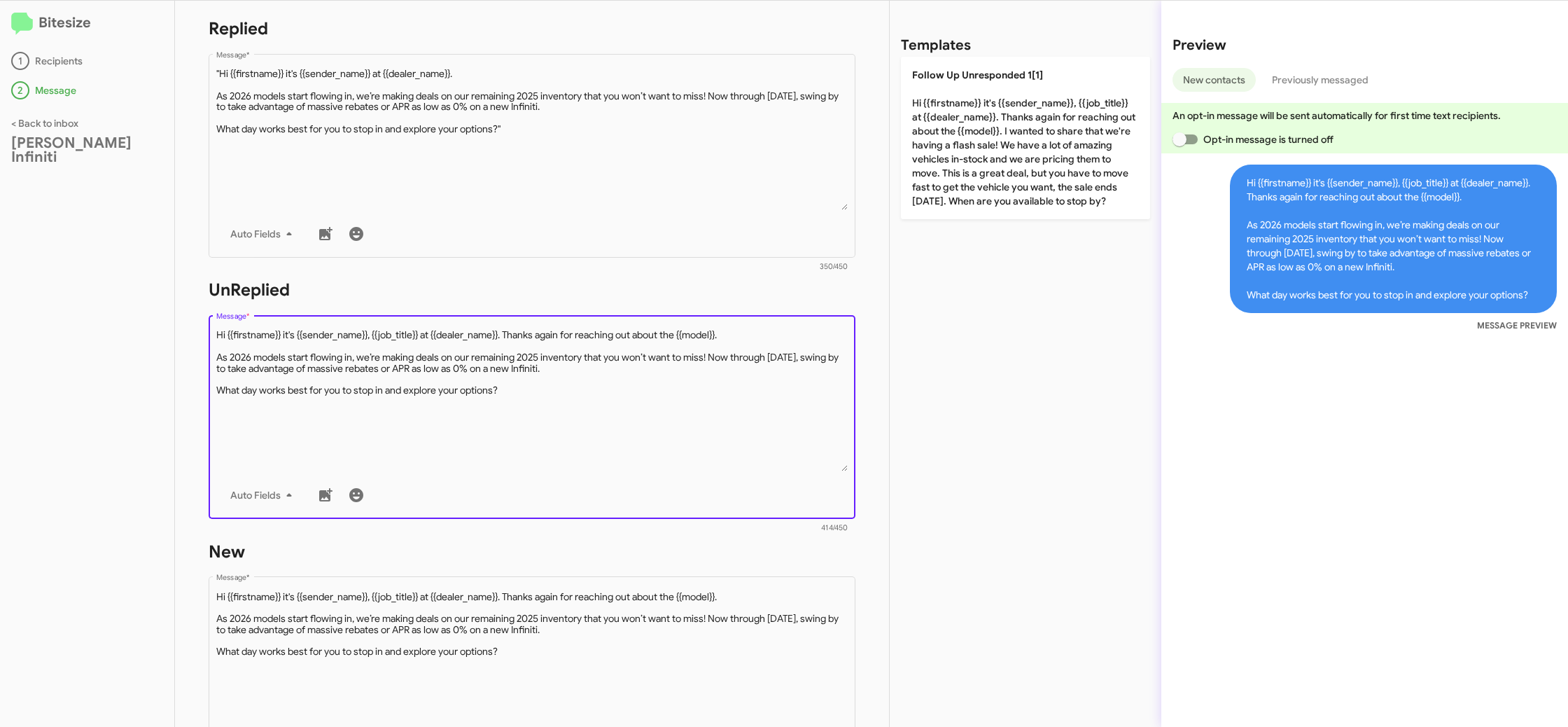
scroll to position [170, 0]
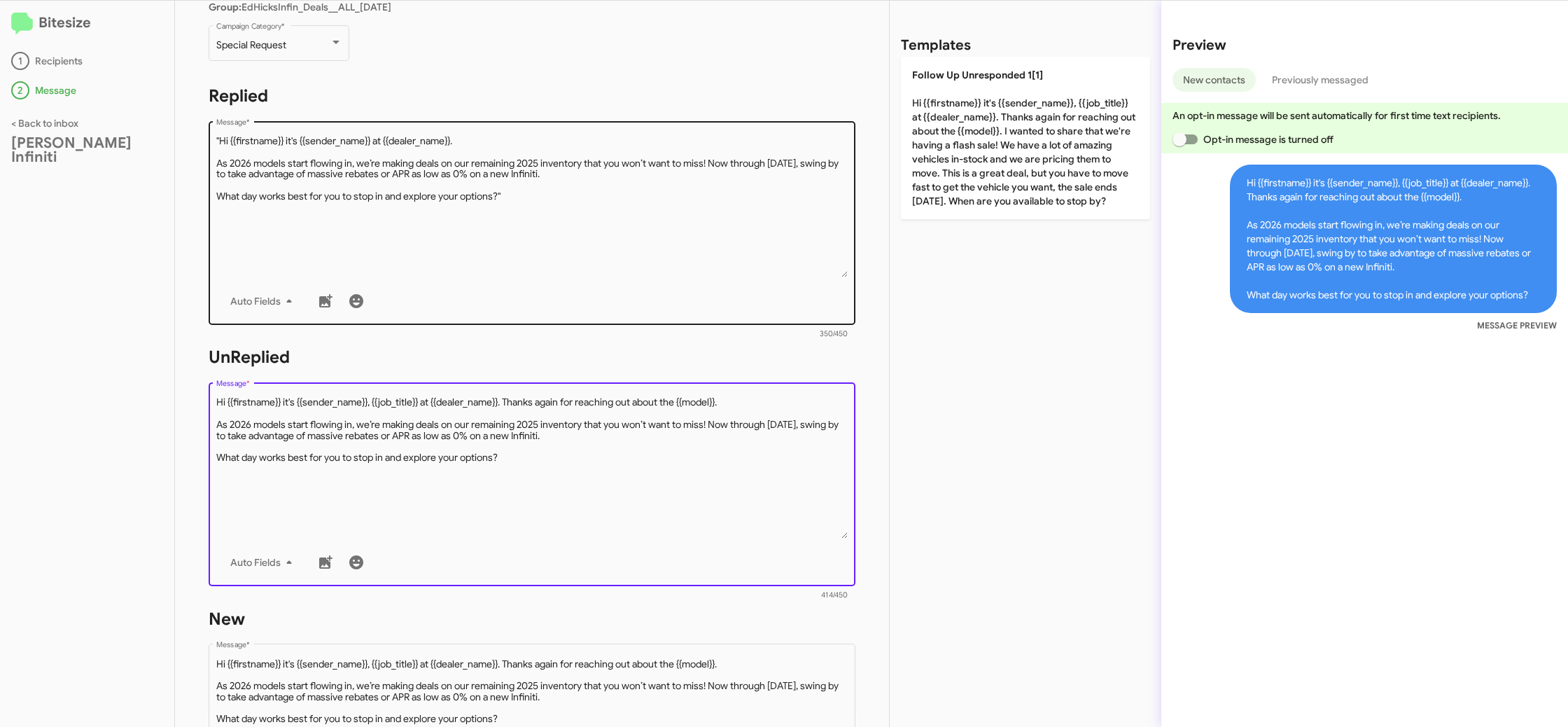
type textarea "Hi {{firstname}} it's {{sender_name}}, {{job_title}} at {{dealer_name}}. Thanks…"
click at [365, 232] on textarea "Message *" at bounding box center [532, 206] width 632 height 143
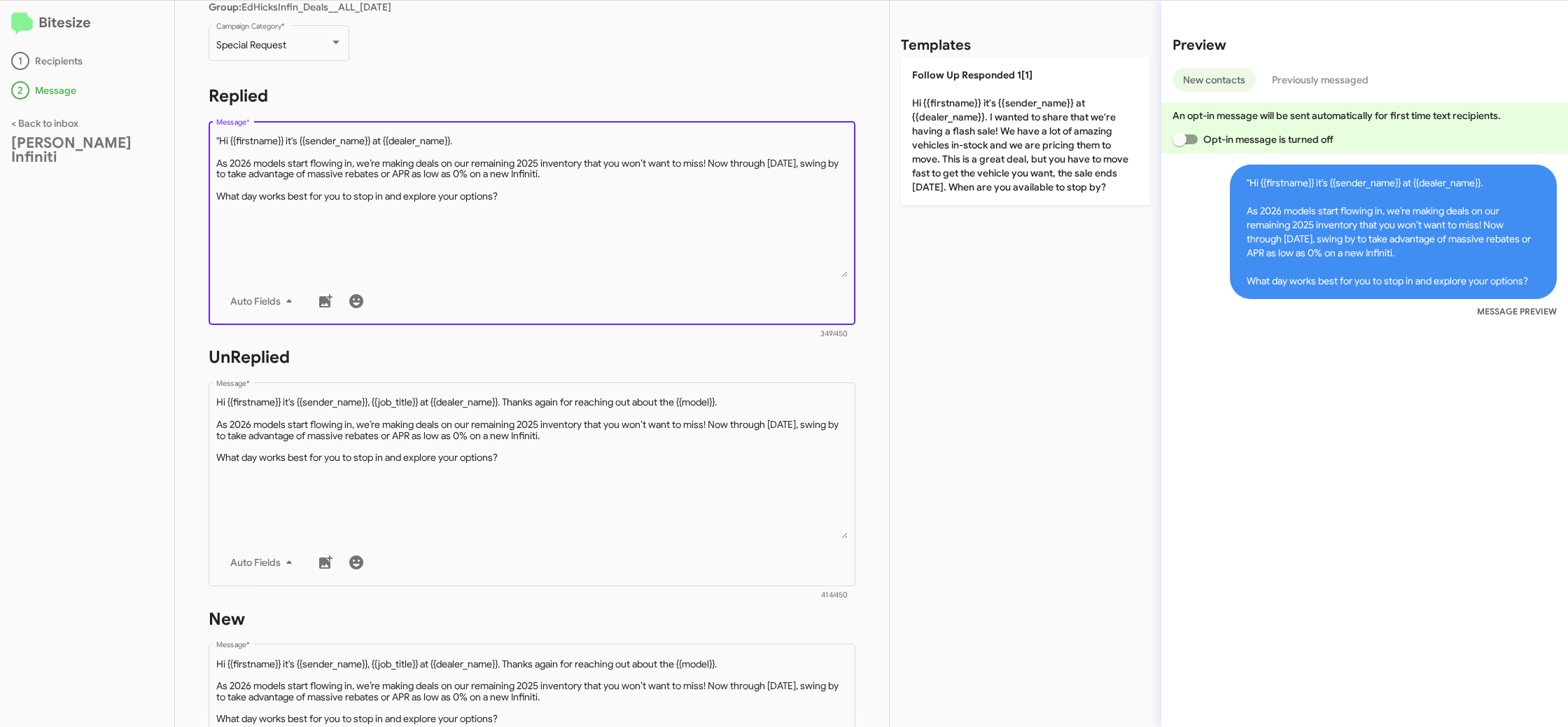
click at [220, 140] on textarea "Message *" at bounding box center [532, 206] width 632 height 143
type textarea "Hi {{firstname}} it's {{sender_name}} at {{dealer_name}}. As 2026 models start …"
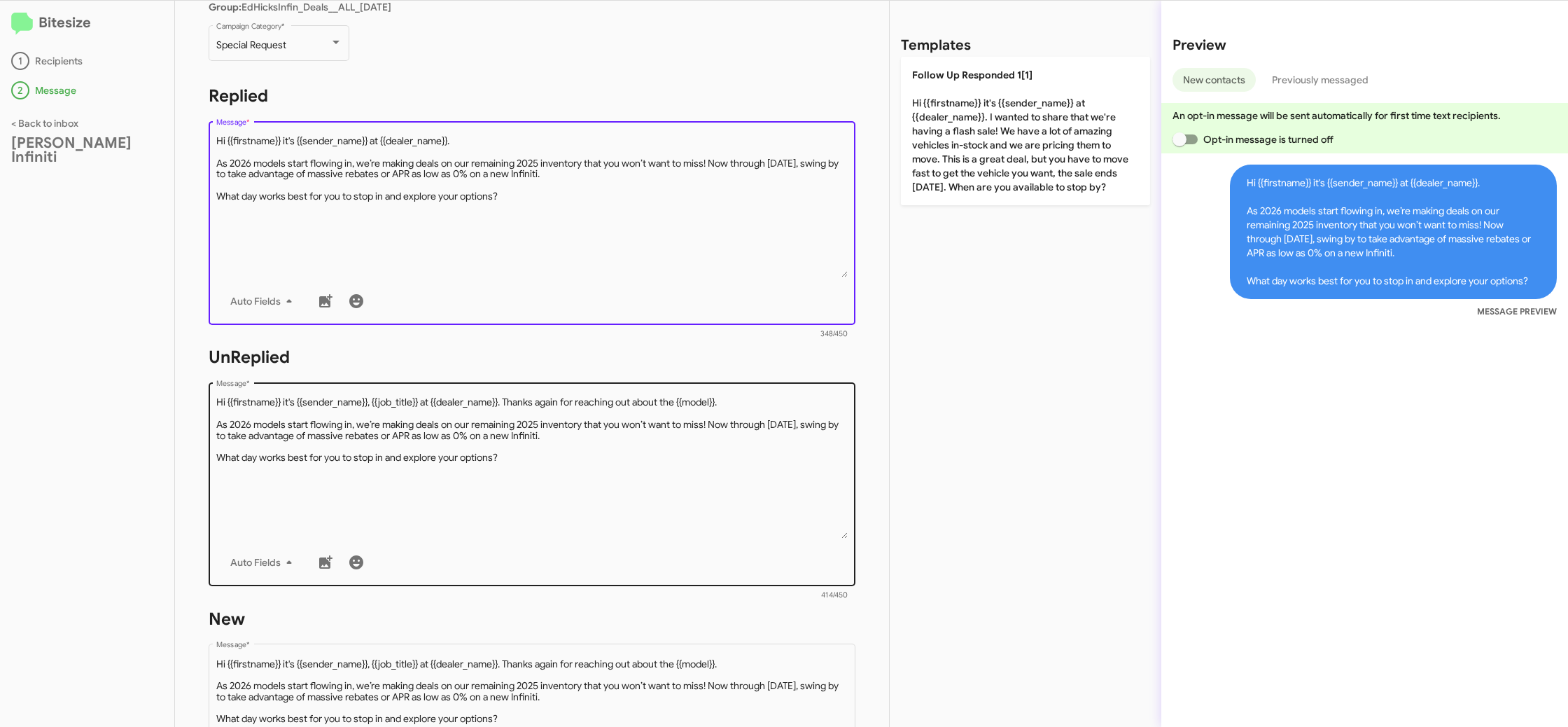
scroll to position [487, 0]
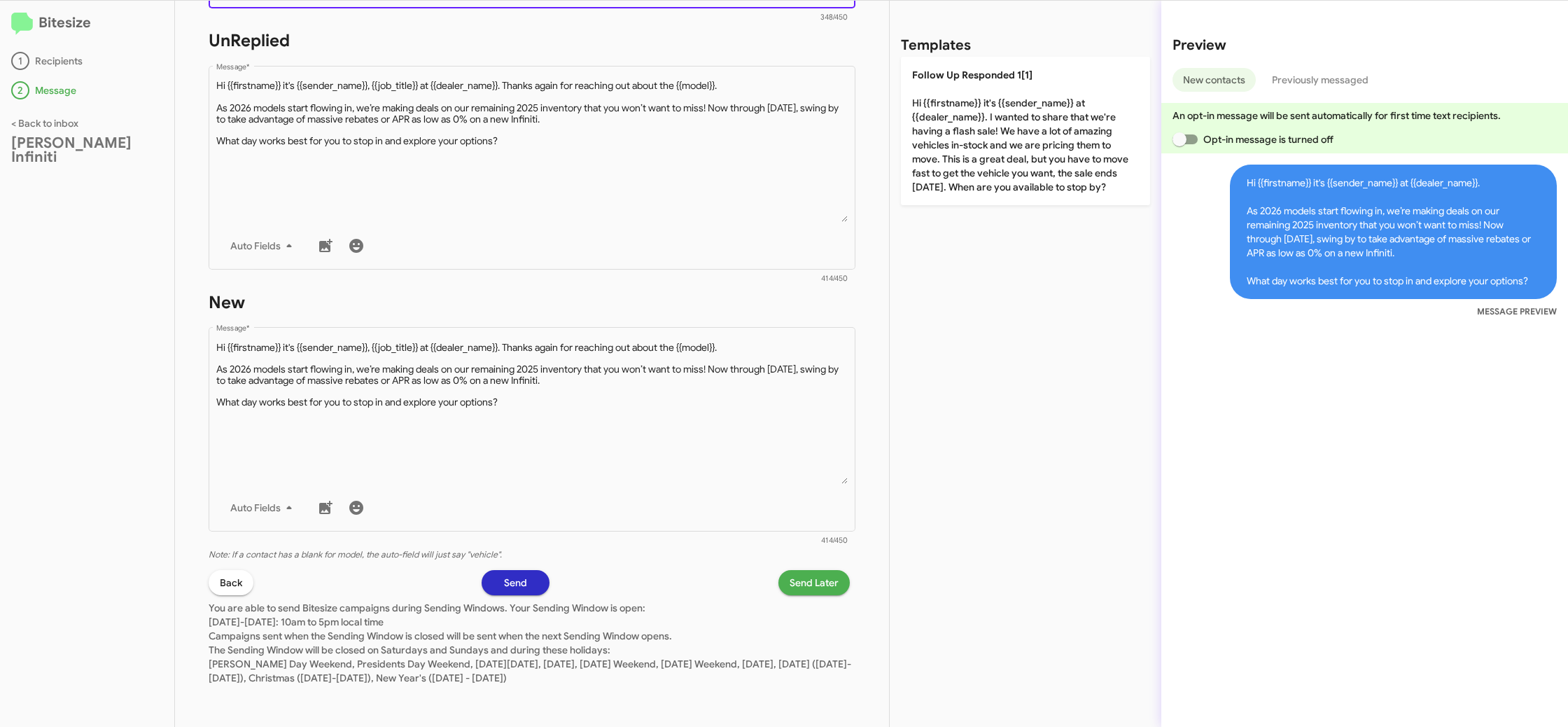
click at [819, 578] on span "Send Later" at bounding box center [814, 582] width 49 height 25
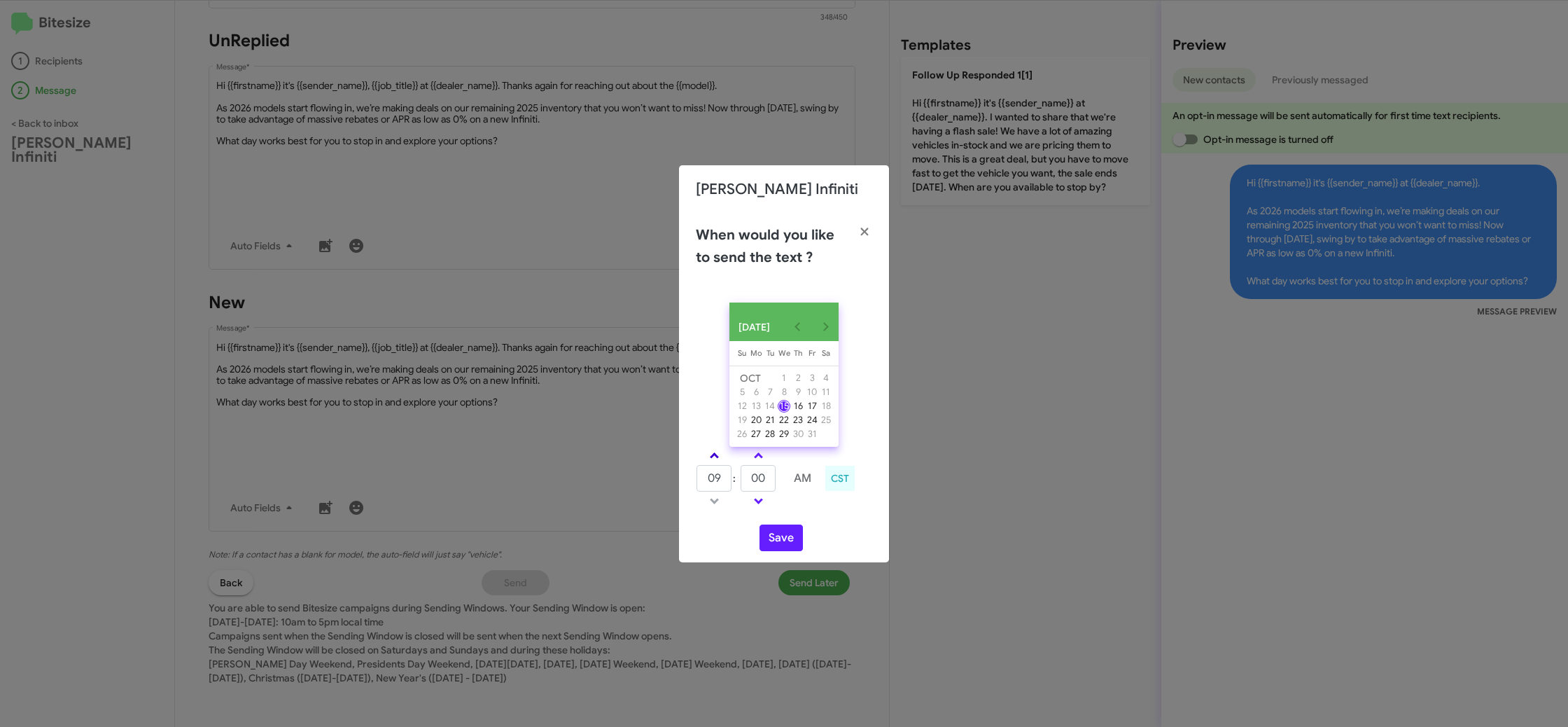
drag, startPoint x: 715, startPoint y: 465, endPoint x: 726, endPoint y: 463, distance: 11.2
click at [715, 461] on span at bounding box center [714, 457] width 9 height 9
type input "10"
drag, startPoint x: 754, startPoint y: 460, endPoint x: 812, endPoint y: 517, distance: 81.3
click at [754, 460] on link at bounding box center [758, 455] width 24 height 16
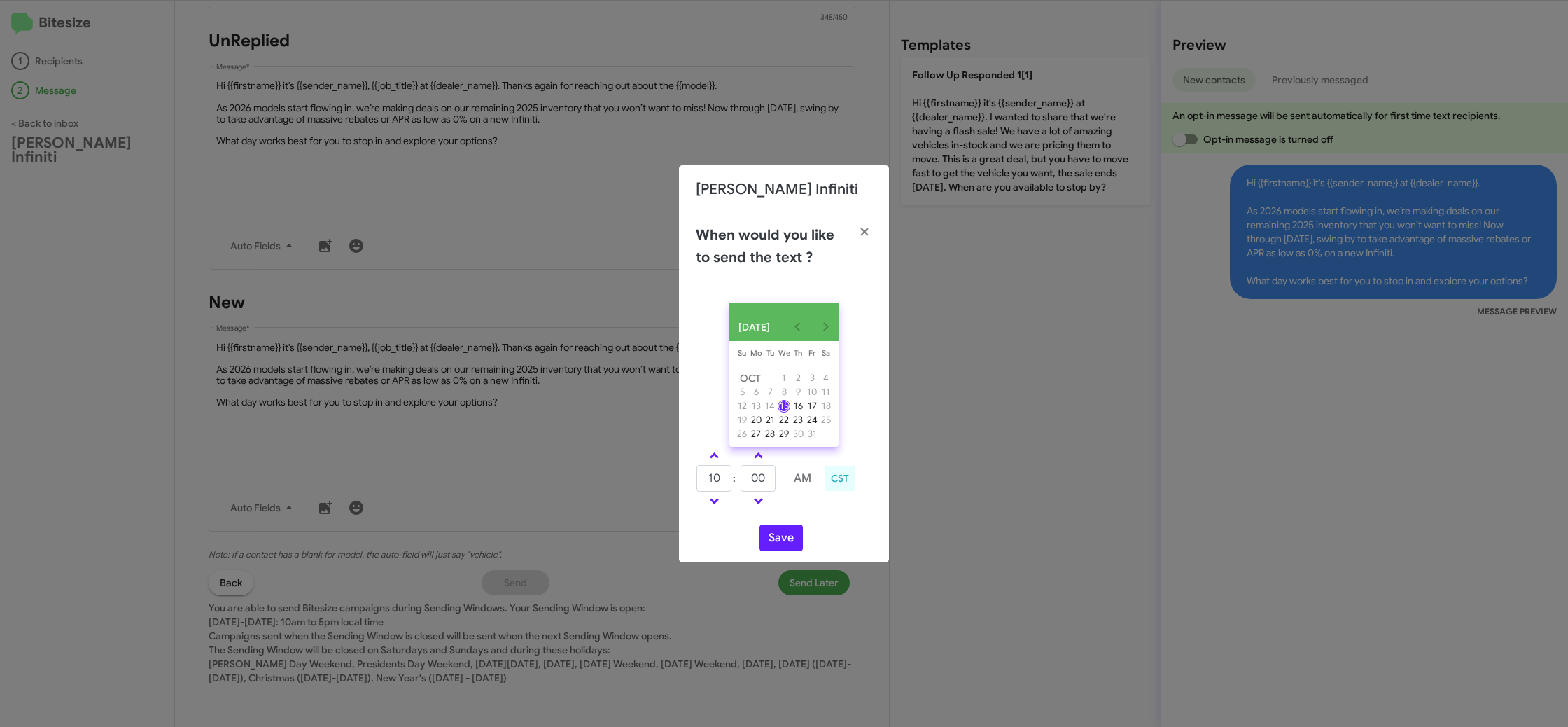
type input "05"
click at [788, 540] on button "Save" at bounding box center [781, 537] width 43 height 26
